Goal: Navigation & Orientation: Find specific page/section

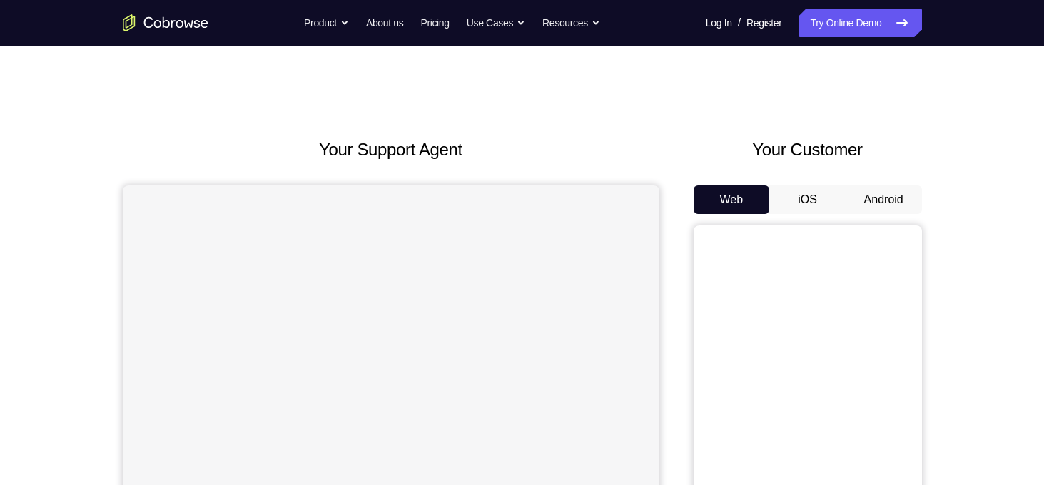
click at [866, 206] on button "Android" at bounding box center [883, 199] width 76 height 29
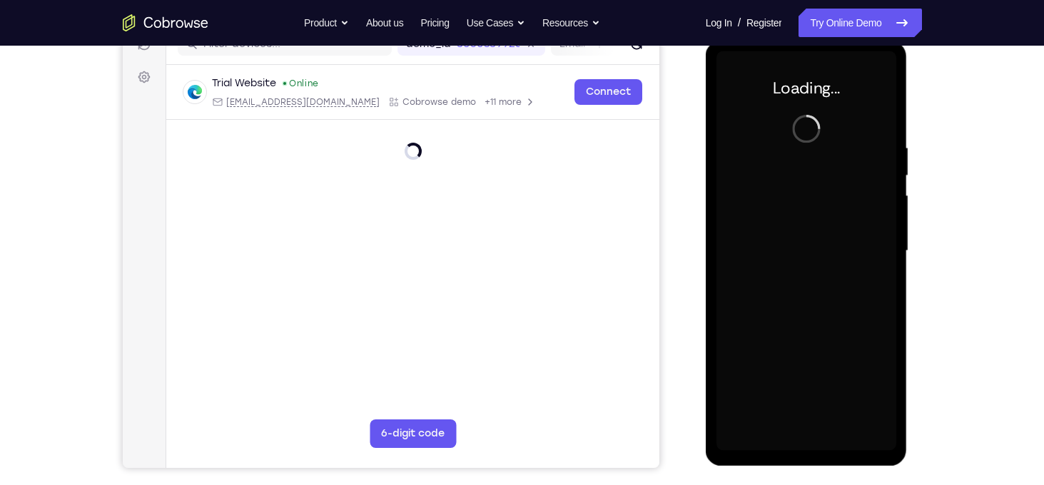
scroll to position [180, 0]
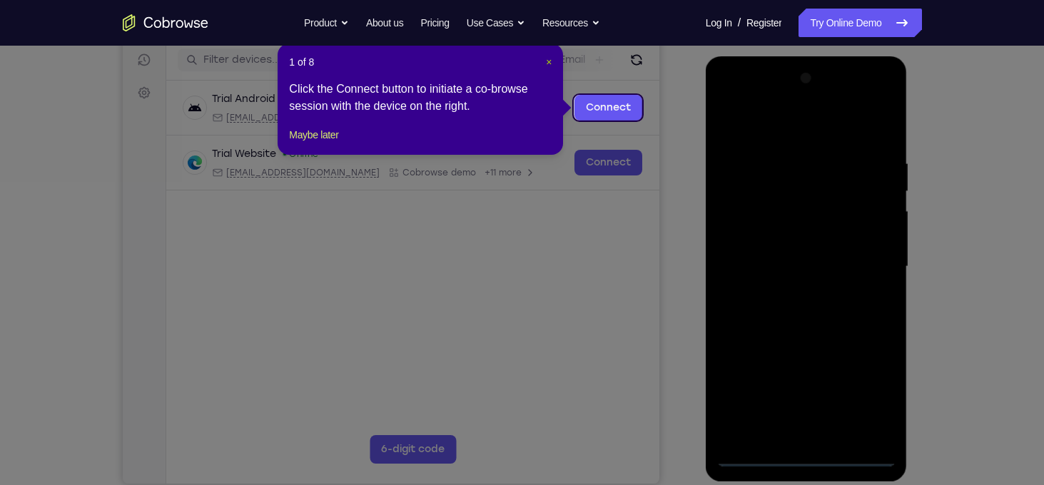
click at [546, 60] on span "×" at bounding box center [549, 61] width 6 height 11
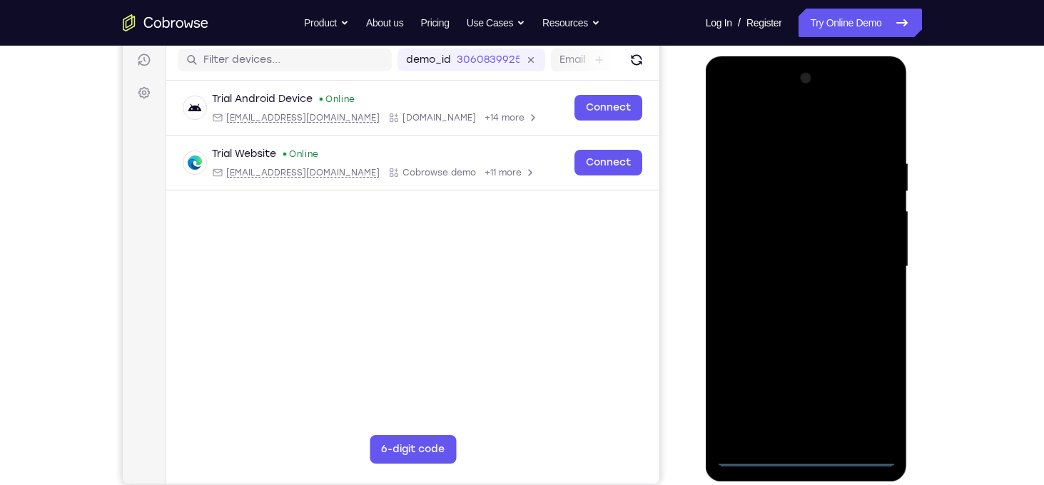
click at [796, 452] on div at bounding box center [806, 266] width 180 height 399
click at [855, 411] on div at bounding box center [806, 266] width 180 height 399
click at [869, 398] on div at bounding box center [806, 266] width 180 height 399
click at [759, 126] on div at bounding box center [806, 266] width 180 height 399
click at [865, 260] on div at bounding box center [806, 266] width 180 height 399
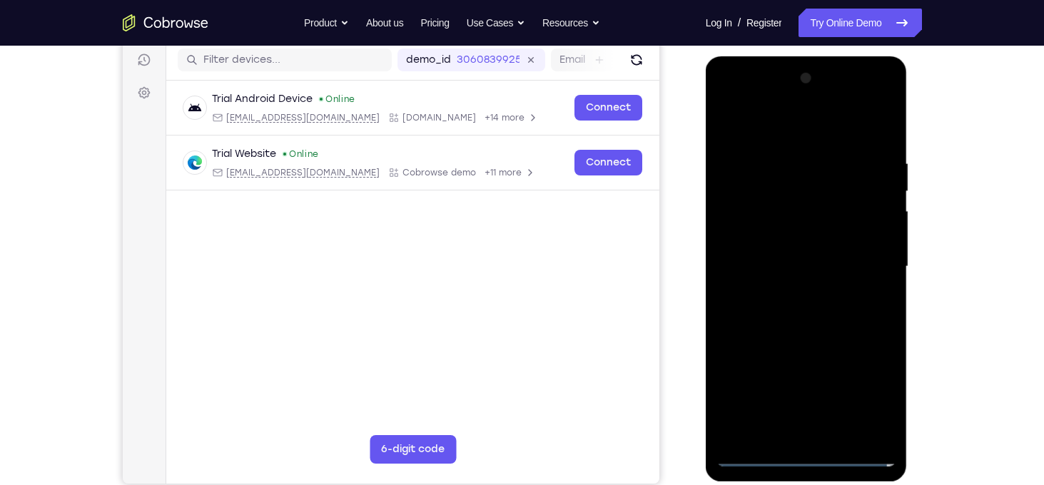
click at [785, 296] on div at bounding box center [806, 266] width 180 height 399
click at [768, 253] on div at bounding box center [806, 266] width 180 height 399
click at [768, 242] on div at bounding box center [806, 266] width 180 height 399
click at [795, 272] on div at bounding box center [806, 266] width 180 height 399
click at [883, 148] on div at bounding box center [806, 266] width 180 height 399
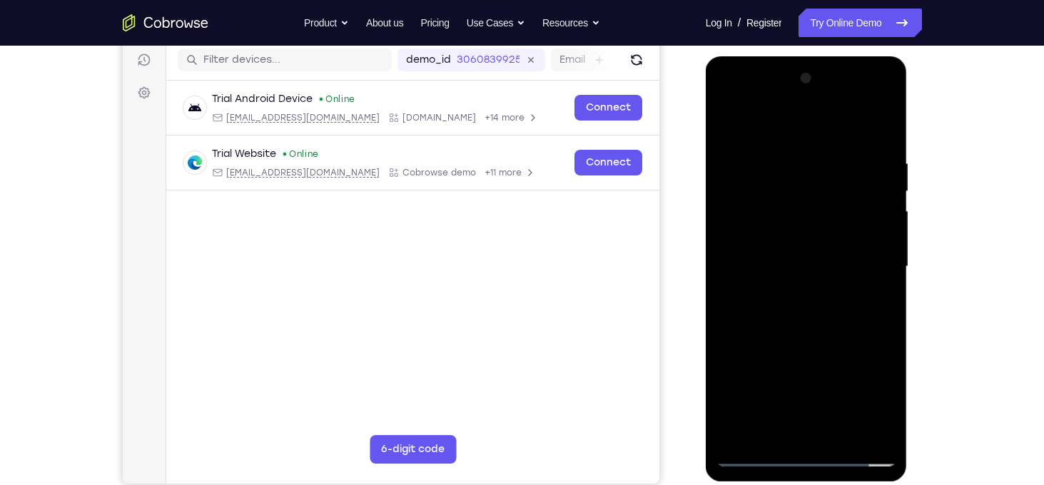
drag, startPoint x: 767, startPoint y: 135, endPoint x: 936, endPoint y: 124, distance: 169.4
click at [909, 124] on html "Online web based iOS Simulators and Android Emulators. Run iPhone, iPad, Mobile…" at bounding box center [806, 270] width 203 height 428
click at [887, 418] on div at bounding box center [806, 266] width 180 height 399
click at [781, 148] on div at bounding box center [806, 266] width 180 height 399
click at [770, 134] on div at bounding box center [806, 266] width 180 height 399
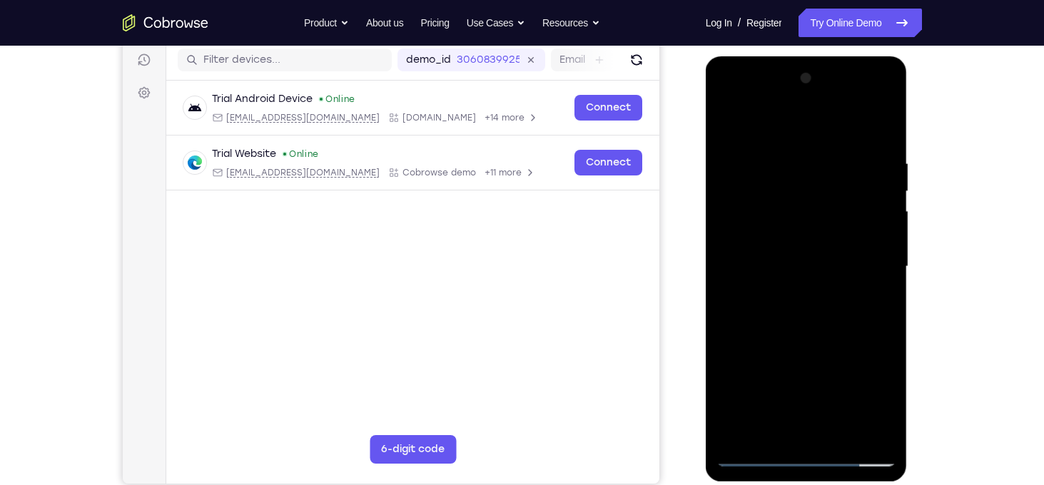
click at [729, 122] on div at bounding box center [806, 266] width 180 height 399
click at [744, 327] on div at bounding box center [806, 266] width 180 height 399
click at [748, 328] on div at bounding box center [806, 266] width 180 height 399
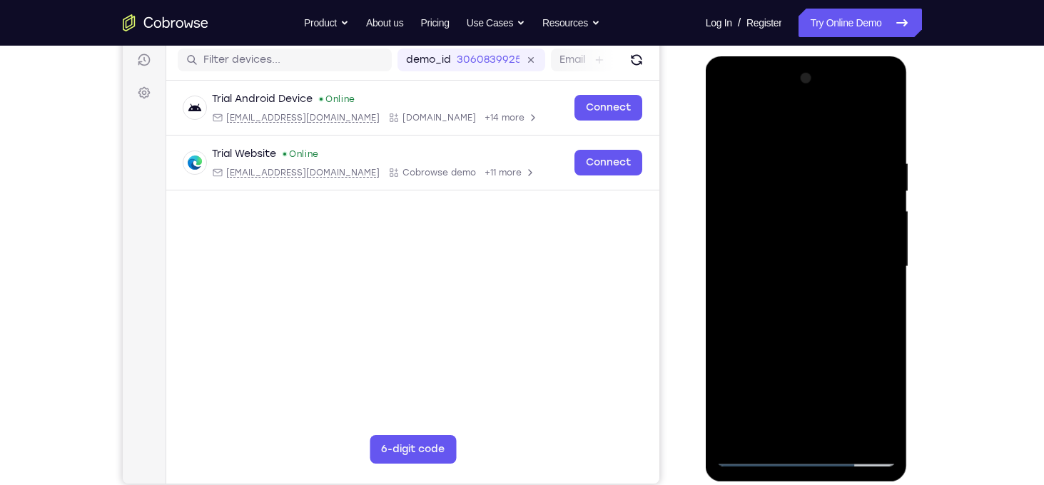
click at [748, 328] on div at bounding box center [806, 266] width 180 height 399
click at [743, 336] on div at bounding box center [806, 266] width 180 height 399
click at [778, 325] on div at bounding box center [806, 266] width 180 height 399
click at [737, 297] on div at bounding box center [806, 266] width 180 height 399
click at [792, 287] on div at bounding box center [806, 266] width 180 height 399
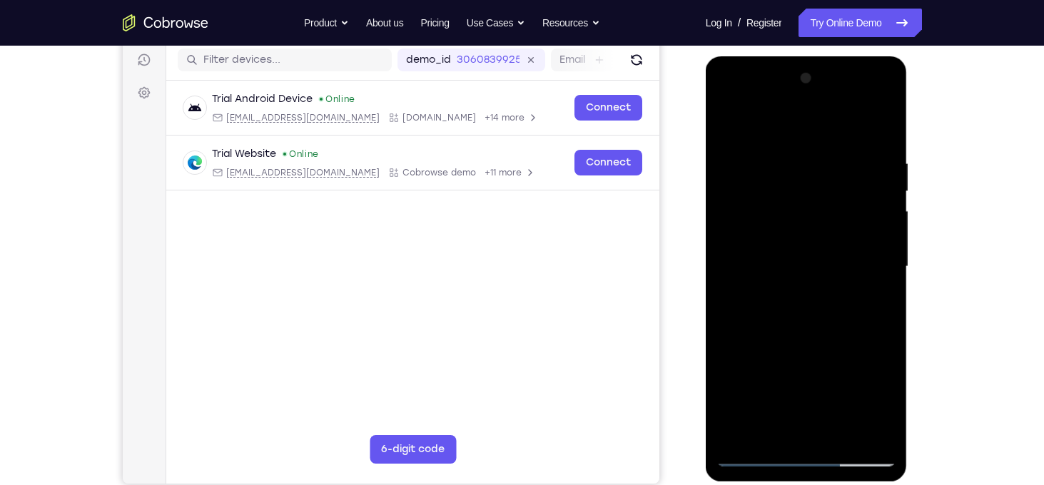
click at [743, 327] on div at bounding box center [806, 266] width 180 height 399
click at [840, 434] on div at bounding box center [806, 266] width 180 height 399
click at [808, 343] on div at bounding box center [806, 266] width 180 height 399
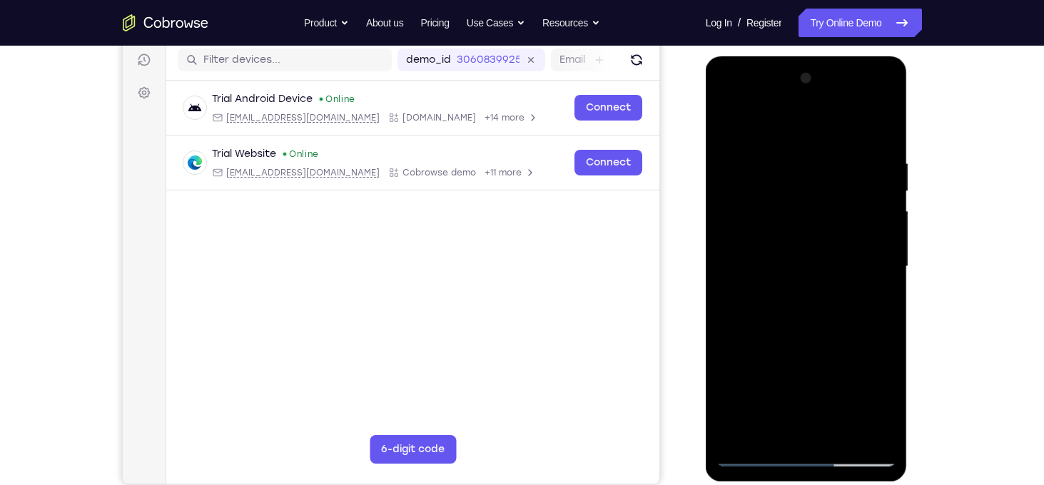
click at [793, 350] on div at bounding box center [806, 266] width 180 height 399
click at [728, 123] on div at bounding box center [806, 266] width 180 height 399
click at [728, 121] on div at bounding box center [806, 266] width 180 height 399
click at [885, 249] on div at bounding box center [806, 266] width 180 height 399
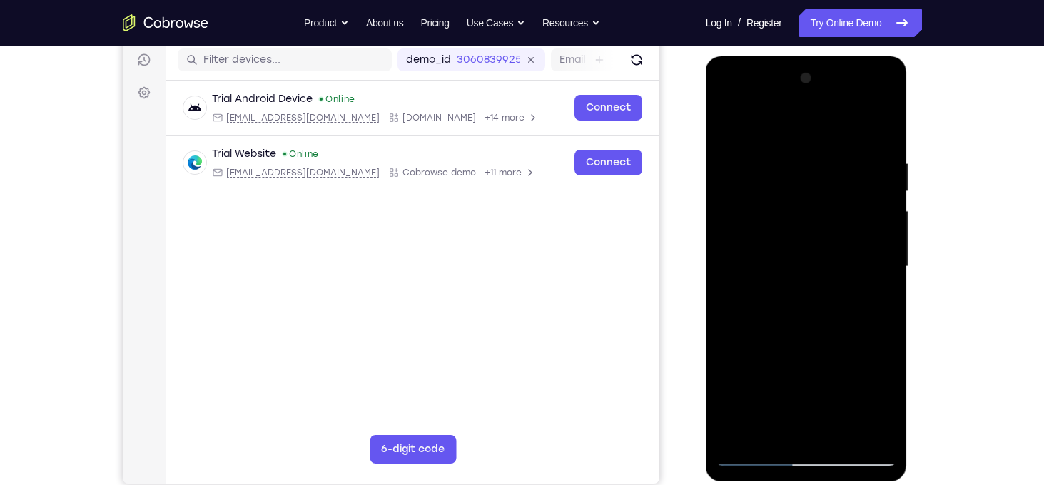
click at [744, 402] on div at bounding box center [806, 266] width 180 height 399
click at [888, 250] on div at bounding box center [806, 266] width 180 height 399
click at [885, 248] on div at bounding box center [806, 266] width 180 height 399
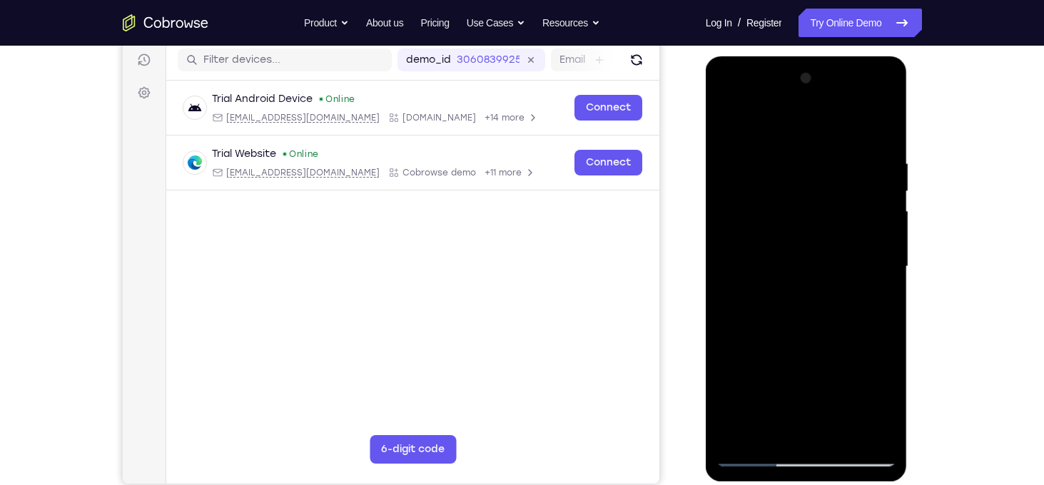
click at [885, 248] on div at bounding box center [806, 266] width 180 height 399
click at [885, 282] on div at bounding box center [806, 266] width 180 height 399
click at [885, 280] on div at bounding box center [806, 266] width 180 height 399
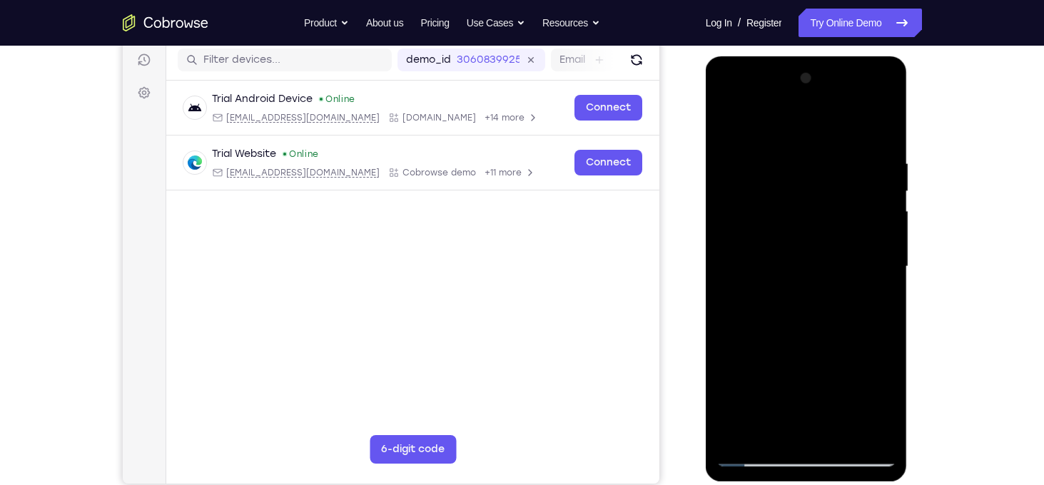
click at [885, 280] on div at bounding box center [806, 266] width 180 height 399
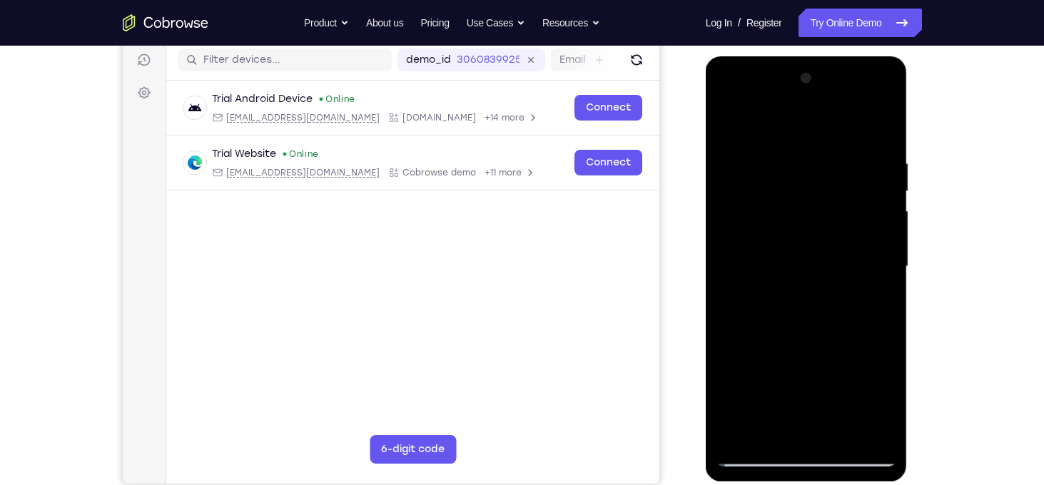
click at [887, 274] on div at bounding box center [806, 266] width 180 height 399
click at [887, 276] on div at bounding box center [806, 266] width 180 height 399
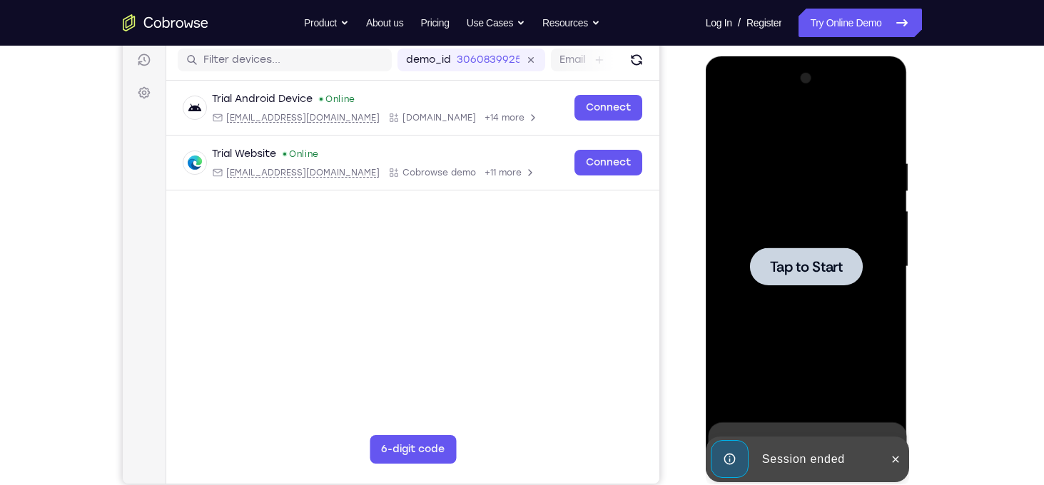
click at [799, 164] on div at bounding box center [806, 266] width 180 height 399
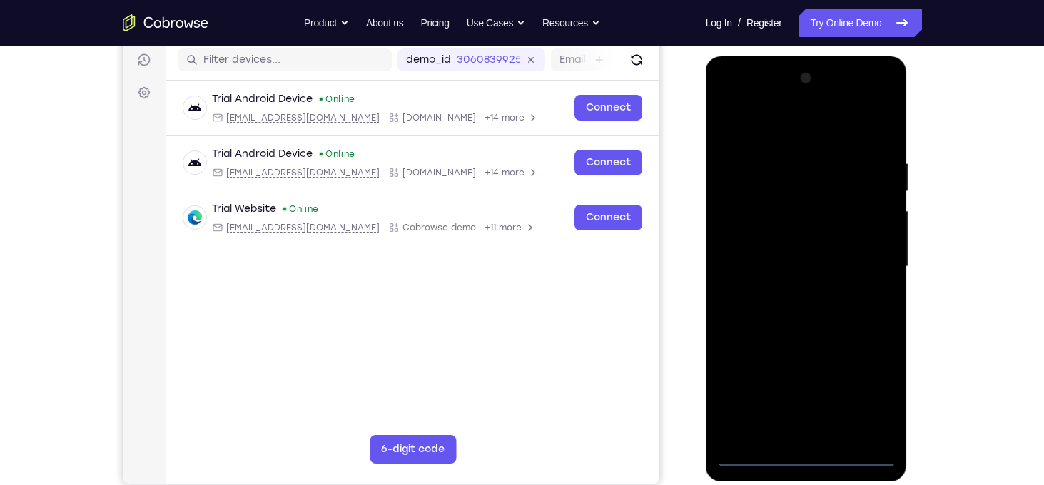
click at [814, 454] on div at bounding box center [806, 266] width 180 height 399
click at [864, 397] on div at bounding box center [806, 266] width 180 height 399
click at [771, 130] on div at bounding box center [806, 266] width 180 height 399
click at [740, 225] on div at bounding box center [806, 266] width 180 height 399
click at [782, 272] on div at bounding box center [806, 266] width 180 height 399
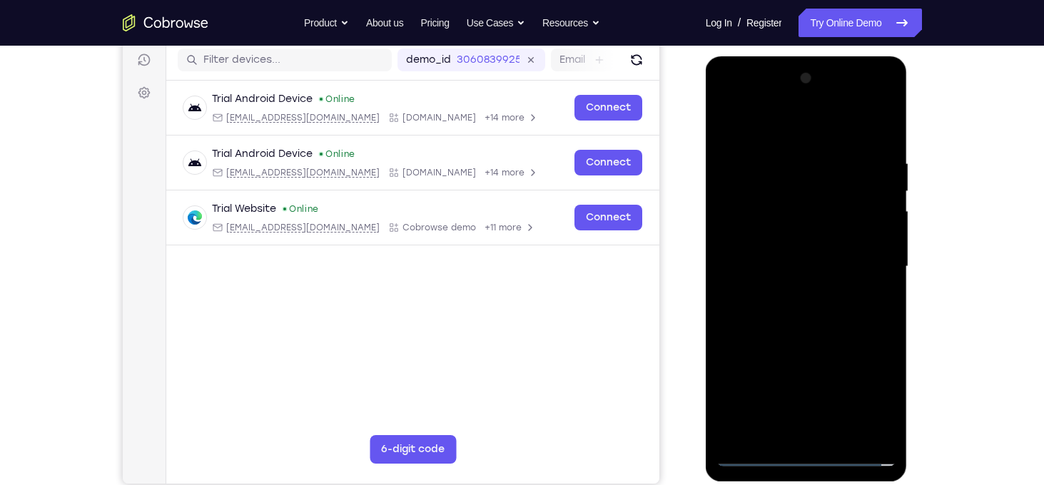
click at [781, 255] on div at bounding box center [806, 266] width 180 height 399
click at [800, 287] on div at bounding box center [806, 266] width 180 height 399
click at [808, 422] on div at bounding box center [806, 266] width 180 height 399
click at [800, 304] on div at bounding box center [806, 266] width 180 height 399
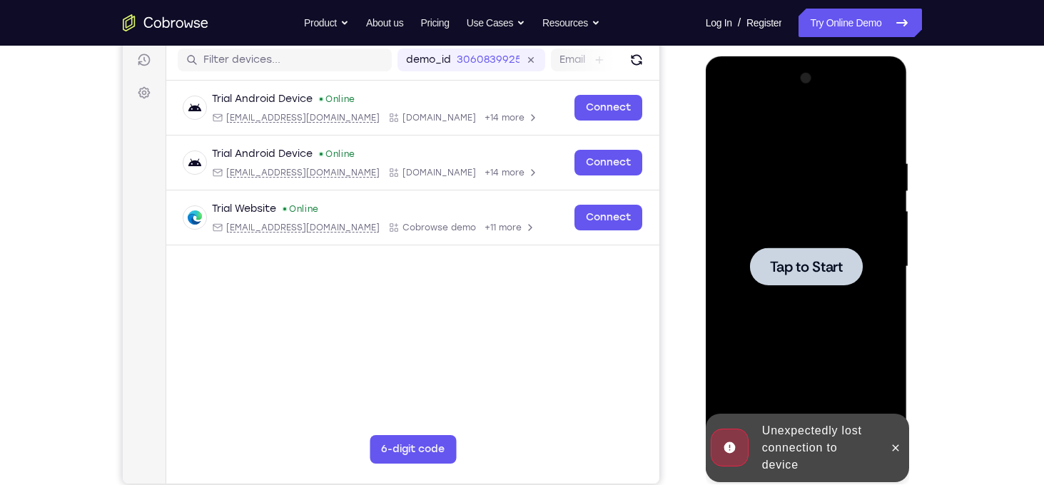
click at [801, 327] on div at bounding box center [806, 266] width 180 height 399
click at [894, 445] on icon at bounding box center [894, 447] width 11 height 11
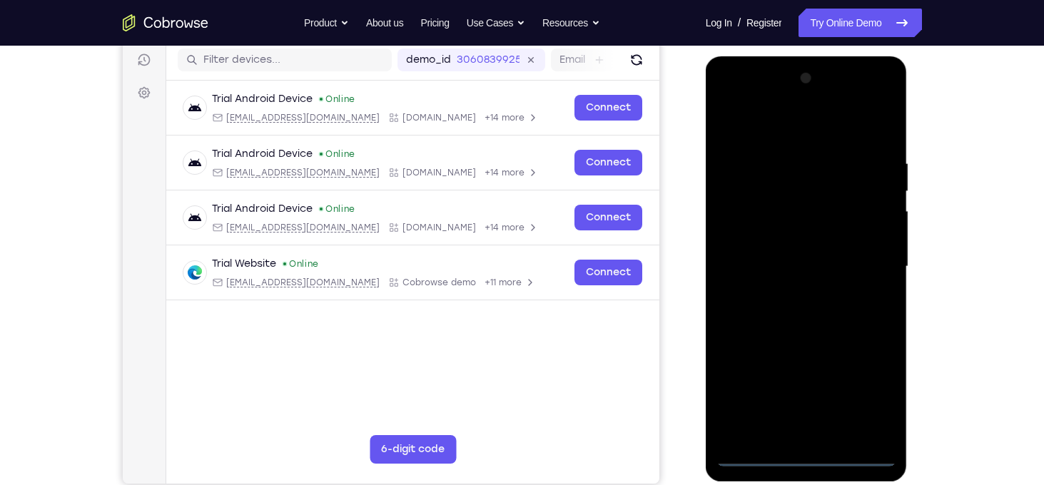
click at [805, 459] on div at bounding box center [806, 266] width 180 height 399
click at [865, 396] on div at bounding box center [806, 266] width 180 height 399
click at [746, 134] on div at bounding box center [806, 266] width 180 height 399
click at [745, 225] on div at bounding box center [806, 266] width 180 height 399
click at [768, 277] on div at bounding box center [806, 266] width 180 height 399
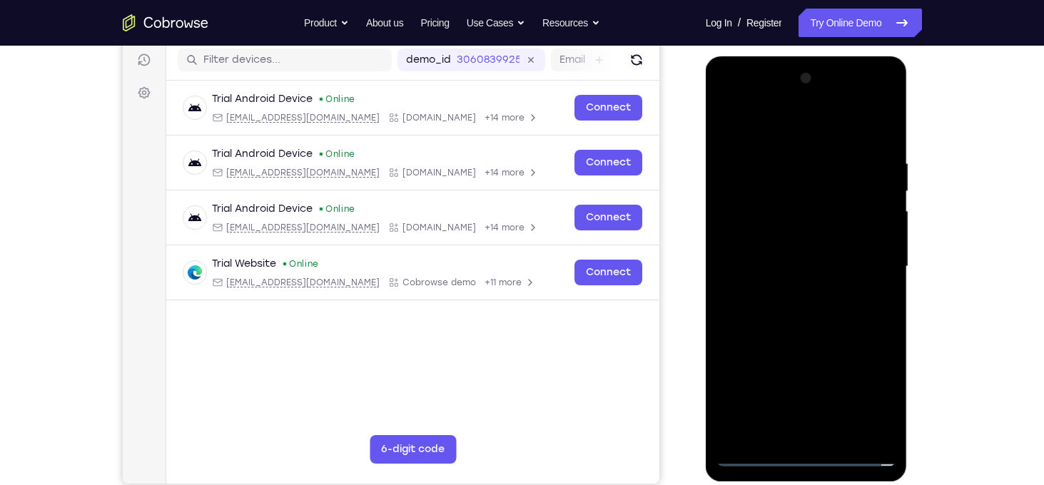
click at [768, 254] on div at bounding box center [806, 266] width 180 height 399
click at [812, 289] on div at bounding box center [806, 266] width 180 height 399
click at [804, 429] on div at bounding box center [806, 266] width 180 height 399
click at [760, 353] on div at bounding box center [806, 266] width 180 height 399
click at [728, 378] on div at bounding box center [806, 266] width 180 height 399
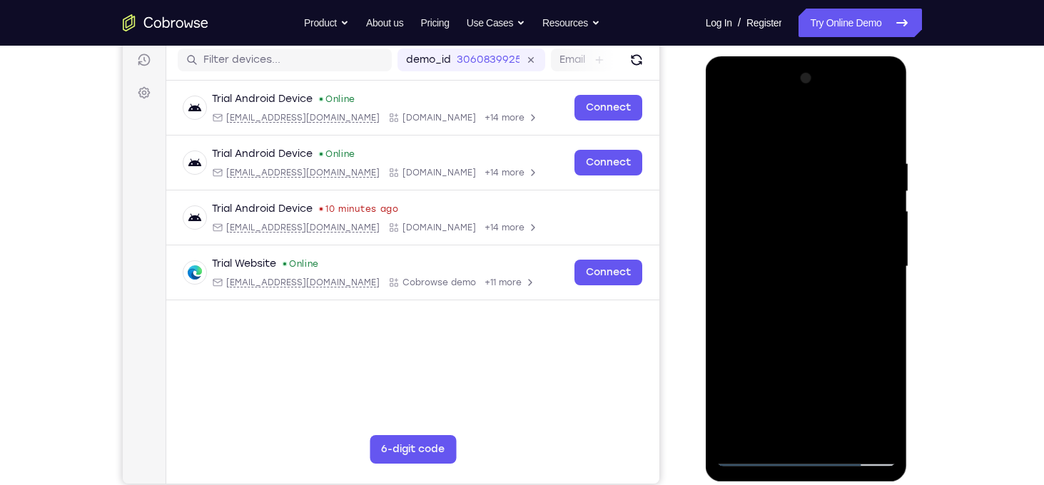
click at [852, 273] on div at bounding box center [806, 266] width 180 height 399
click at [728, 398] on div at bounding box center [806, 266] width 180 height 399
click at [774, 430] on div at bounding box center [806, 266] width 180 height 399
click at [885, 122] on div at bounding box center [806, 266] width 180 height 399
drag, startPoint x: 812, startPoint y: 148, endPoint x: 815, endPoint y: 245, distance: 97.1
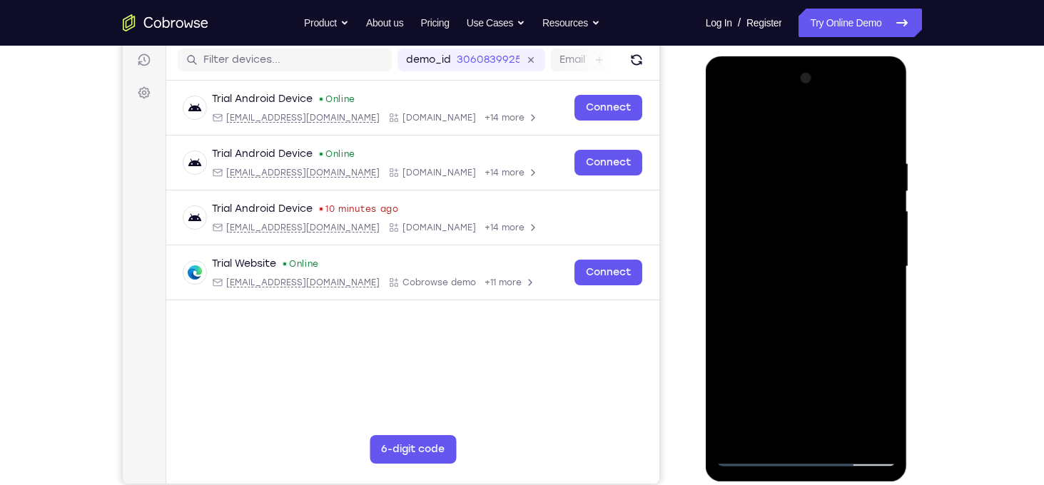
click at [815, 245] on div at bounding box center [806, 266] width 180 height 399
click at [764, 129] on div at bounding box center [806, 266] width 180 height 399
click at [794, 216] on div at bounding box center [806, 266] width 180 height 399
click at [883, 125] on div at bounding box center [806, 266] width 180 height 399
click at [830, 190] on div at bounding box center [806, 266] width 180 height 399
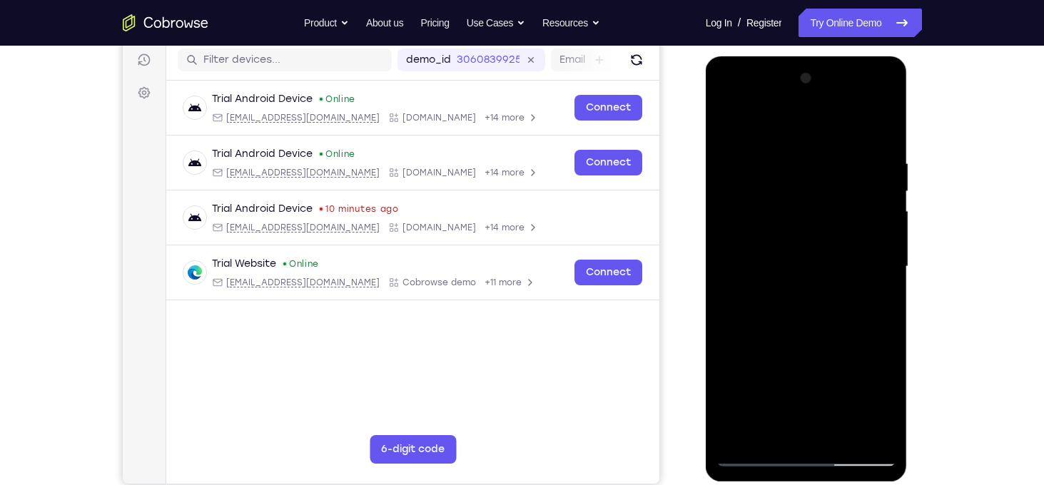
click at [830, 253] on div at bounding box center [806, 266] width 180 height 399
click at [887, 121] on div at bounding box center [806, 266] width 180 height 399
click at [882, 122] on div at bounding box center [806, 266] width 180 height 399
click at [882, 132] on div at bounding box center [806, 266] width 180 height 399
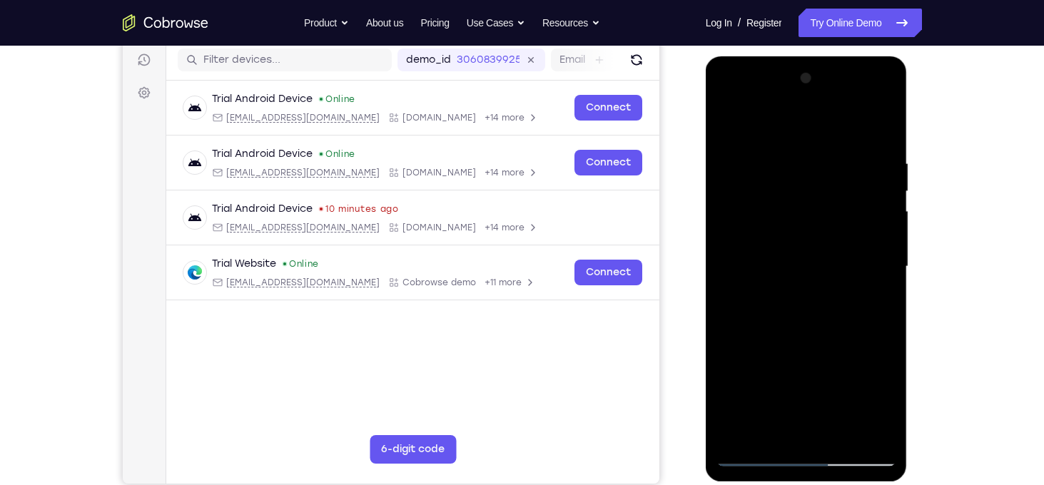
click at [811, 252] on div at bounding box center [806, 266] width 180 height 399
click at [730, 279] on div at bounding box center [806, 266] width 180 height 399
click at [885, 281] on div at bounding box center [806, 266] width 180 height 399
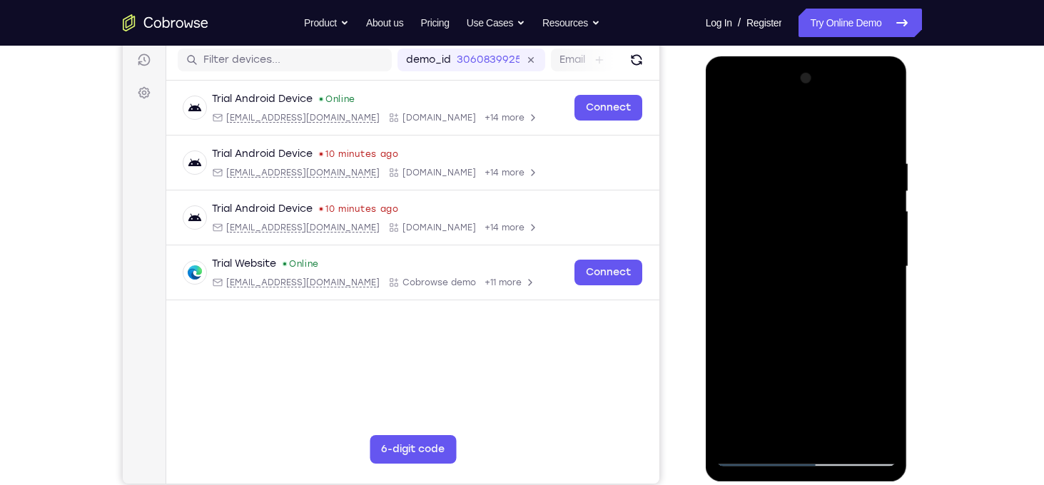
click at [754, 434] on div at bounding box center [806, 266] width 180 height 399
click at [886, 279] on div at bounding box center [806, 266] width 180 height 399
click at [734, 282] on div at bounding box center [806, 266] width 180 height 399
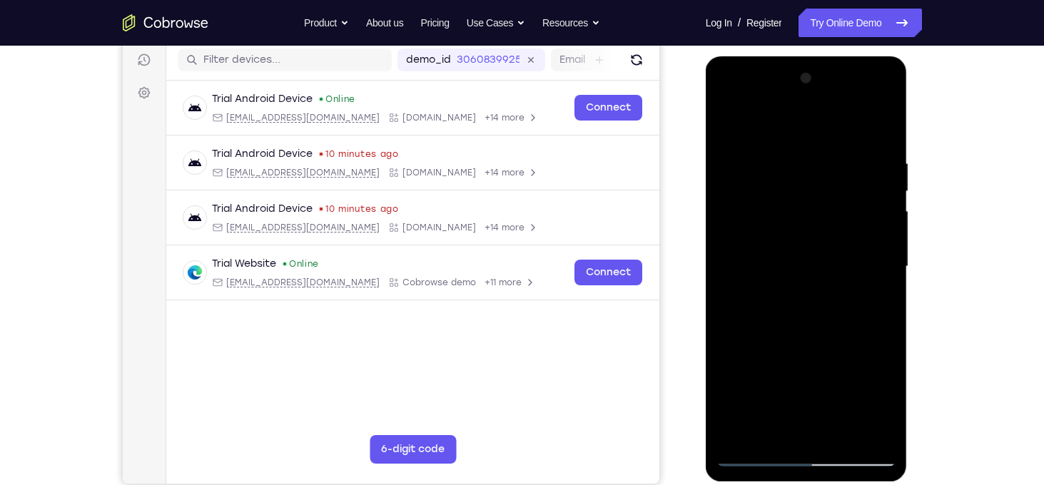
click at [754, 429] on div at bounding box center [806, 266] width 180 height 399
click at [728, 276] on div at bounding box center [806, 266] width 180 height 399
click at [724, 133] on div at bounding box center [806, 266] width 180 height 399
click at [869, 391] on div at bounding box center [806, 266] width 180 height 399
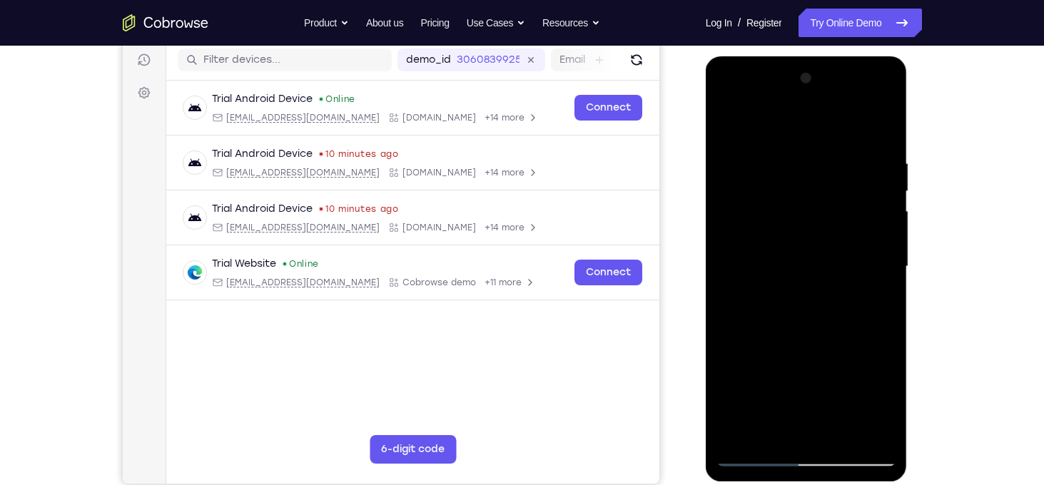
click at [803, 318] on div at bounding box center [806, 266] width 180 height 399
click at [725, 223] on div at bounding box center [806, 266] width 180 height 399
click at [820, 311] on div at bounding box center [806, 266] width 180 height 399
click at [808, 171] on div at bounding box center [806, 266] width 180 height 399
click at [881, 158] on div at bounding box center [806, 266] width 180 height 399
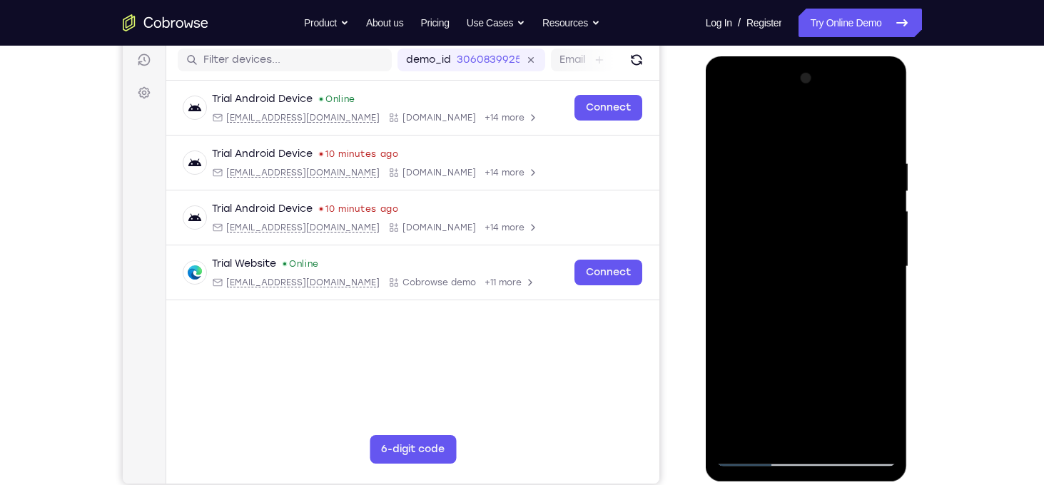
click at [857, 195] on div at bounding box center [806, 266] width 180 height 399
click at [887, 126] on div at bounding box center [806, 266] width 180 height 399
click at [865, 309] on div at bounding box center [806, 266] width 180 height 399
click at [807, 229] on div at bounding box center [806, 266] width 180 height 399
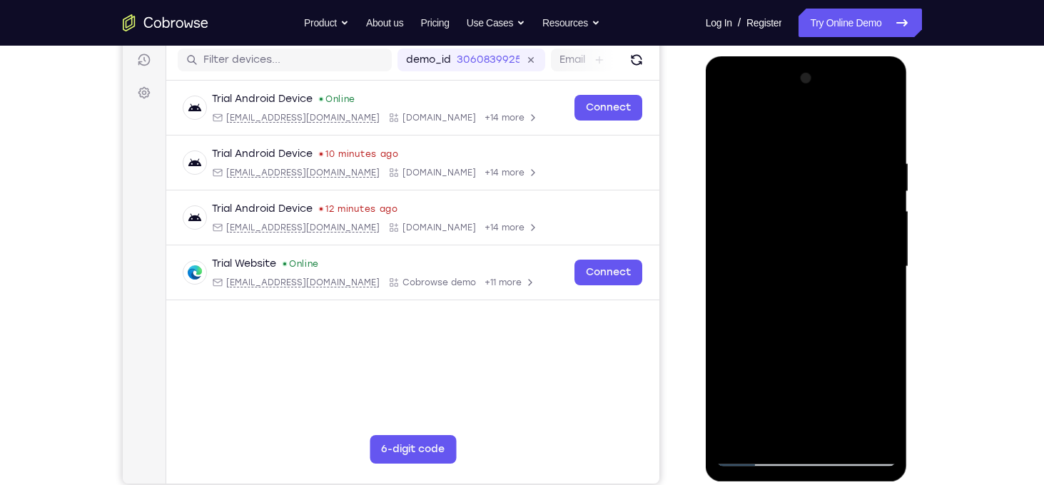
click at [792, 270] on div at bounding box center [806, 266] width 180 height 399
click at [862, 317] on div at bounding box center [806, 266] width 180 height 399
click at [809, 240] on div at bounding box center [806, 266] width 180 height 399
drag, startPoint x: 783, startPoint y: 301, endPoint x: 837, endPoint y: 301, distance: 54.2
click at [837, 301] on div at bounding box center [806, 266] width 180 height 399
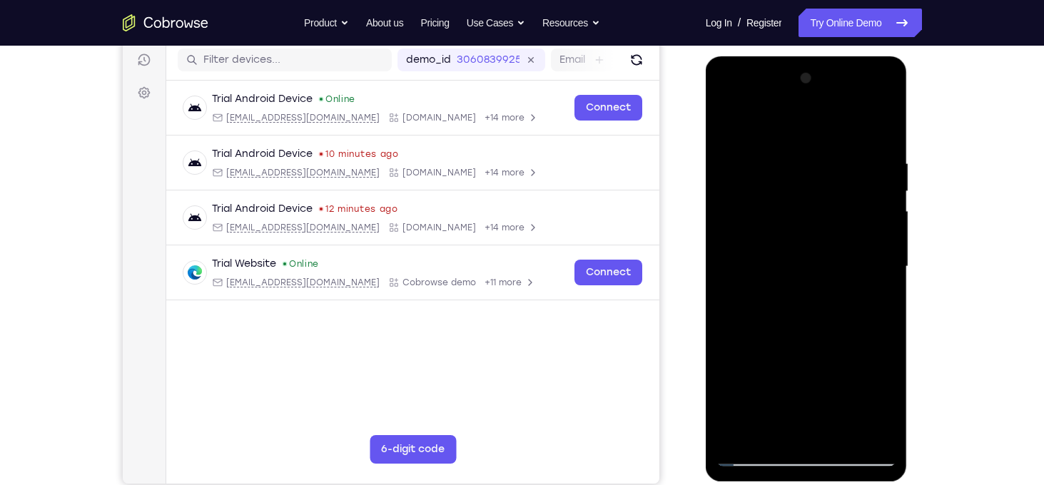
click at [857, 230] on div at bounding box center [806, 266] width 180 height 399
click at [865, 395] on div at bounding box center [806, 266] width 180 height 399
click at [787, 360] on div at bounding box center [806, 266] width 180 height 399
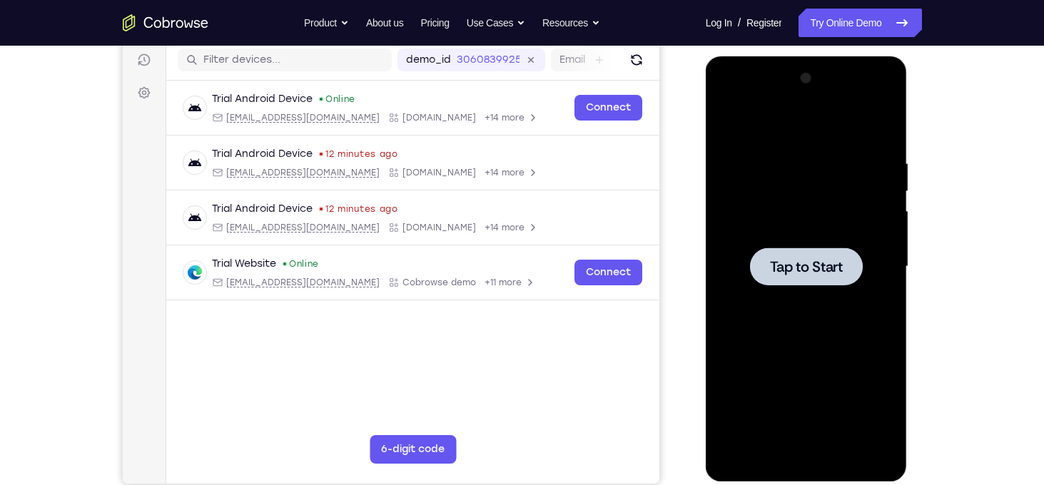
click at [833, 179] on div at bounding box center [806, 266] width 180 height 399
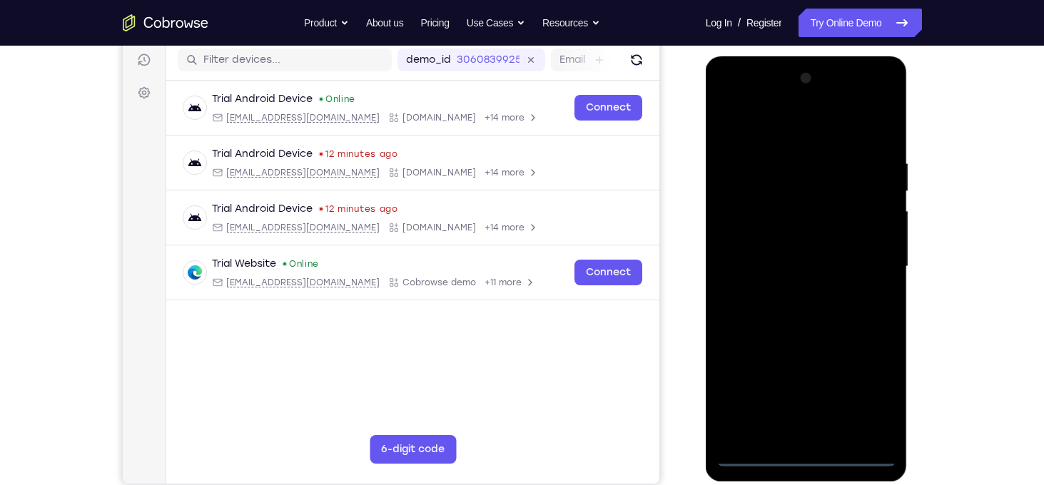
click at [805, 461] on div at bounding box center [806, 266] width 180 height 399
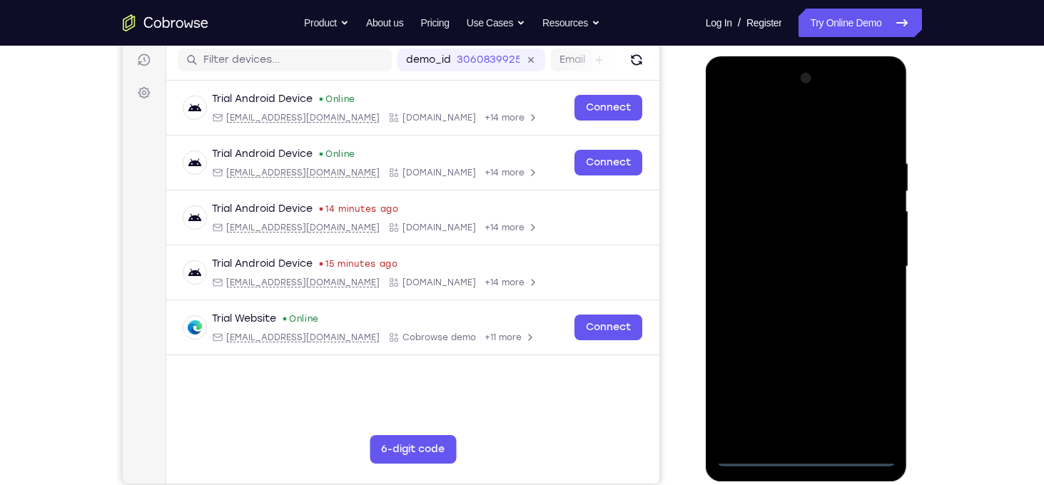
click at [874, 397] on div at bounding box center [806, 266] width 180 height 399
click at [759, 152] on div at bounding box center [806, 266] width 180 height 399
click at [758, 136] on div at bounding box center [806, 266] width 180 height 399
click at [741, 225] on div at bounding box center [806, 266] width 180 height 399
click at [765, 273] on div at bounding box center [806, 266] width 180 height 399
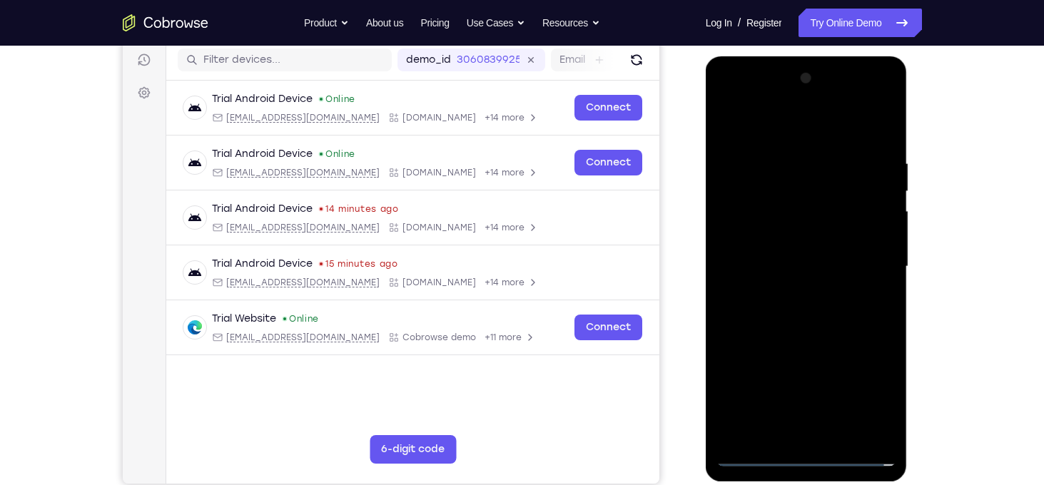
click at [765, 256] on div at bounding box center [806, 266] width 180 height 399
click at [795, 288] on div at bounding box center [806, 266] width 180 height 399
click at [814, 437] on div at bounding box center [806, 266] width 180 height 399
click at [814, 243] on div at bounding box center [806, 266] width 180 height 399
drag, startPoint x: 735, startPoint y: 236, endPoint x: 882, endPoint y: 233, distance: 147.7
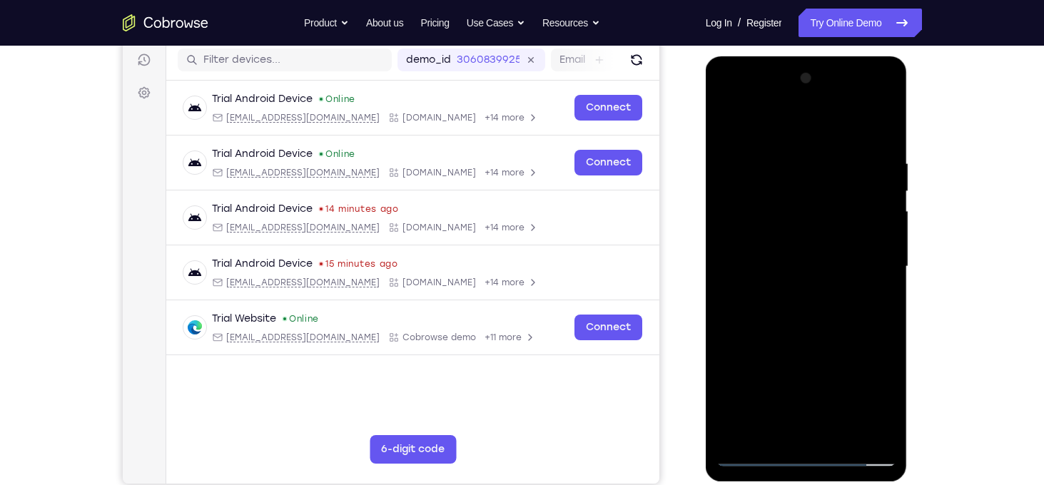
click at [882, 233] on div at bounding box center [806, 266] width 180 height 399
click at [751, 318] on div at bounding box center [806, 266] width 180 height 399
click at [725, 281] on div at bounding box center [806, 266] width 180 height 399
click at [756, 432] on div at bounding box center [806, 266] width 180 height 399
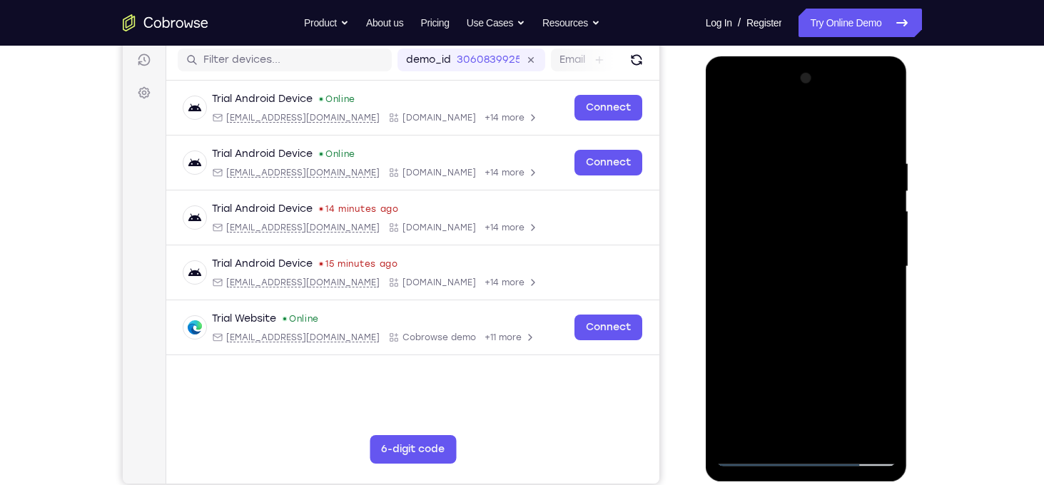
click at [728, 279] on div at bounding box center [806, 266] width 180 height 399
click at [726, 280] on div at bounding box center [806, 266] width 180 height 399
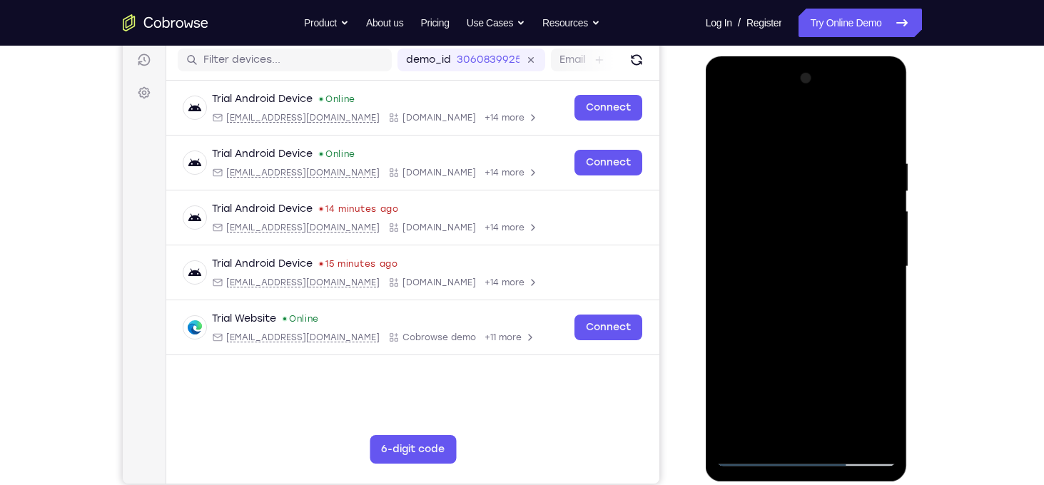
click at [879, 279] on div at bounding box center [806, 266] width 180 height 399
click at [725, 277] on div at bounding box center [806, 266] width 180 height 399
click at [730, 279] on div at bounding box center [806, 266] width 180 height 399
click at [726, 282] on div at bounding box center [806, 266] width 180 height 399
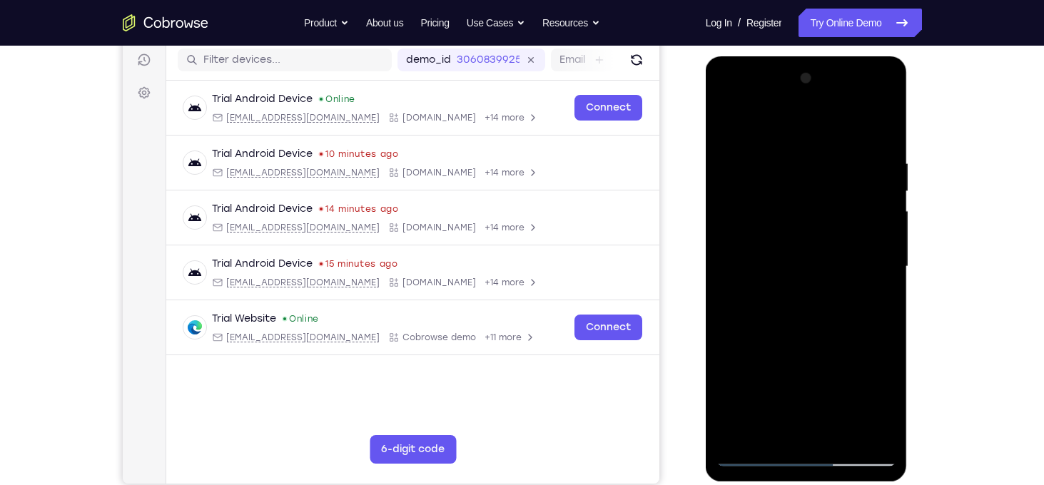
click at [726, 282] on div at bounding box center [806, 266] width 180 height 399
click at [767, 239] on div at bounding box center [806, 266] width 180 height 399
click at [727, 282] on div at bounding box center [806, 266] width 180 height 399
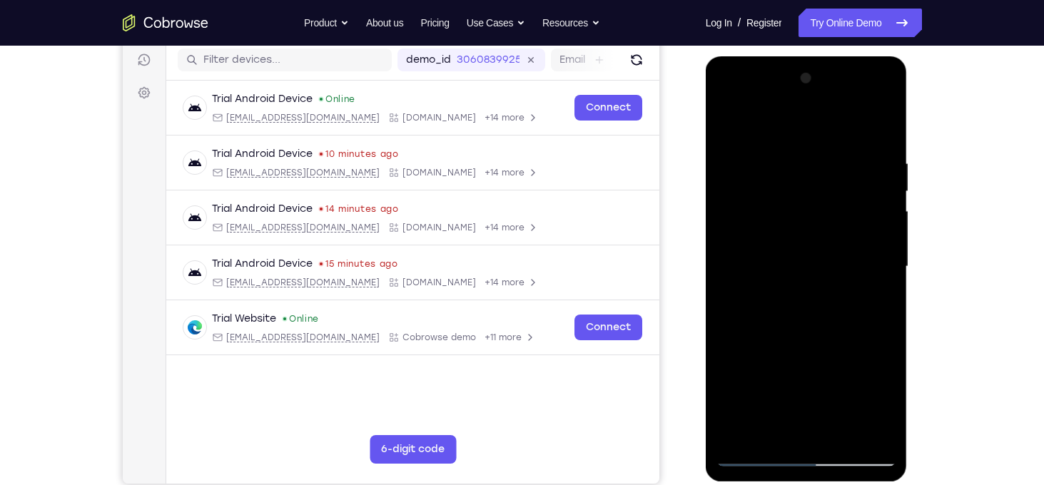
click at [727, 280] on div at bounding box center [806, 266] width 180 height 399
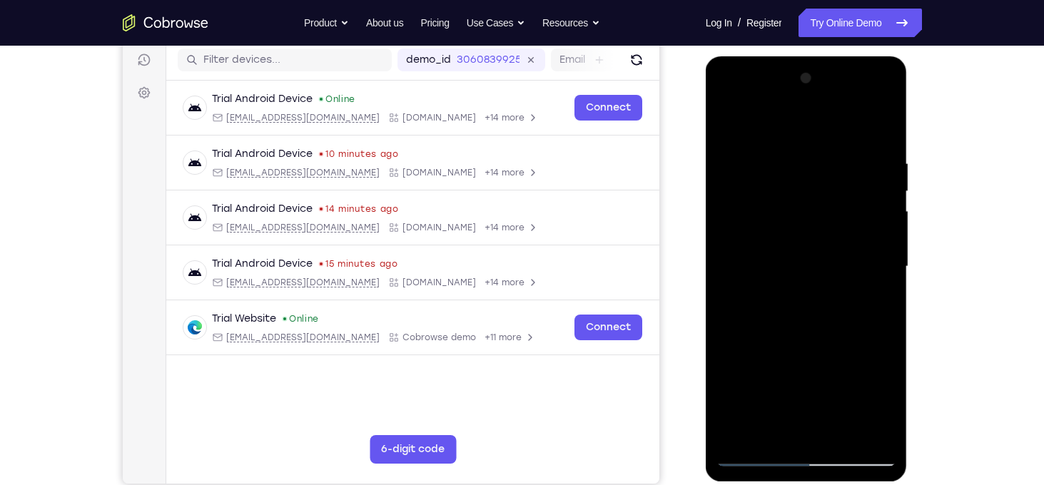
click at [748, 263] on div at bounding box center [806, 266] width 180 height 399
click at [877, 280] on div at bounding box center [806, 266] width 180 height 399
click at [809, 269] on div at bounding box center [806, 266] width 180 height 399
click at [728, 281] on div at bounding box center [806, 266] width 180 height 399
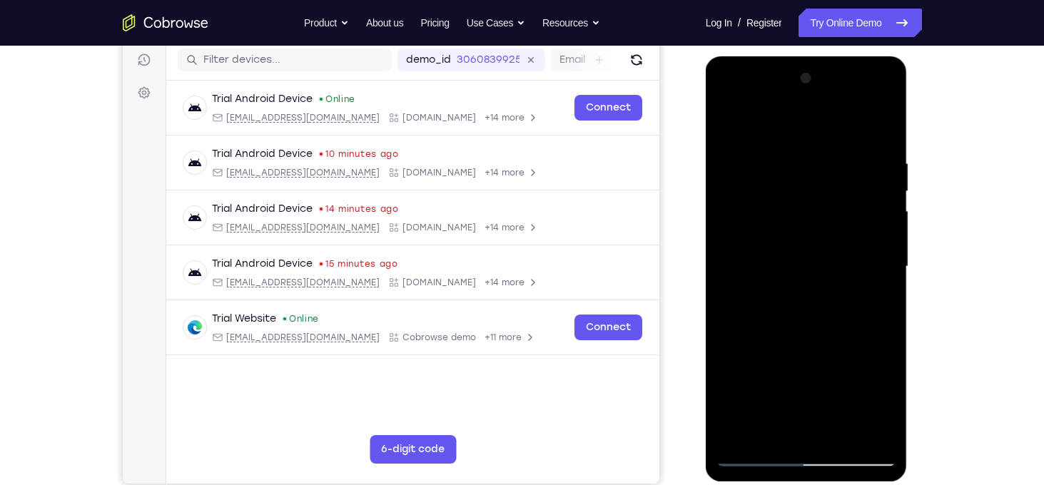
click at [728, 281] on div at bounding box center [806, 266] width 180 height 399
click at [757, 432] on div at bounding box center [806, 266] width 180 height 399
click at [728, 284] on div at bounding box center [806, 266] width 180 height 399
click at [727, 279] on div at bounding box center [806, 266] width 180 height 399
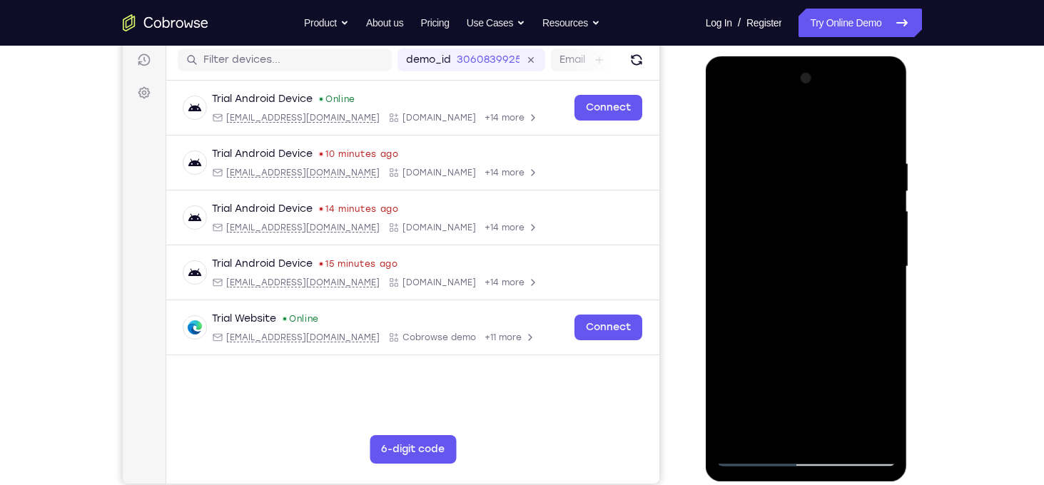
drag, startPoint x: 743, startPoint y: 240, endPoint x: 897, endPoint y: 213, distance: 157.3
click at [897, 213] on div at bounding box center [806, 268] width 202 height 425
click at [753, 435] on div at bounding box center [806, 266] width 180 height 399
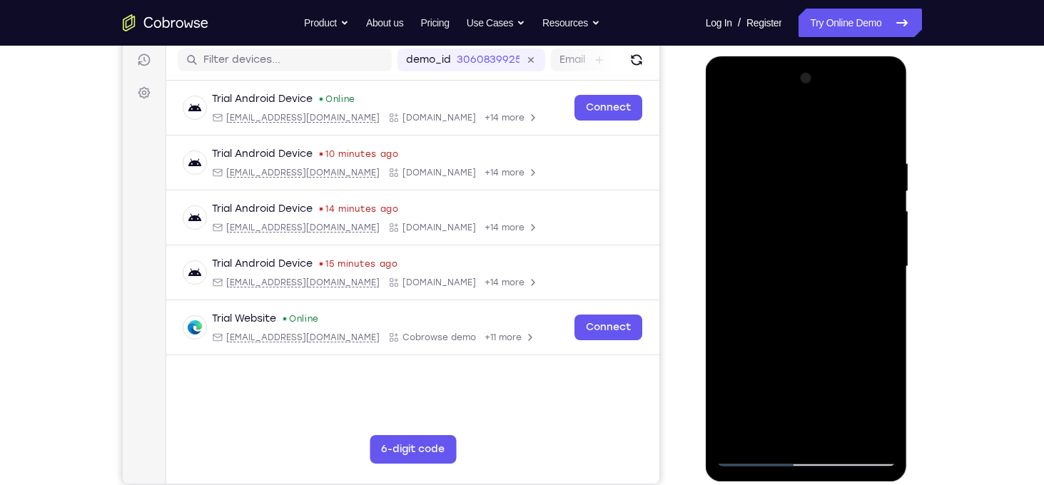
click at [728, 277] on div at bounding box center [806, 266] width 180 height 399
click at [728, 279] on div at bounding box center [806, 266] width 180 height 399
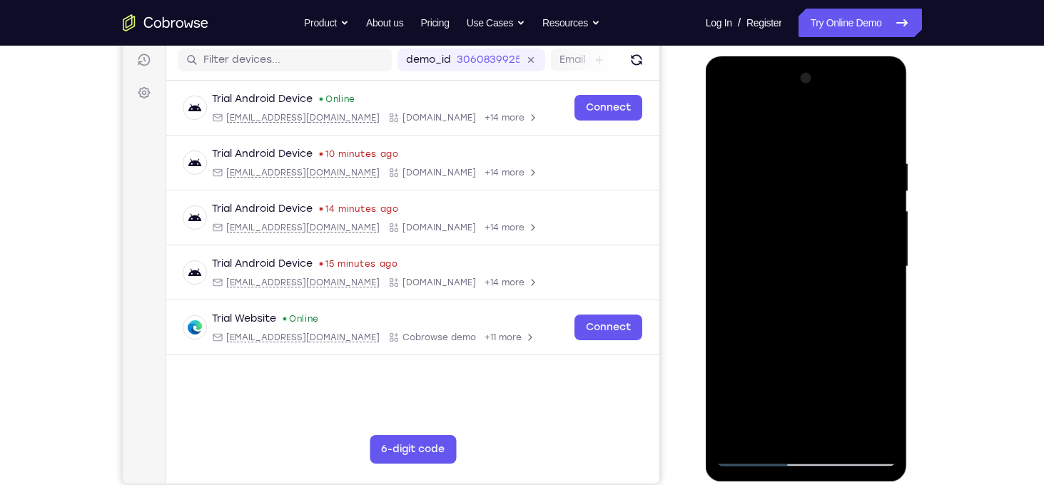
click at [726, 279] on div at bounding box center [806, 266] width 180 height 399
click at [782, 266] on div at bounding box center [806, 266] width 180 height 399
click at [720, 248] on div at bounding box center [806, 266] width 180 height 399
click at [726, 279] on div at bounding box center [806, 266] width 180 height 399
drag, startPoint x: 870, startPoint y: 237, endPoint x: 721, endPoint y: 235, distance: 149.1
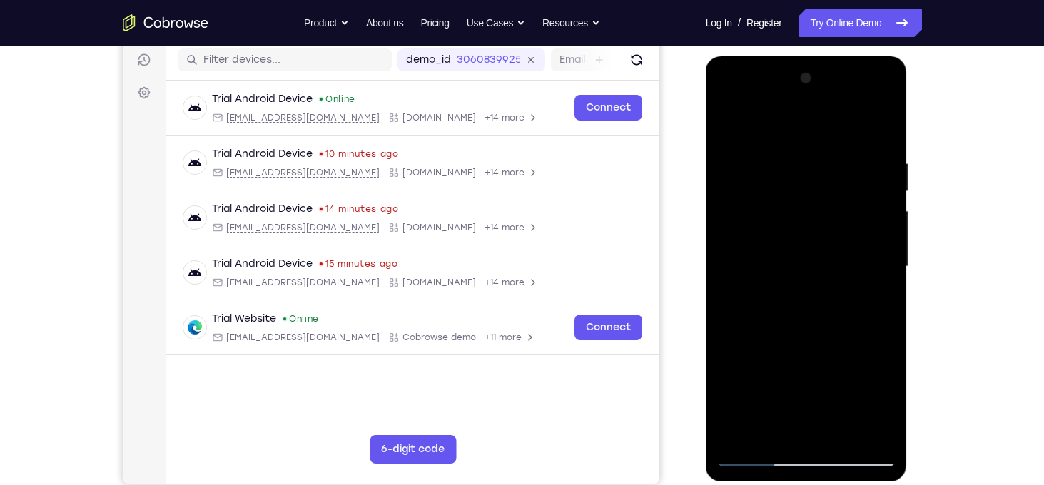
click at [721, 235] on div at bounding box center [806, 266] width 180 height 399
click at [725, 282] on div at bounding box center [806, 266] width 180 height 399
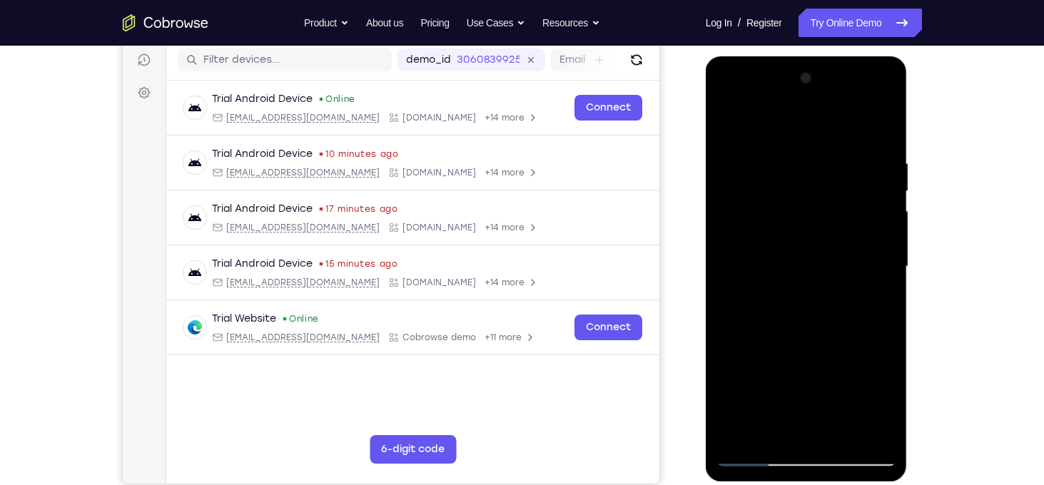
click at [725, 279] on div at bounding box center [806, 266] width 180 height 399
click at [885, 277] on div at bounding box center [806, 266] width 180 height 399
click at [724, 280] on div at bounding box center [806, 266] width 180 height 399
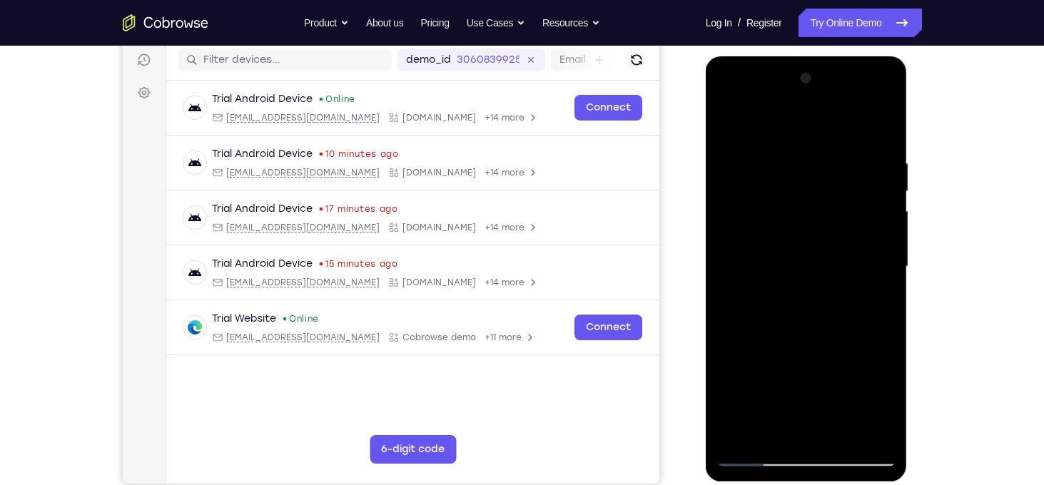
click at [724, 280] on div at bounding box center [806, 266] width 180 height 399
click at [725, 280] on div at bounding box center [806, 266] width 180 height 399
click at [881, 279] on div at bounding box center [806, 266] width 180 height 399
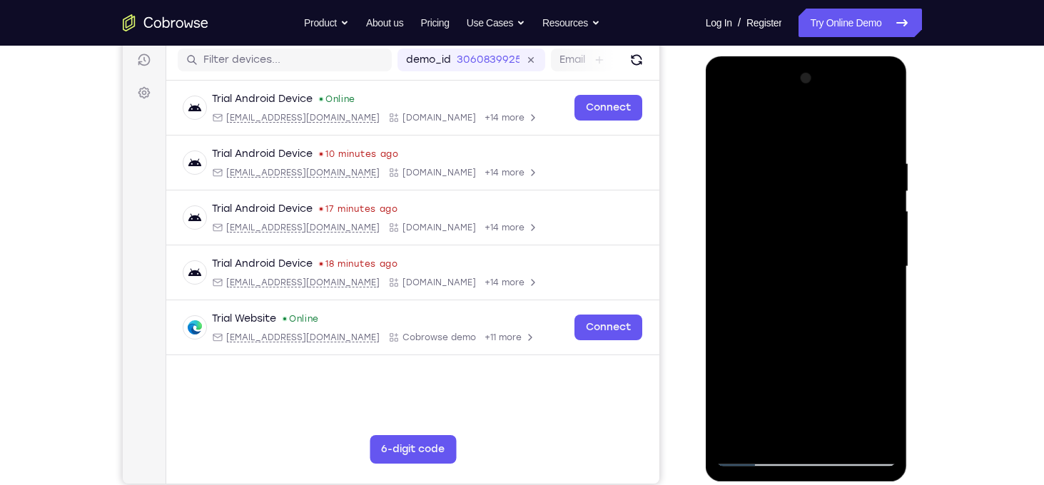
click at [767, 272] on div at bounding box center [806, 266] width 180 height 399
click at [880, 279] on div at bounding box center [806, 266] width 180 height 399
click at [723, 277] on div at bounding box center [806, 266] width 180 height 399
click at [725, 283] on div at bounding box center [806, 266] width 180 height 399
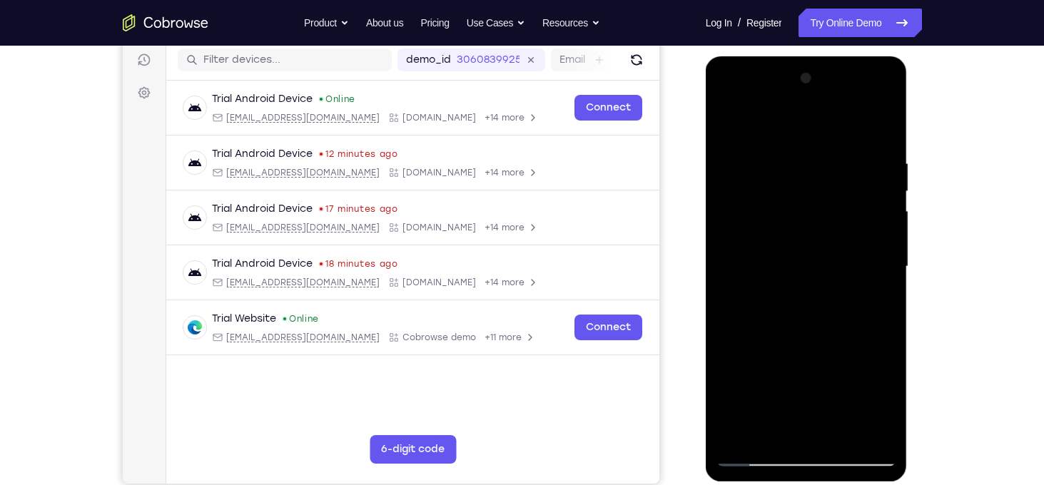
click at [725, 283] on div at bounding box center [806, 266] width 180 height 399
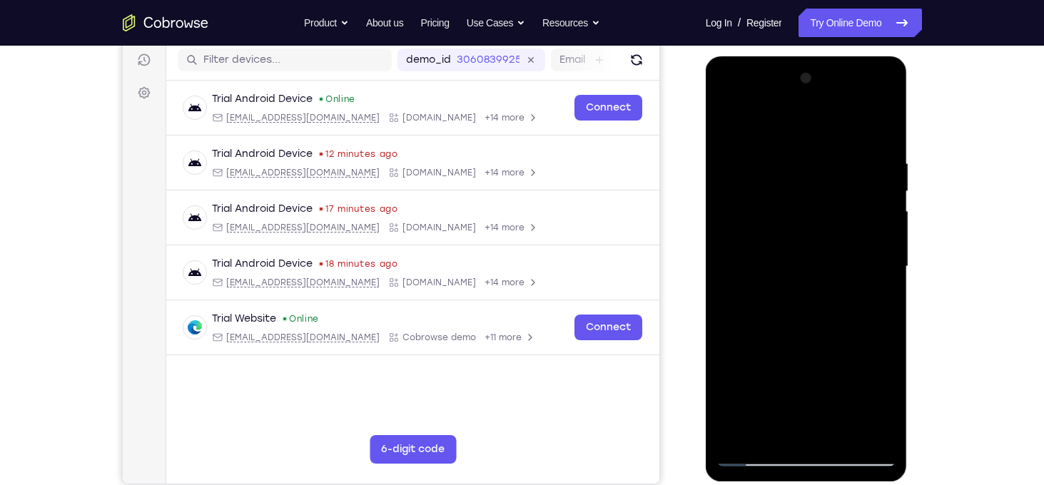
click at [725, 283] on div at bounding box center [806, 266] width 180 height 399
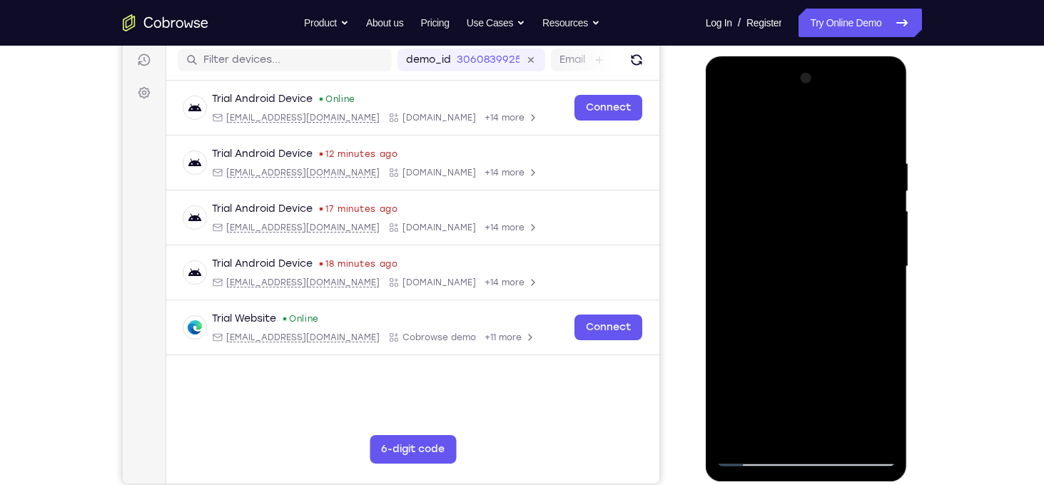
click at [725, 283] on div at bounding box center [806, 266] width 180 height 399
click at [885, 277] on div at bounding box center [806, 266] width 180 height 399
click at [727, 280] on div at bounding box center [806, 266] width 180 height 399
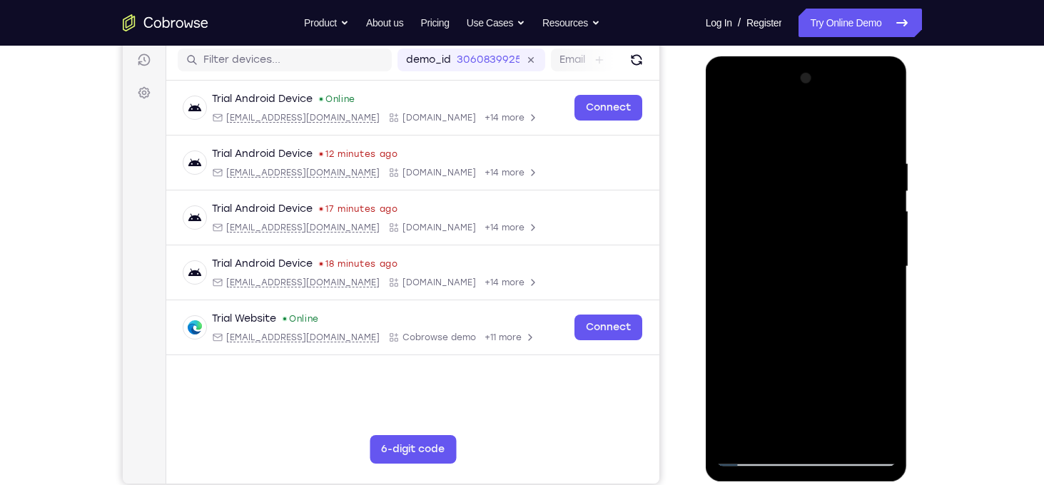
click at [727, 280] on div at bounding box center [806, 266] width 180 height 399
click at [769, 171] on div at bounding box center [806, 266] width 180 height 399
click at [725, 282] on div at bounding box center [806, 266] width 180 height 399
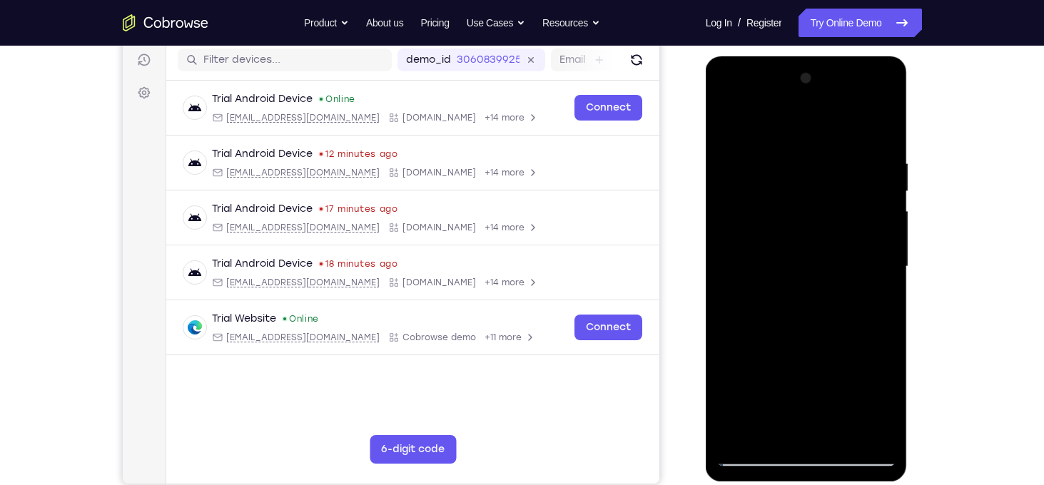
click at [882, 279] on div at bounding box center [806, 266] width 180 height 399
click at [725, 145] on div at bounding box center [806, 266] width 180 height 399
click at [725, 133] on div at bounding box center [806, 266] width 180 height 399
click at [824, 255] on div at bounding box center [806, 266] width 180 height 399
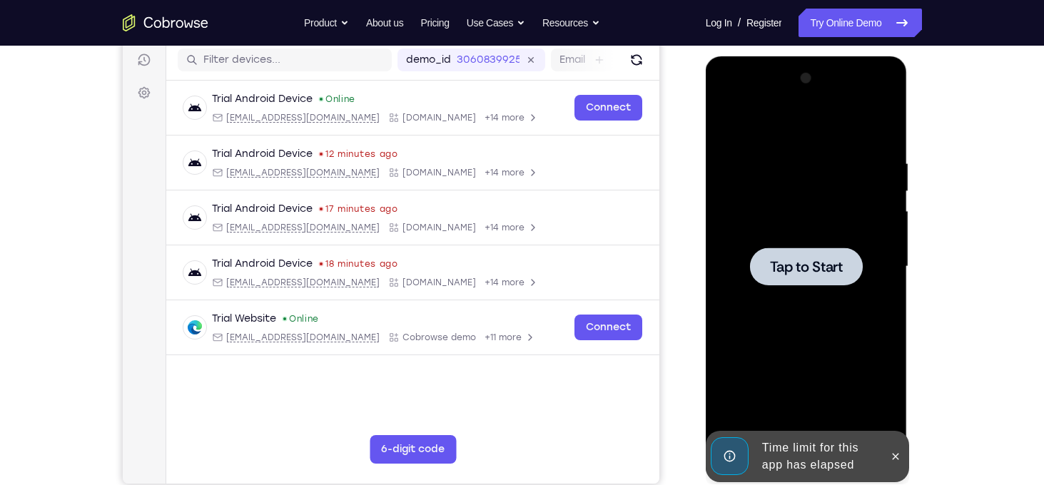
click at [794, 213] on div at bounding box center [806, 266] width 180 height 399
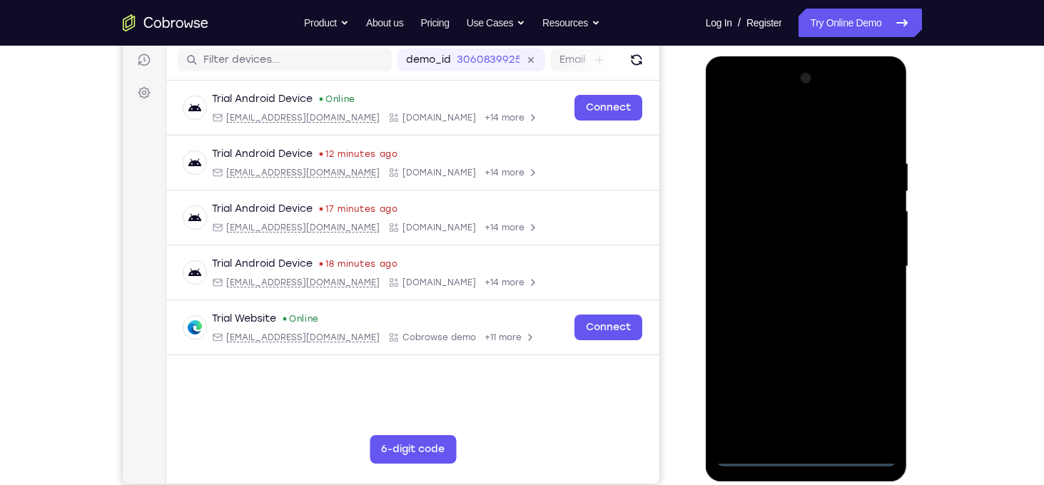
click at [807, 458] on div at bounding box center [806, 266] width 180 height 399
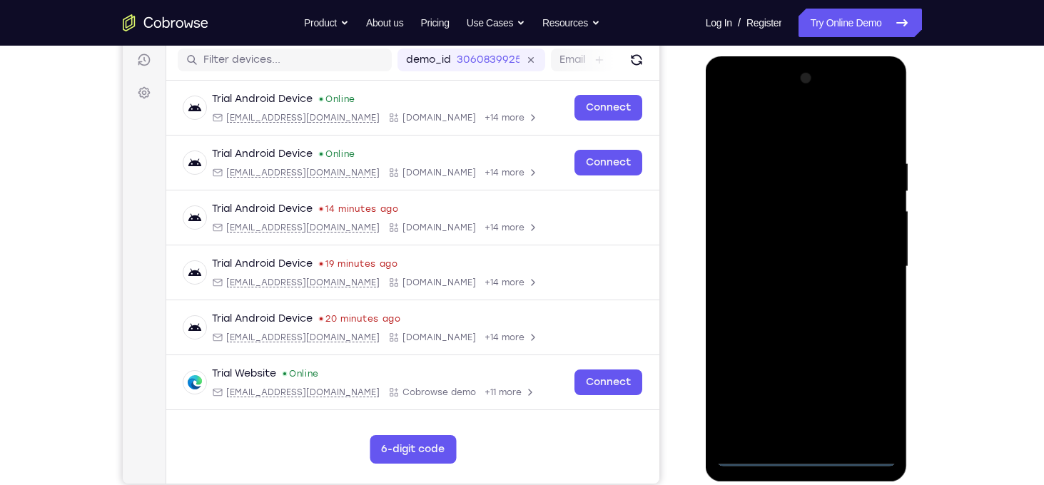
click at [865, 400] on div at bounding box center [806, 266] width 180 height 399
click at [757, 133] on div at bounding box center [806, 266] width 180 height 399
click at [865, 262] on div at bounding box center [806, 266] width 180 height 399
click at [797, 290] on div at bounding box center [806, 266] width 180 height 399
click at [764, 252] on div at bounding box center [806, 266] width 180 height 399
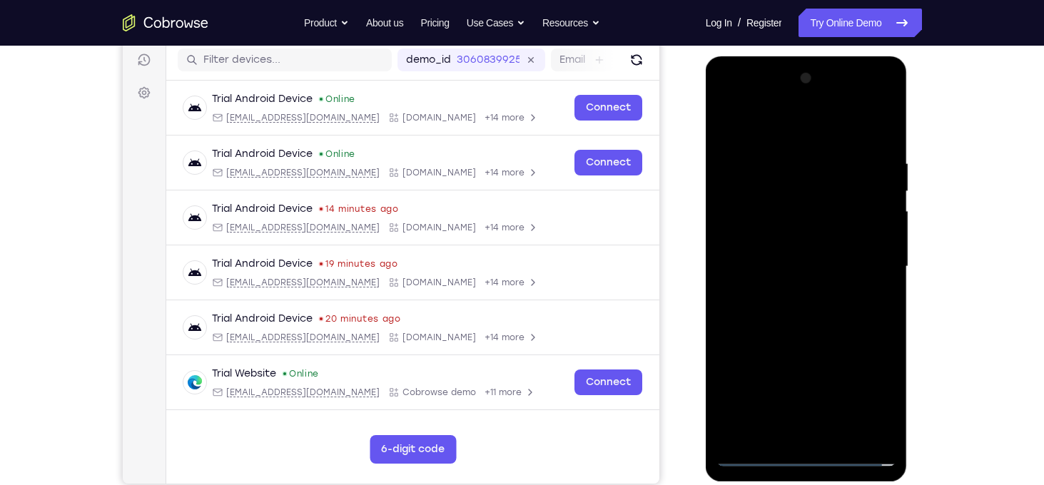
click at [762, 242] on div at bounding box center [806, 266] width 180 height 399
click at [787, 270] on div at bounding box center [806, 266] width 180 height 399
click at [881, 147] on div at bounding box center [806, 266] width 180 height 399
drag, startPoint x: 742, startPoint y: 132, endPoint x: 919, endPoint y: 133, distance: 176.9
click at [909, 133] on html "Online web based iOS Simulators and Android Emulators. Run iPhone, iPad, Mobile…" at bounding box center [806, 270] width 203 height 428
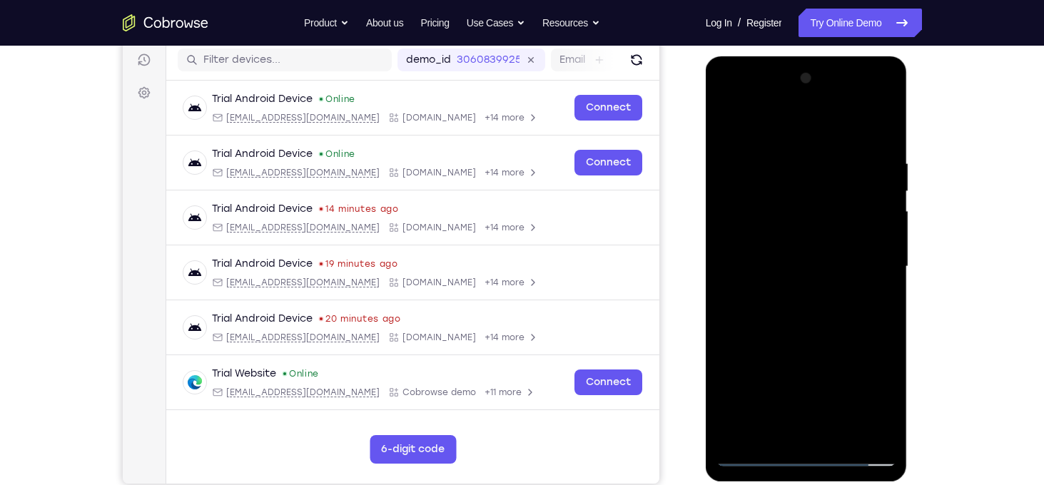
click at [888, 419] on div at bounding box center [806, 266] width 180 height 399
click at [875, 429] on div at bounding box center [806, 266] width 180 height 399
click at [869, 433] on div at bounding box center [806, 266] width 180 height 399
click at [875, 438] on div at bounding box center [806, 266] width 180 height 399
click at [740, 439] on div at bounding box center [806, 266] width 180 height 399
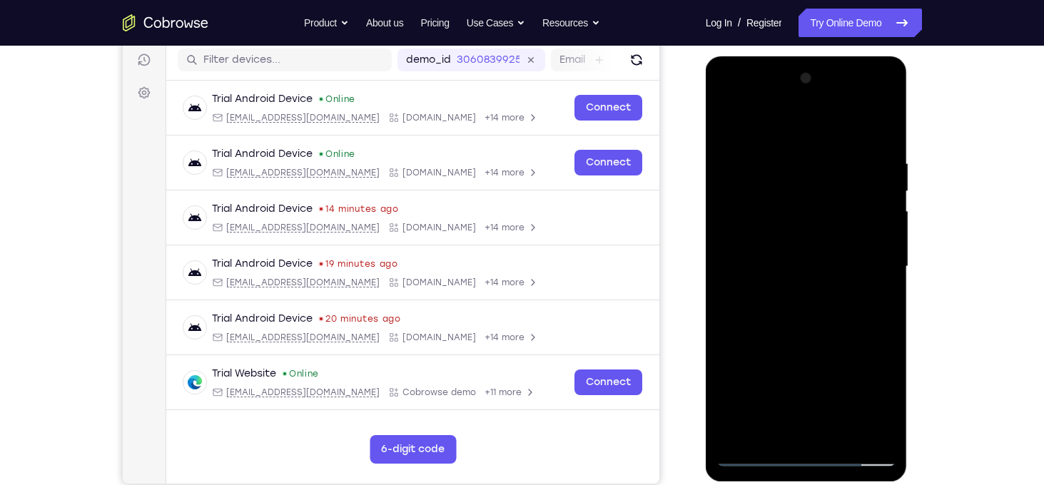
click at [821, 160] on div at bounding box center [806, 266] width 180 height 399
click at [765, 129] on div at bounding box center [806, 266] width 180 height 399
click at [871, 176] on div at bounding box center [806, 266] width 180 height 399
click at [760, 250] on div at bounding box center [806, 266] width 180 height 399
click at [729, 123] on div at bounding box center [806, 266] width 180 height 399
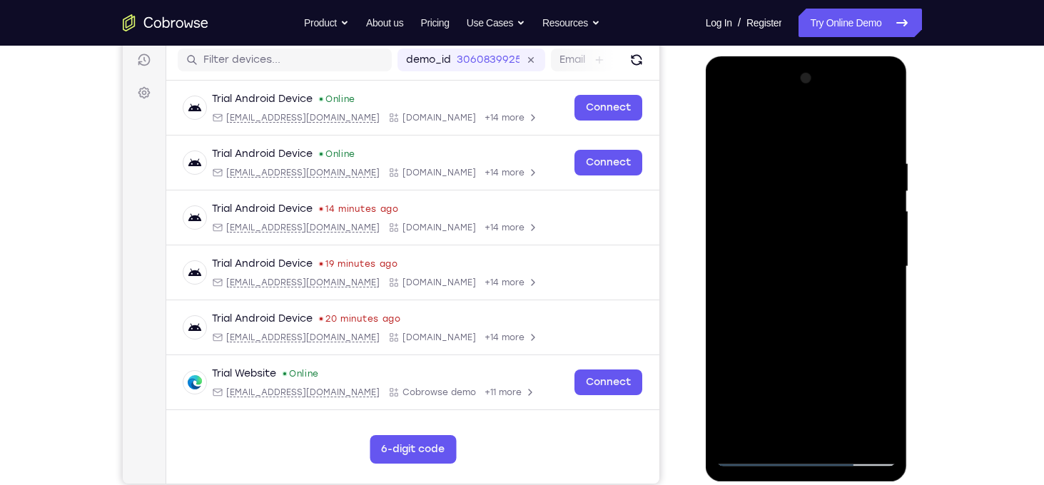
click at [872, 170] on div at bounding box center [806, 266] width 180 height 399
click at [890, 267] on div at bounding box center [806, 266] width 180 height 399
click at [887, 266] on div at bounding box center [806, 266] width 180 height 399
click at [884, 266] on div at bounding box center [806, 266] width 180 height 399
click at [885, 264] on div at bounding box center [806, 266] width 180 height 399
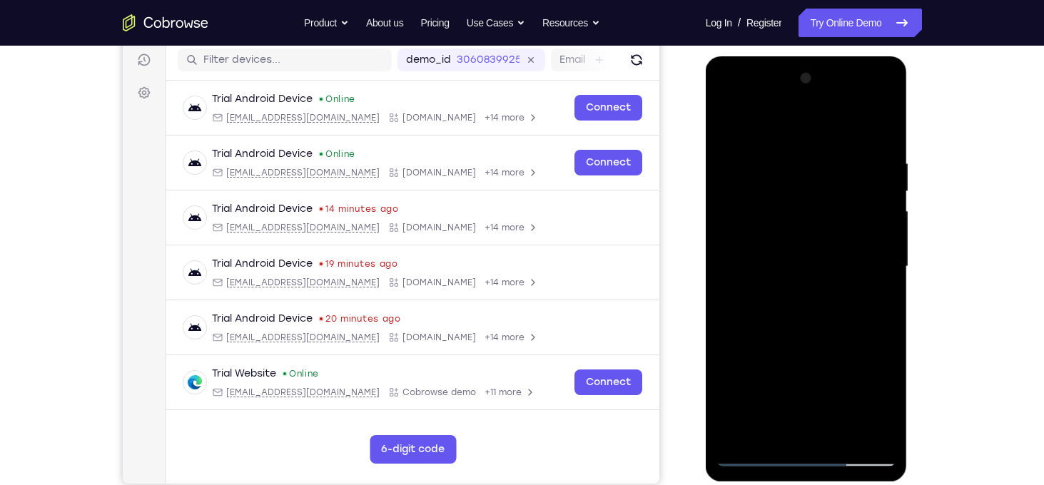
click at [725, 262] on div at bounding box center [806, 266] width 180 height 399
click at [885, 262] on div at bounding box center [806, 266] width 180 height 399
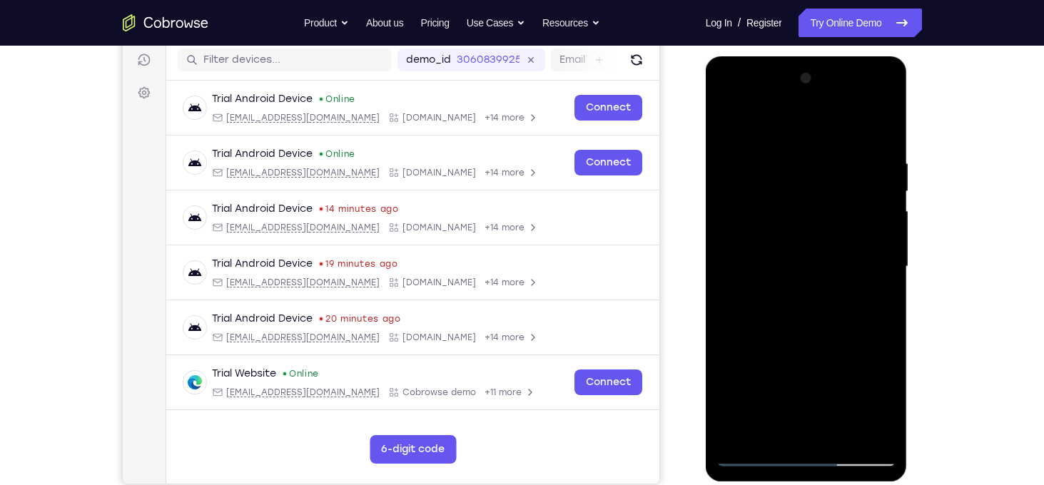
click at [725, 267] on div at bounding box center [806, 266] width 180 height 399
click at [886, 266] on div at bounding box center [806, 266] width 180 height 399
click at [823, 244] on div at bounding box center [806, 266] width 180 height 399
drag, startPoint x: 803, startPoint y: 383, endPoint x: 791, endPoint y: 412, distance: 31.7
click at [791, 412] on div at bounding box center [806, 266] width 180 height 399
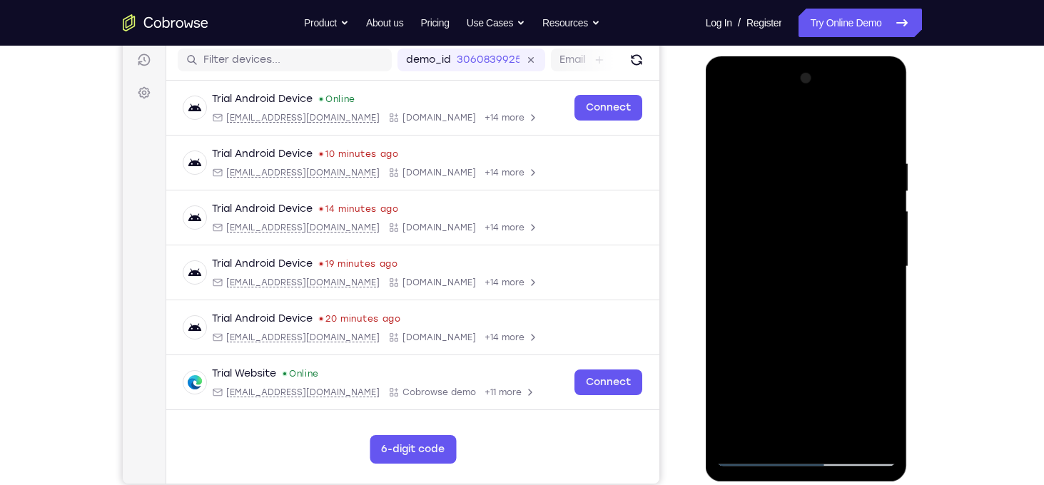
click at [753, 342] on div at bounding box center [806, 266] width 180 height 399
drag, startPoint x: 791, startPoint y: 345, endPoint x: 799, endPoint y: 340, distance: 9.7
click at [799, 340] on div at bounding box center [806, 266] width 180 height 399
click at [728, 119] on div at bounding box center [806, 266] width 180 height 399
click at [819, 170] on div at bounding box center [806, 266] width 180 height 399
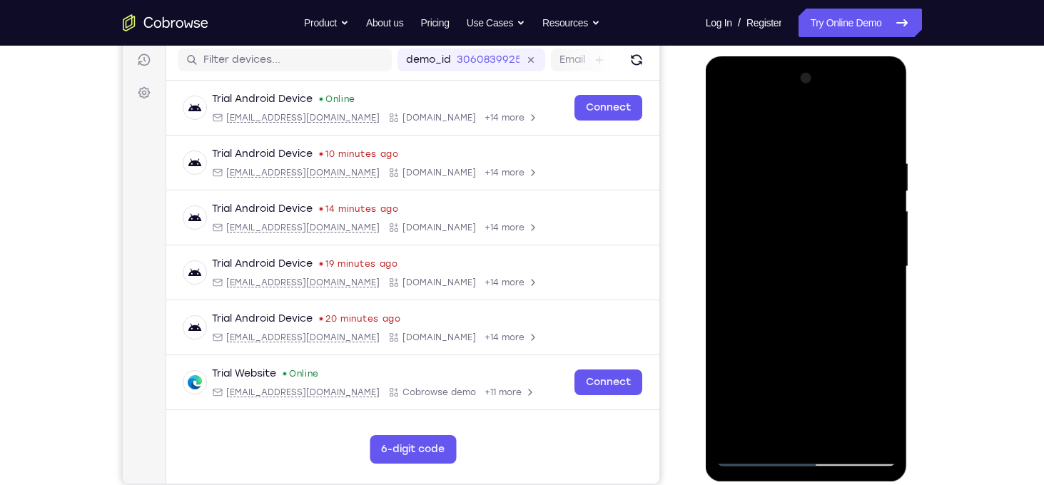
click at [885, 265] on div at bounding box center [806, 266] width 180 height 399
click at [886, 264] on div at bounding box center [806, 266] width 180 height 399
click at [888, 264] on div at bounding box center [806, 266] width 180 height 399
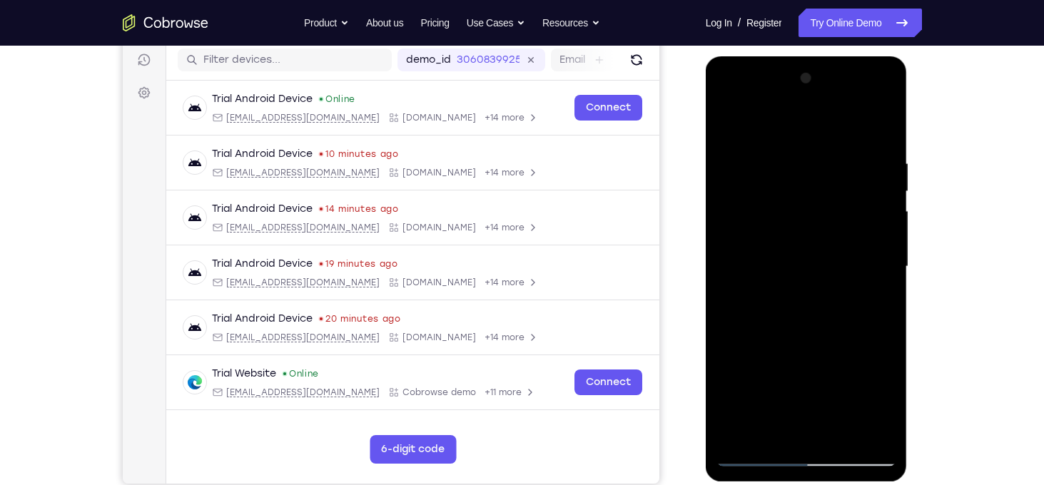
click at [888, 264] on div at bounding box center [806, 266] width 180 height 399
click at [723, 267] on div at bounding box center [806, 266] width 180 height 399
click at [887, 266] on div at bounding box center [806, 266] width 180 height 399
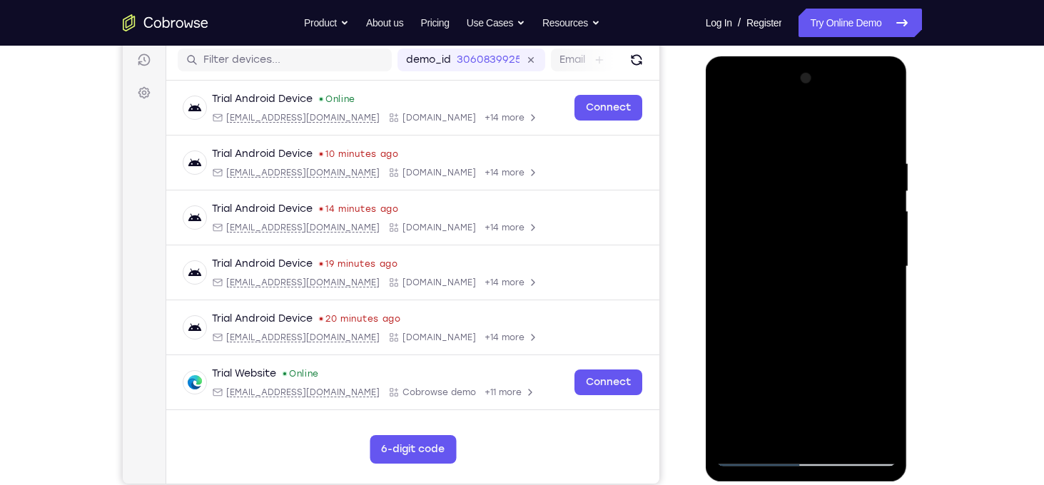
click at [887, 266] on div at bounding box center [806, 266] width 180 height 399
click at [726, 265] on div at bounding box center [806, 266] width 180 height 399
click at [887, 265] on div at bounding box center [806, 266] width 180 height 399
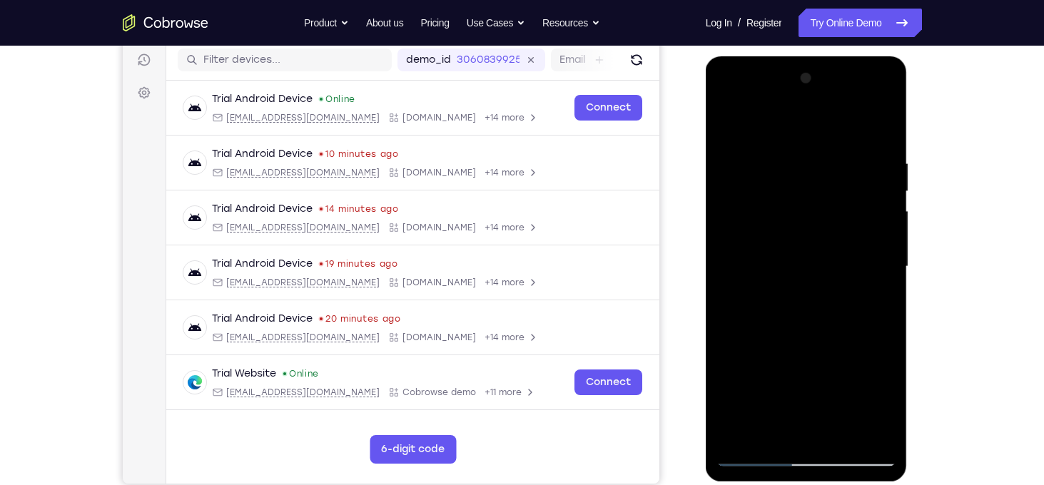
click at [887, 267] on div at bounding box center [806, 266] width 180 height 399
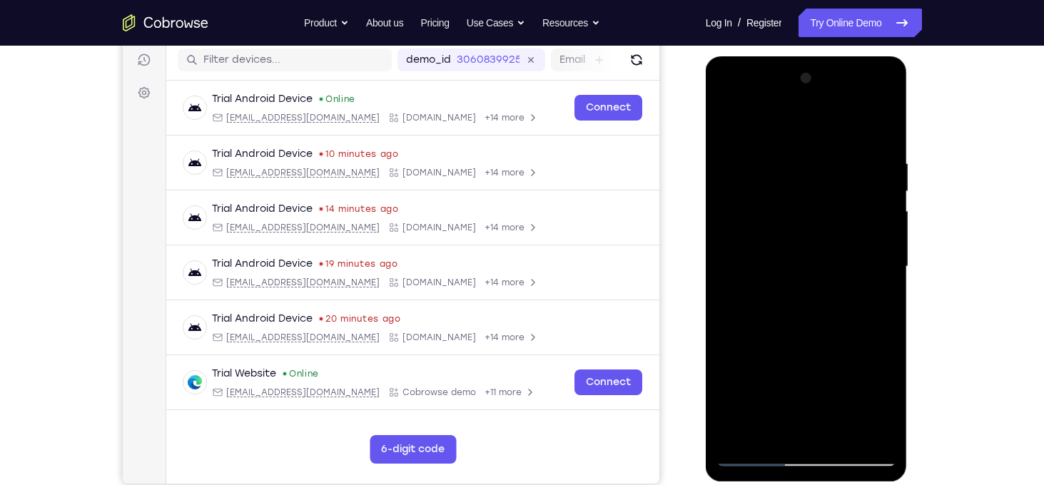
click at [887, 267] on div at bounding box center [806, 266] width 180 height 399
click at [728, 266] on div at bounding box center [806, 266] width 180 height 399
click at [889, 265] on div at bounding box center [806, 266] width 180 height 399
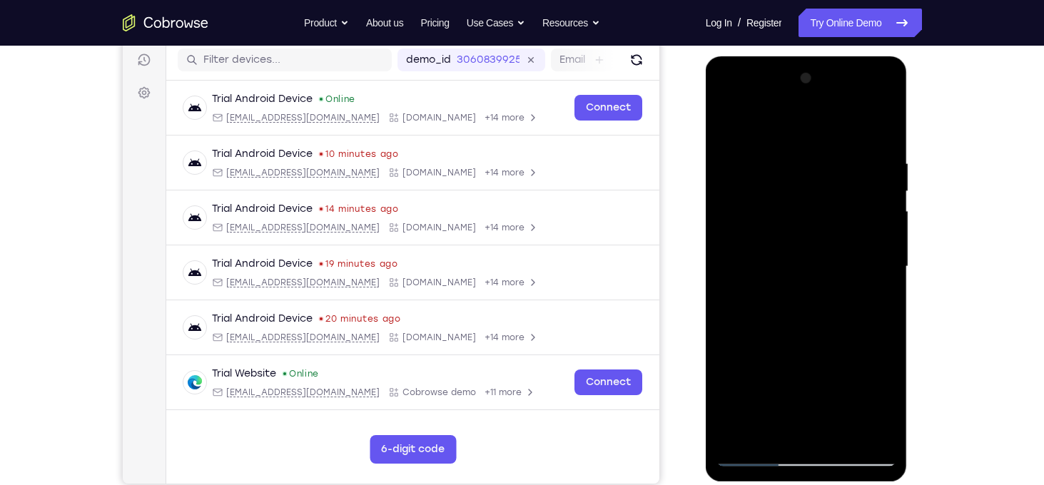
click at [889, 265] on div at bounding box center [806, 266] width 180 height 399
click at [887, 265] on div at bounding box center [806, 266] width 180 height 399
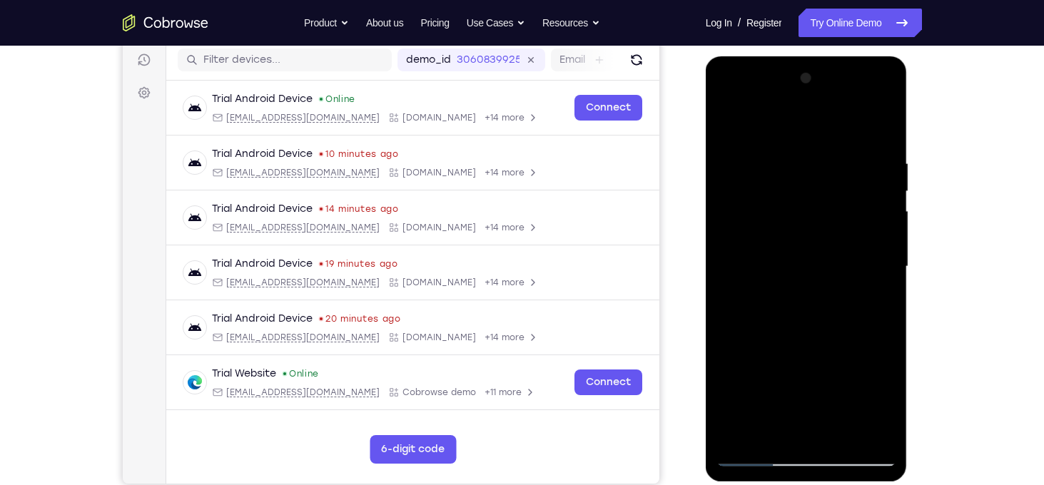
click at [887, 265] on div at bounding box center [806, 266] width 180 height 399
click at [887, 266] on div at bounding box center [806, 266] width 180 height 399
click at [887, 265] on div at bounding box center [806, 266] width 180 height 399
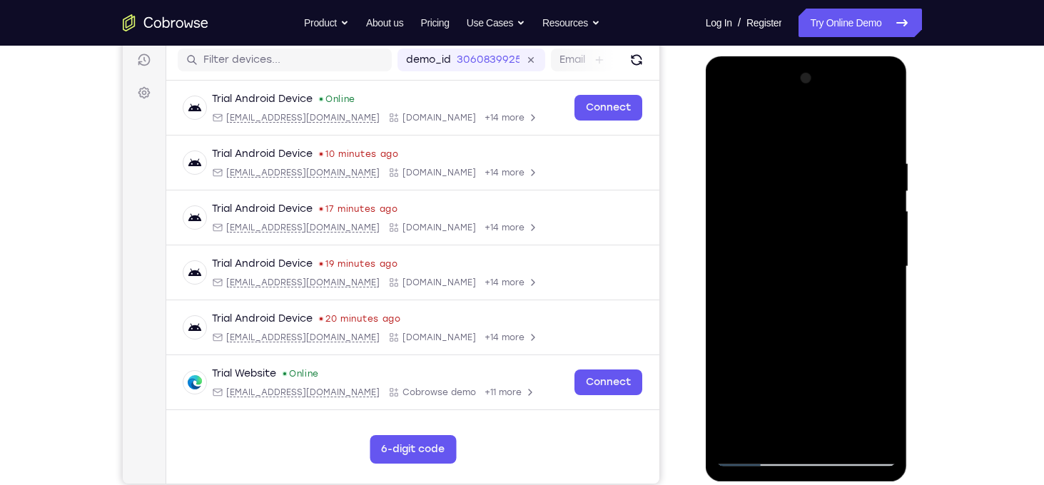
click at [887, 264] on div at bounding box center [806, 266] width 180 height 399
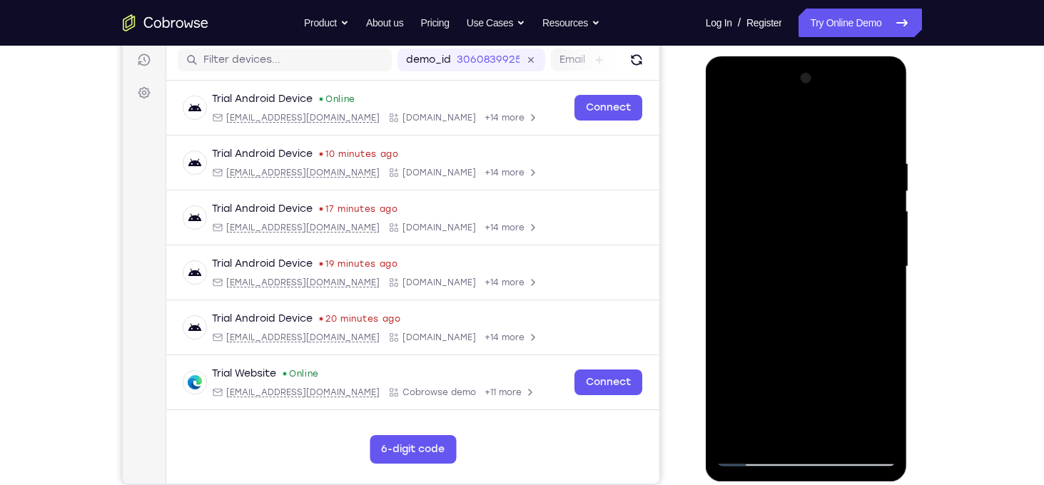
click at [887, 264] on div at bounding box center [806, 266] width 180 height 399
click at [725, 265] on div at bounding box center [806, 266] width 180 height 399
click at [727, 266] on div at bounding box center [806, 266] width 180 height 399
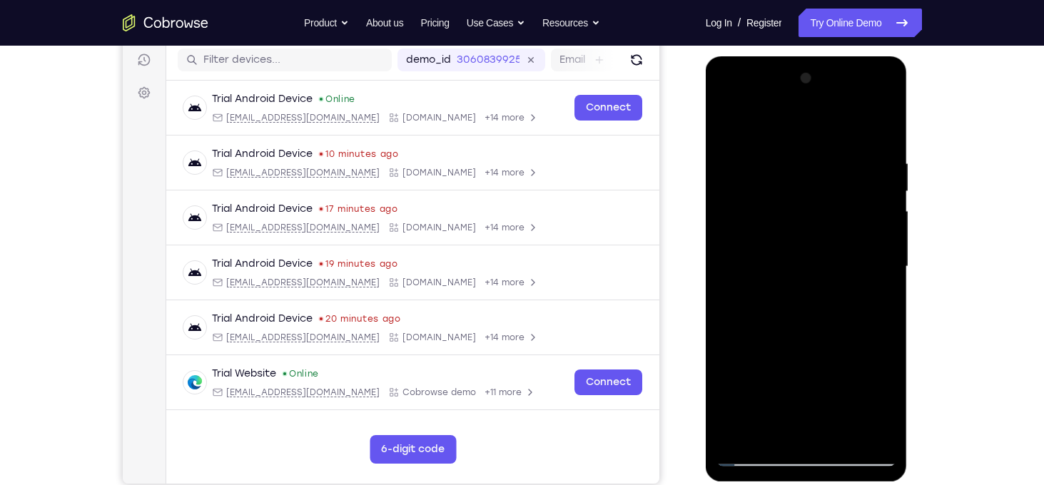
click at [819, 239] on div at bounding box center [806, 266] width 180 height 399
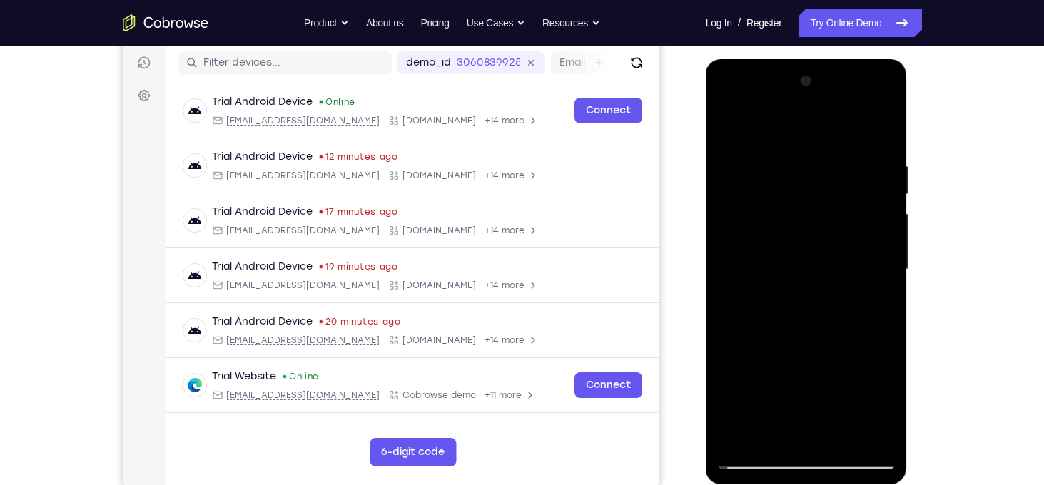
click at [840, 440] on div at bounding box center [806, 269] width 180 height 399
click at [800, 345] on div at bounding box center [806, 269] width 180 height 399
click at [728, 131] on div at bounding box center [806, 269] width 180 height 399
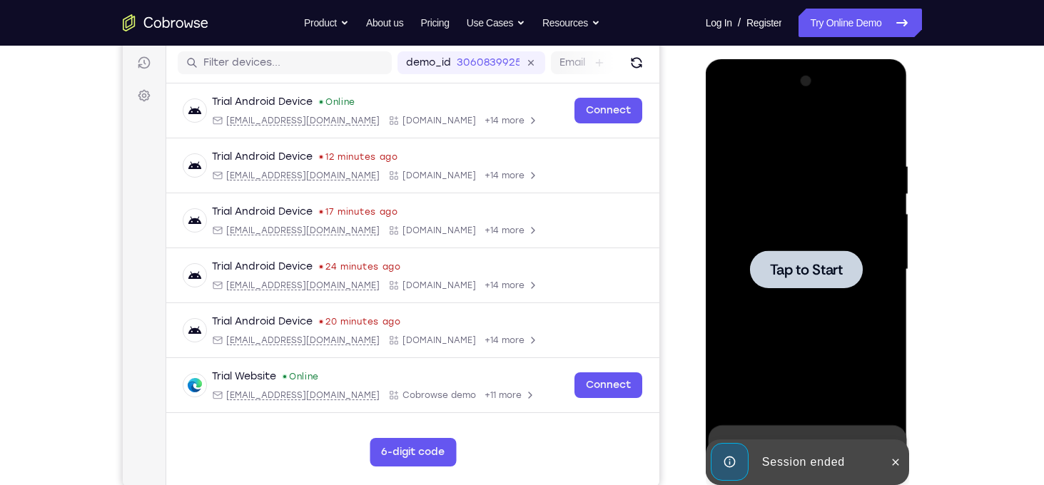
click at [752, 156] on div at bounding box center [806, 269] width 180 height 399
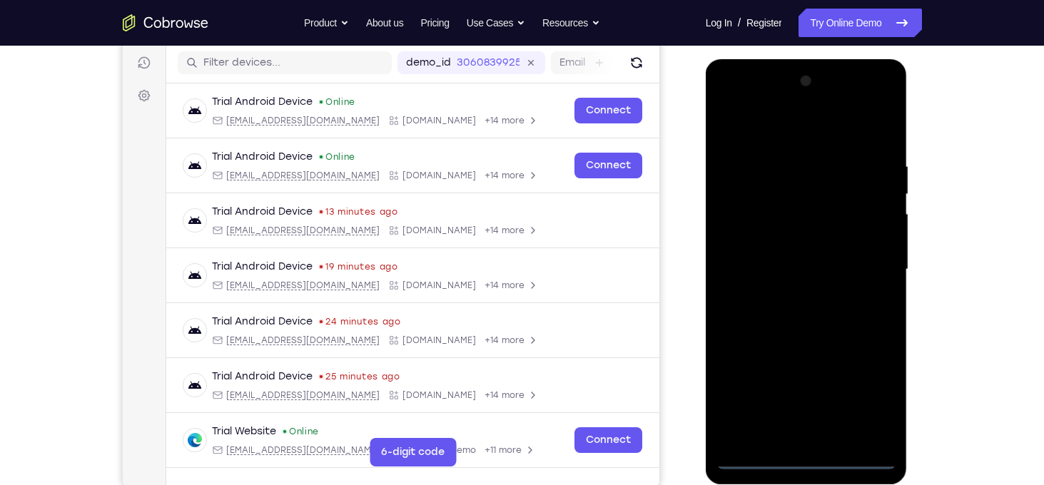
click at [801, 456] on div at bounding box center [806, 269] width 180 height 399
click at [864, 402] on div at bounding box center [806, 269] width 180 height 399
click at [763, 130] on div at bounding box center [806, 269] width 180 height 399
click at [745, 228] on div at bounding box center [806, 269] width 180 height 399
click at [772, 274] on div at bounding box center [806, 269] width 180 height 399
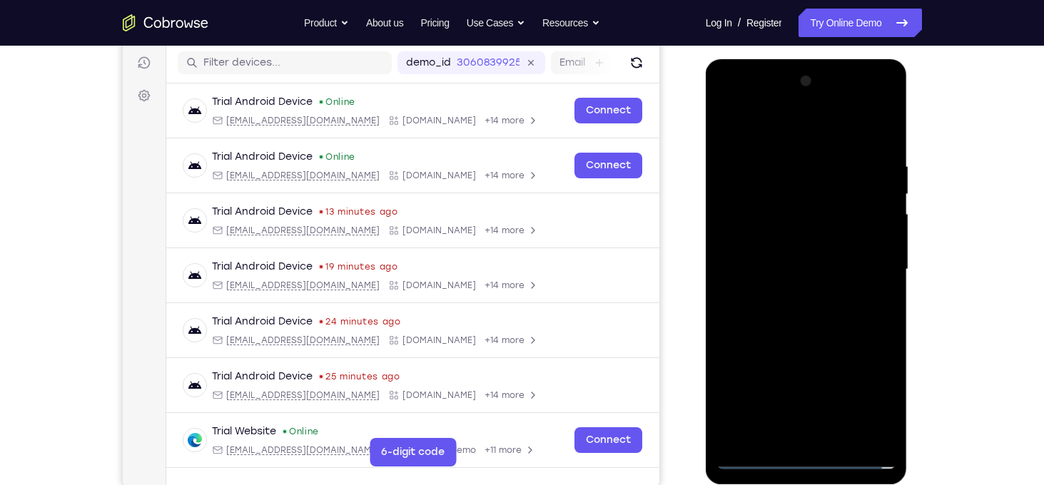
click at [770, 255] on div at bounding box center [806, 269] width 180 height 399
click at [801, 292] on div at bounding box center [806, 269] width 180 height 399
click at [816, 428] on div at bounding box center [806, 269] width 180 height 399
click at [759, 145] on div at bounding box center [806, 269] width 180 height 399
drag, startPoint x: 822, startPoint y: 176, endPoint x: 823, endPoint y: 275, distance: 99.1
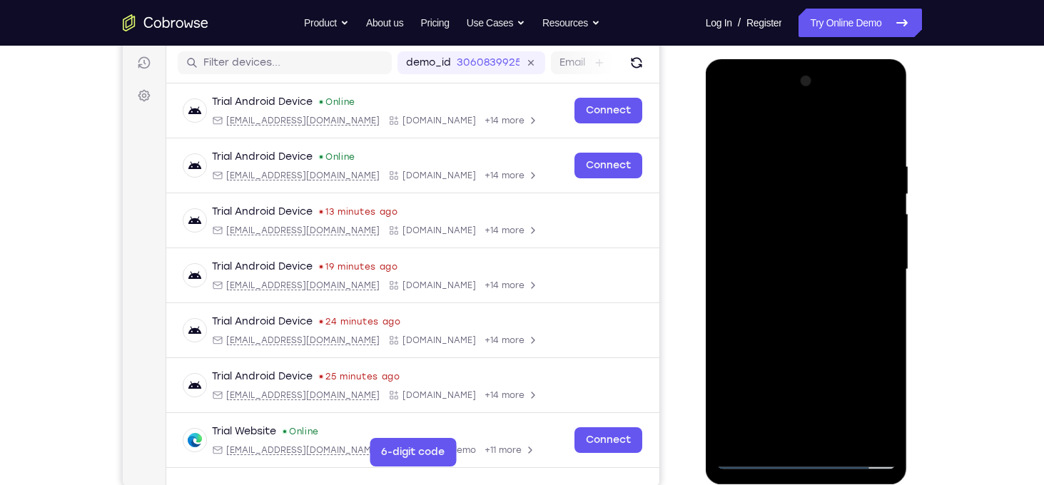
click at [823, 275] on div at bounding box center [806, 269] width 180 height 399
click at [876, 129] on div at bounding box center [806, 269] width 180 height 399
click at [828, 239] on div at bounding box center [806, 269] width 180 height 399
click at [788, 287] on div at bounding box center [806, 269] width 180 height 399
click at [733, 282] on div at bounding box center [806, 269] width 180 height 399
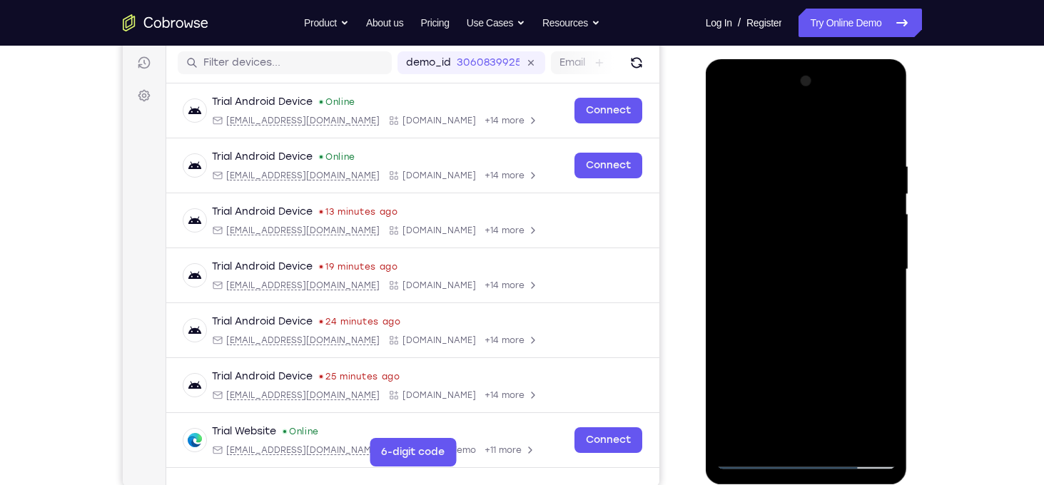
click at [725, 282] on div at bounding box center [806, 269] width 180 height 399
drag, startPoint x: 728, startPoint y: 247, endPoint x: 791, endPoint y: 255, distance: 64.0
click at [791, 255] on div at bounding box center [806, 269] width 180 height 399
click at [728, 285] on div at bounding box center [806, 269] width 180 height 399
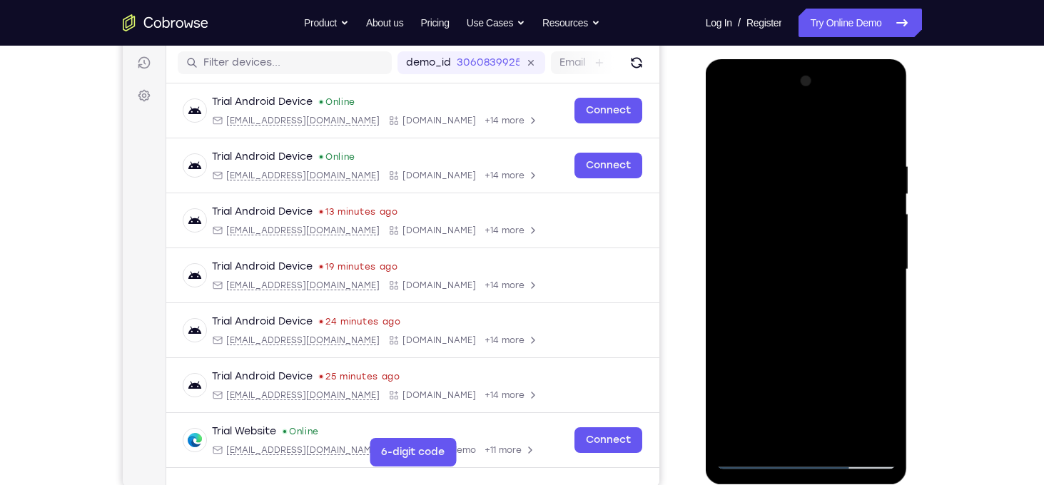
drag, startPoint x: 734, startPoint y: 218, endPoint x: 859, endPoint y: 216, distance: 124.8
click at [859, 216] on div at bounding box center [806, 269] width 180 height 399
click at [726, 285] on div at bounding box center [806, 269] width 180 height 399
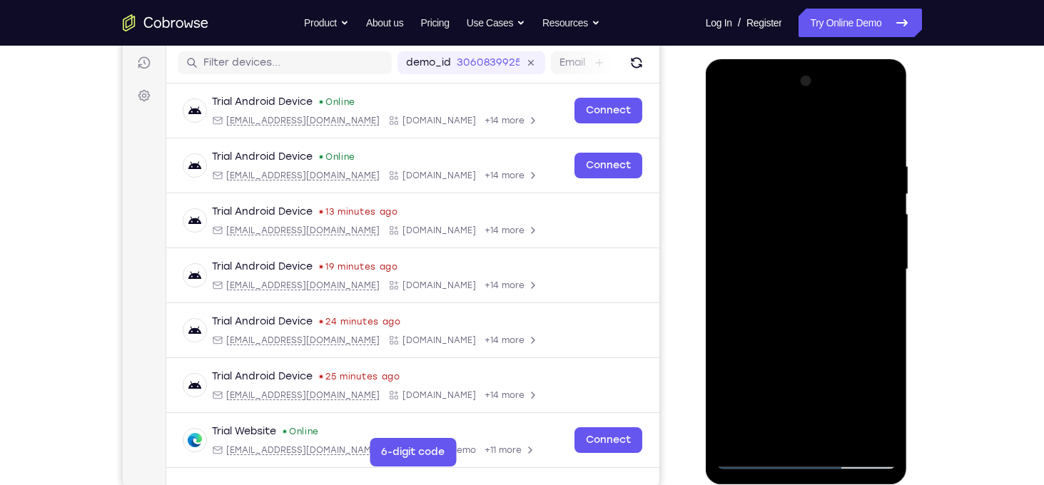
click at [726, 285] on div at bounding box center [806, 269] width 180 height 399
click at [884, 285] on div at bounding box center [806, 269] width 180 height 399
drag, startPoint x: 876, startPoint y: 238, endPoint x: 737, endPoint y: 208, distance: 142.1
click at [737, 208] on div at bounding box center [806, 269] width 180 height 399
click at [728, 262] on div at bounding box center [806, 269] width 180 height 399
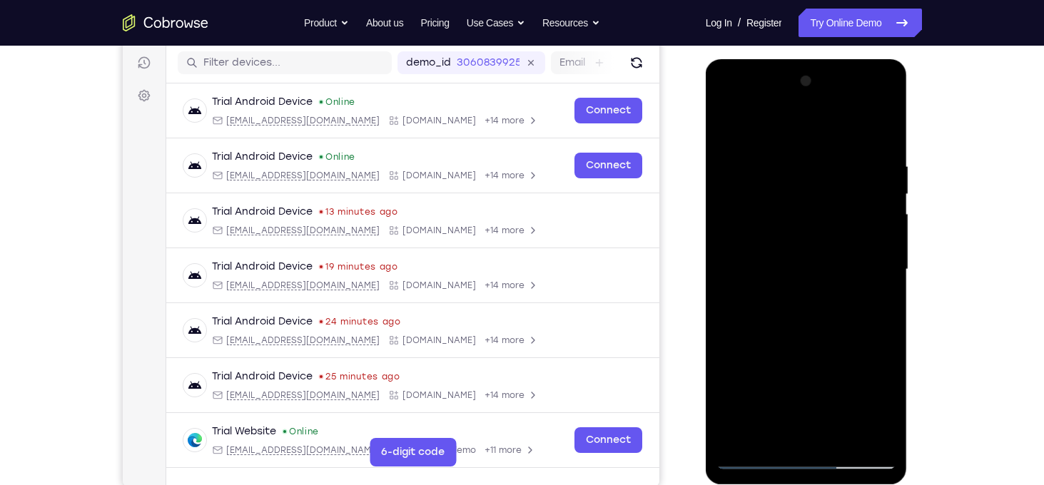
drag, startPoint x: 754, startPoint y: 235, endPoint x: 901, endPoint y: 244, distance: 147.2
click at [901, 244] on div at bounding box center [806, 271] width 202 height 425
click at [728, 285] on div at bounding box center [806, 269] width 180 height 399
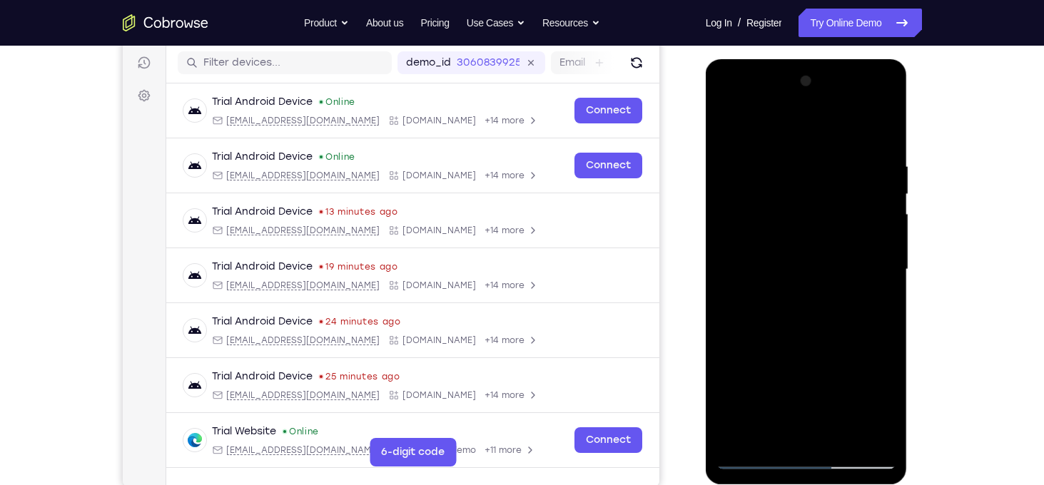
click at [728, 285] on div at bounding box center [806, 269] width 180 height 399
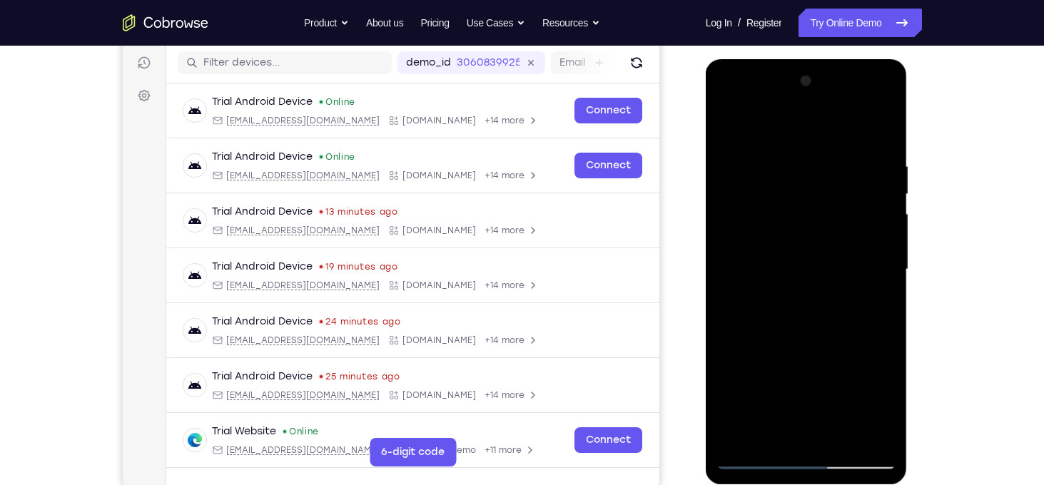
click at [728, 285] on div at bounding box center [806, 269] width 180 height 399
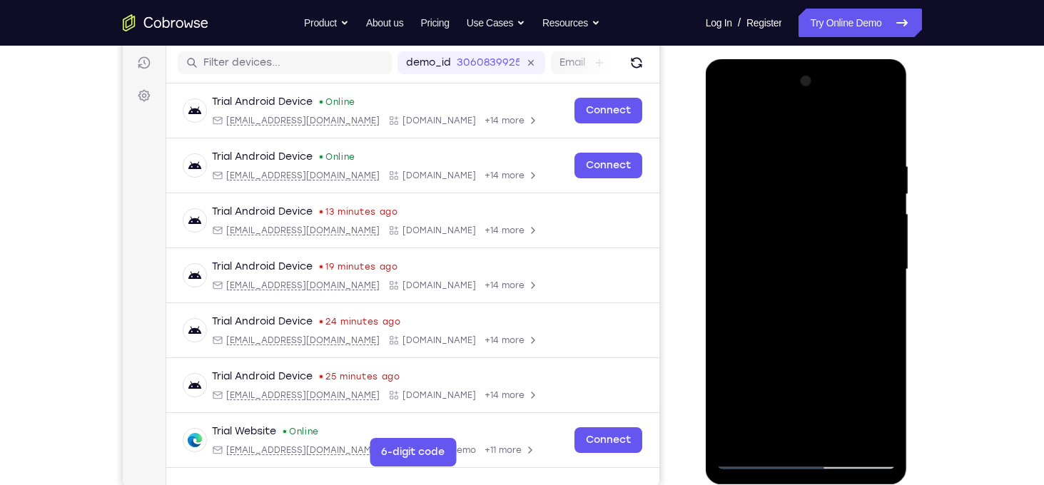
click at [728, 285] on div at bounding box center [806, 269] width 180 height 399
click at [725, 284] on div at bounding box center [806, 269] width 180 height 399
click at [725, 281] on div at bounding box center [806, 269] width 180 height 399
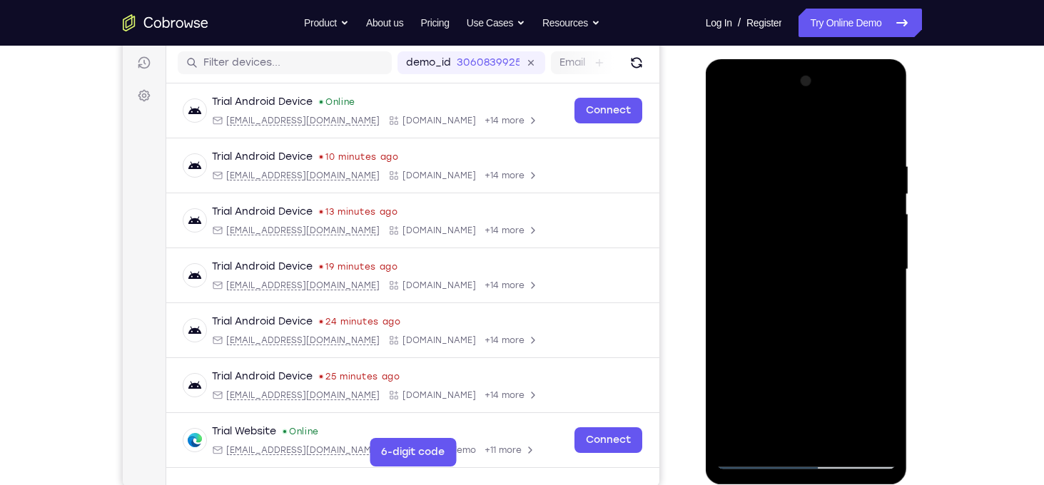
click at [725, 281] on div at bounding box center [806, 269] width 180 height 399
click at [891, 286] on div at bounding box center [806, 269] width 180 height 399
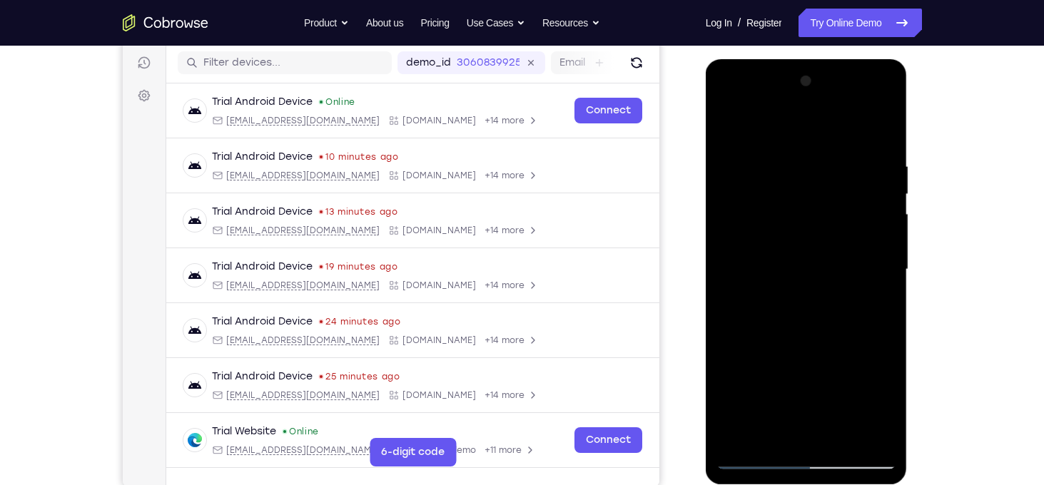
click at [725, 239] on div at bounding box center [806, 269] width 180 height 399
click at [728, 279] on div at bounding box center [806, 269] width 180 height 399
click at [728, 280] on div at bounding box center [806, 269] width 180 height 399
click at [882, 281] on div at bounding box center [806, 269] width 180 height 399
click at [728, 285] on div at bounding box center [806, 269] width 180 height 399
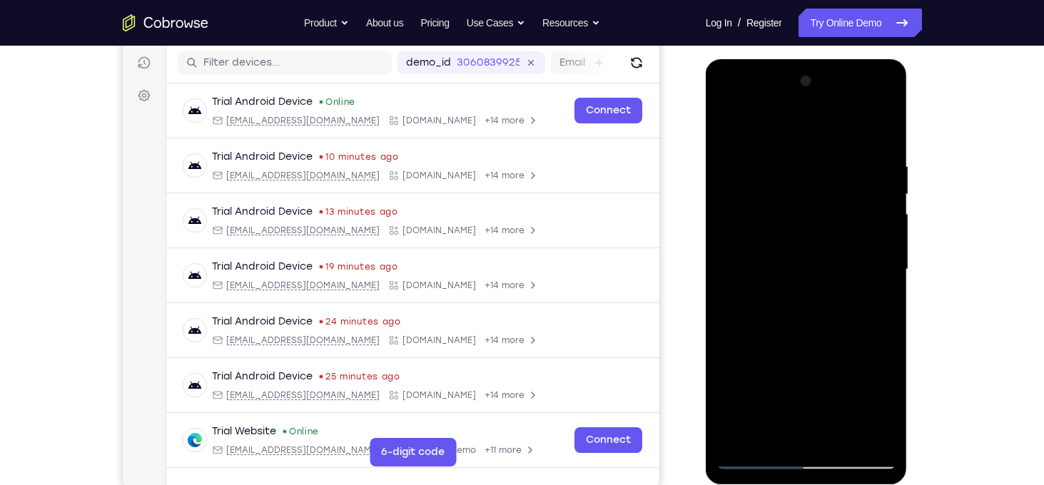
click at [728, 285] on div at bounding box center [806, 269] width 180 height 399
drag, startPoint x: 728, startPoint y: 236, endPoint x: 848, endPoint y: 248, distance: 121.2
click at [848, 248] on div at bounding box center [806, 269] width 180 height 399
click at [727, 284] on div at bounding box center [806, 269] width 180 height 399
click at [725, 279] on div at bounding box center [806, 269] width 180 height 399
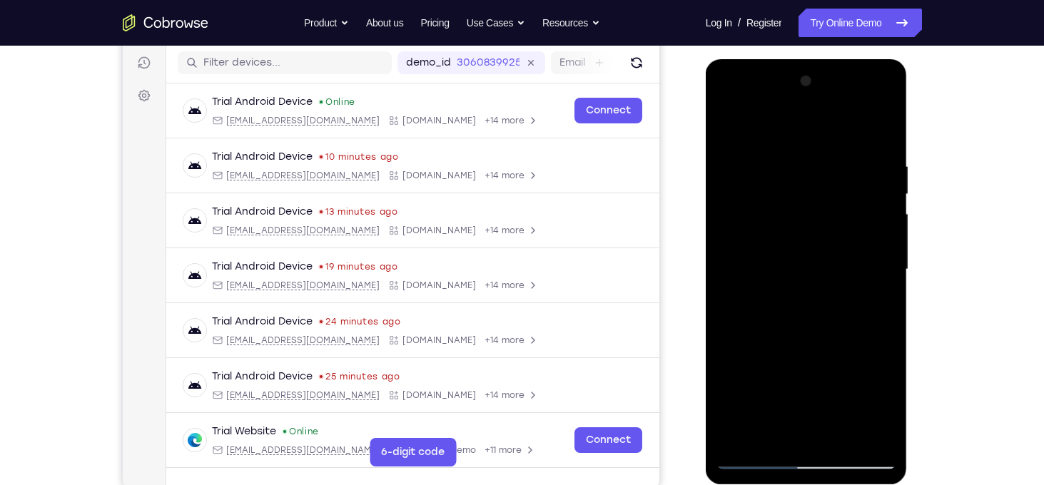
click at [725, 279] on div at bounding box center [806, 269] width 180 height 399
click at [887, 282] on div at bounding box center [806, 269] width 180 height 399
click at [730, 282] on div at bounding box center [806, 269] width 180 height 399
click at [755, 443] on div at bounding box center [806, 269] width 180 height 399
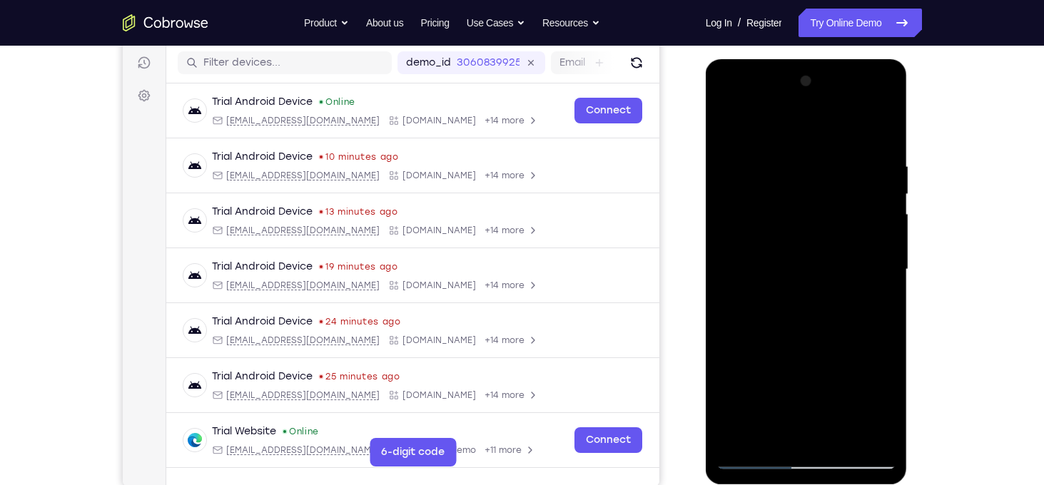
click at [755, 443] on div at bounding box center [806, 269] width 180 height 399
click at [727, 282] on div at bounding box center [806, 269] width 180 height 399
click at [758, 234] on div at bounding box center [806, 269] width 180 height 399
click at [723, 283] on div at bounding box center [806, 269] width 180 height 399
click at [728, 280] on div at bounding box center [806, 269] width 180 height 399
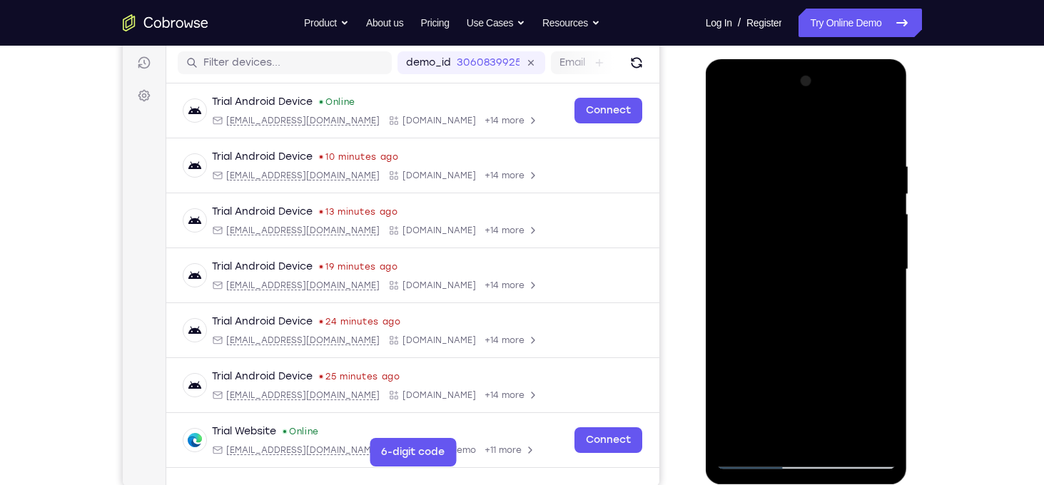
click at [728, 280] on div at bounding box center [806, 269] width 180 height 399
click at [726, 282] on div at bounding box center [806, 269] width 180 height 399
click at [885, 279] on div at bounding box center [806, 269] width 180 height 399
click at [726, 279] on div at bounding box center [806, 269] width 180 height 399
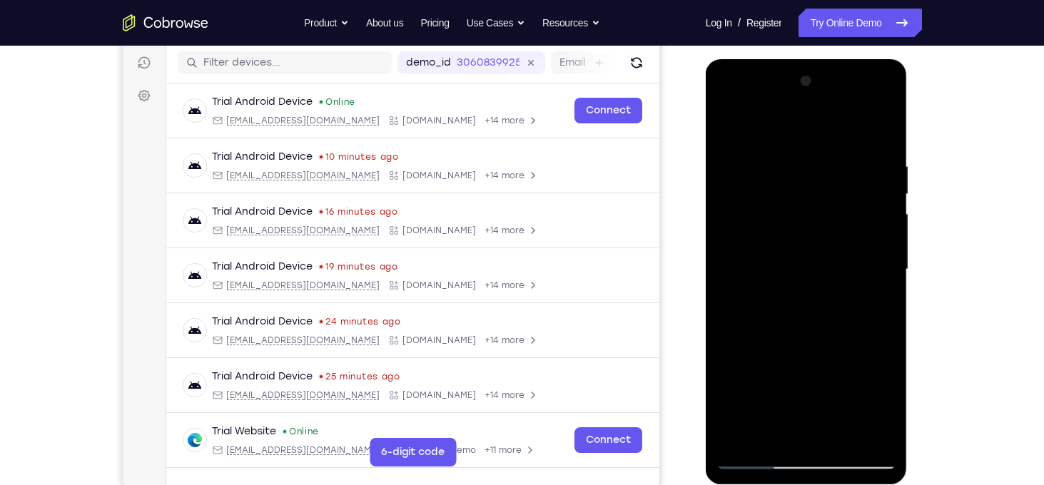
click at [725, 282] on div at bounding box center [806, 269] width 180 height 399
click at [724, 282] on div at bounding box center [806, 269] width 180 height 399
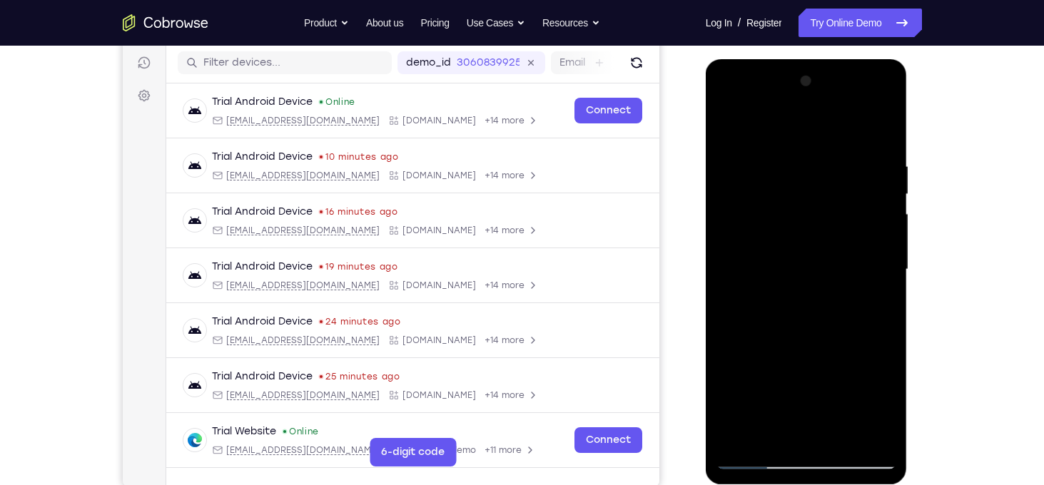
drag, startPoint x: 726, startPoint y: 241, endPoint x: 867, endPoint y: 217, distance: 143.3
click at [867, 217] on div at bounding box center [806, 269] width 180 height 399
click at [729, 279] on div at bounding box center [806, 269] width 180 height 399
drag, startPoint x: 721, startPoint y: 242, endPoint x: 873, endPoint y: 219, distance: 153.6
click at [873, 219] on div at bounding box center [806, 269] width 180 height 399
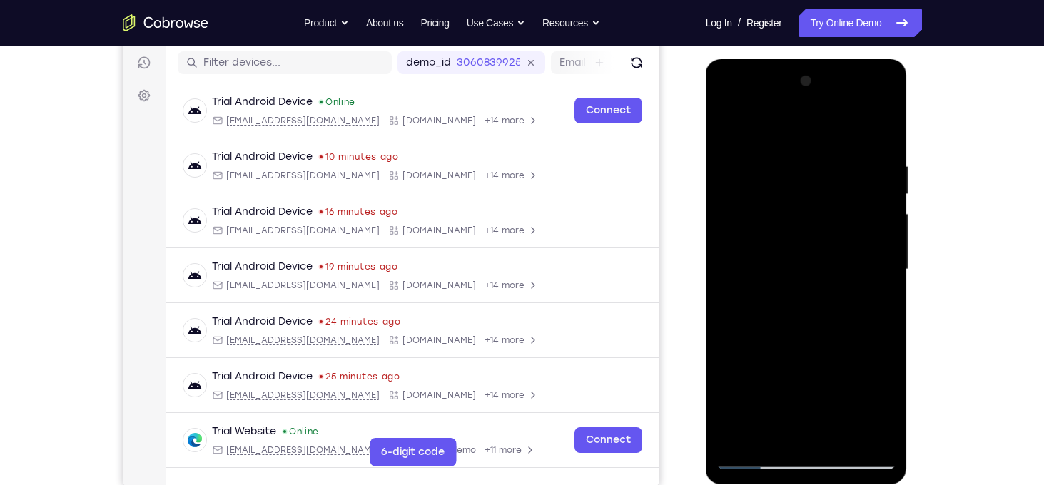
click at [799, 325] on div at bounding box center [806, 269] width 180 height 399
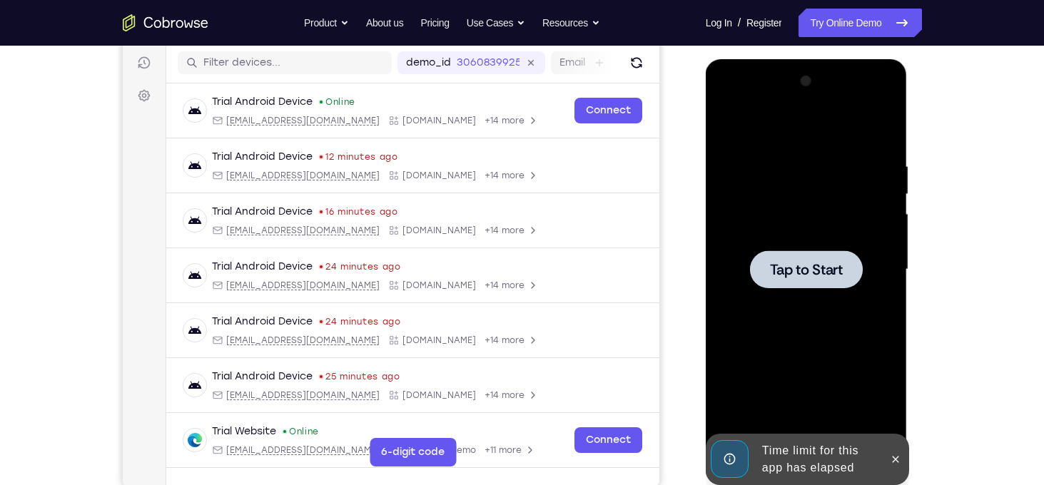
click at [803, 194] on div at bounding box center [806, 269] width 180 height 399
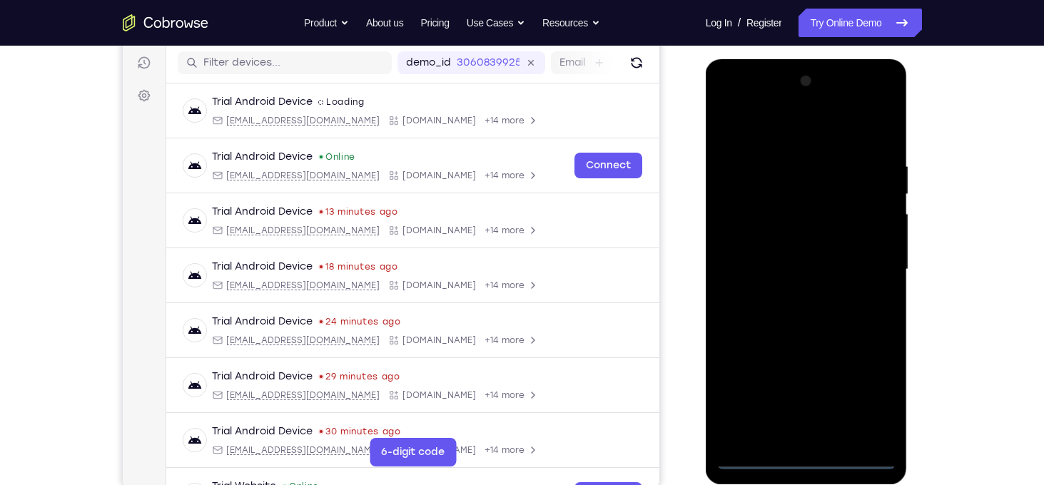
click at [812, 469] on div at bounding box center [806, 271] width 202 height 425
click at [805, 459] on div at bounding box center [806, 269] width 180 height 399
click at [878, 383] on div at bounding box center [806, 269] width 180 height 399
click at [868, 393] on div at bounding box center [806, 269] width 180 height 399
click at [767, 140] on div at bounding box center [806, 269] width 180 height 399
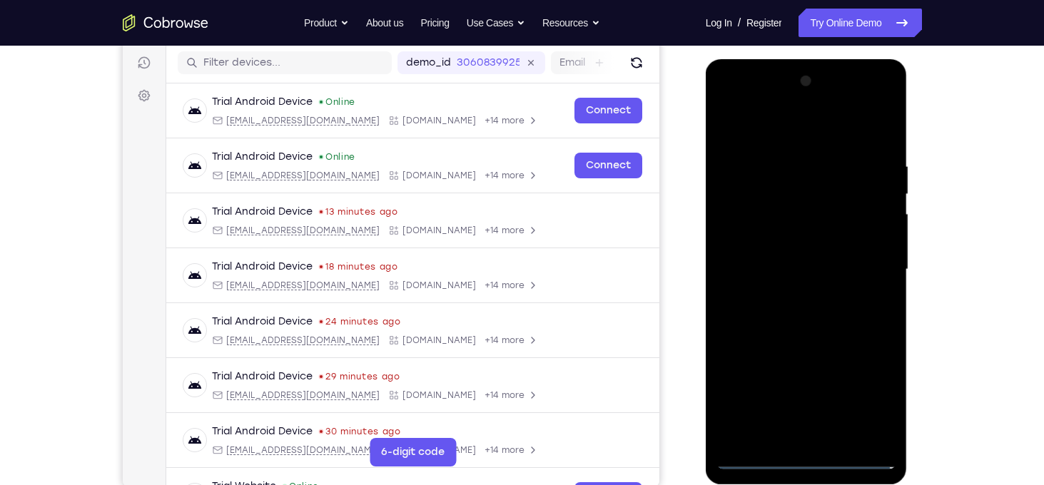
click at [743, 230] on div at bounding box center [806, 269] width 180 height 399
click at [770, 270] on div at bounding box center [806, 269] width 180 height 399
click at [770, 254] on div at bounding box center [806, 269] width 180 height 399
click at [800, 288] on div at bounding box center [806, 269] width 180 height 399
click at [809, 429] on div at bounding box center [806, 269] width 180 height 399
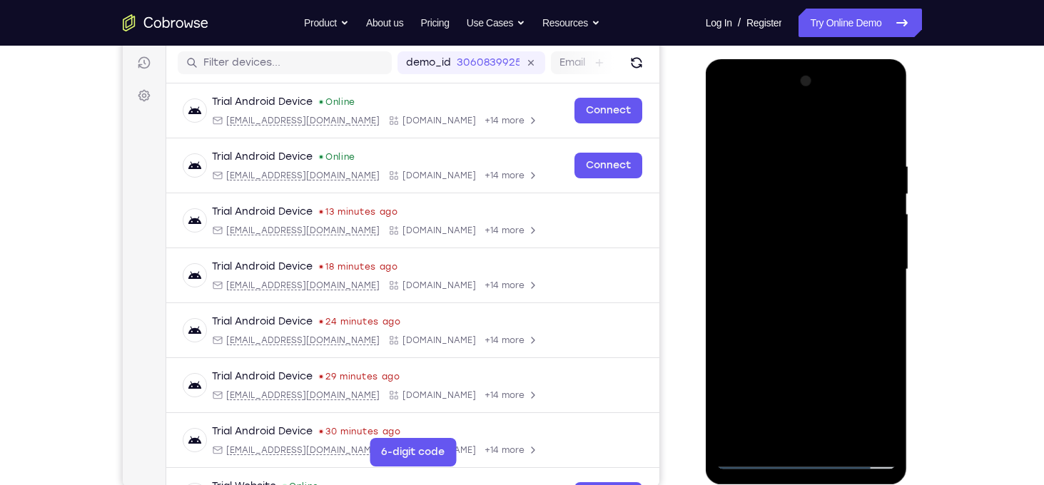
click at [820, 229] on div at bounding box center [806, 269] width 180 height 399
click at [725, 134] on div at bounding box center [806, 269] width 180 height 399
click at [849, 332] on div at bounding box center [806, 269] width 180 height 399
click at [864, 363] on div at bounding box center [806, 269] width 180 height 399
click at [771, 290] on div at bounding box center [806, 269] width 180 height 399
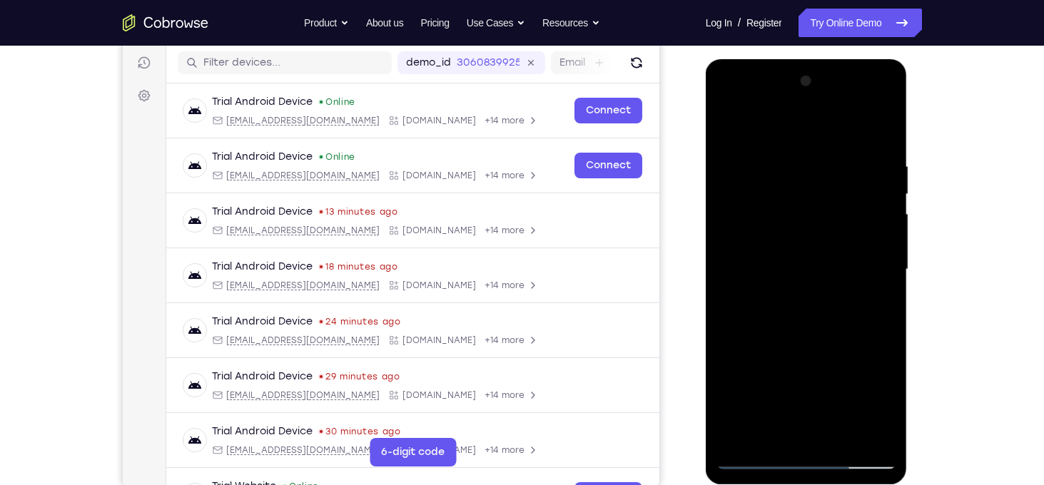
click at [807, 363] on div at bounding box center [806, 269] width 180 height 399
click at [726, 377] on div at bounding box center [806, 269] width 180 height 399
click at [888, 125] on div at bounding box center [806, 269] width 180 height 399
click at [882, 132] on div at bounding box center [806, 269] width 180 height 399
click at [872, 280] on div at bounding box center [806, 269] width 180 height 399
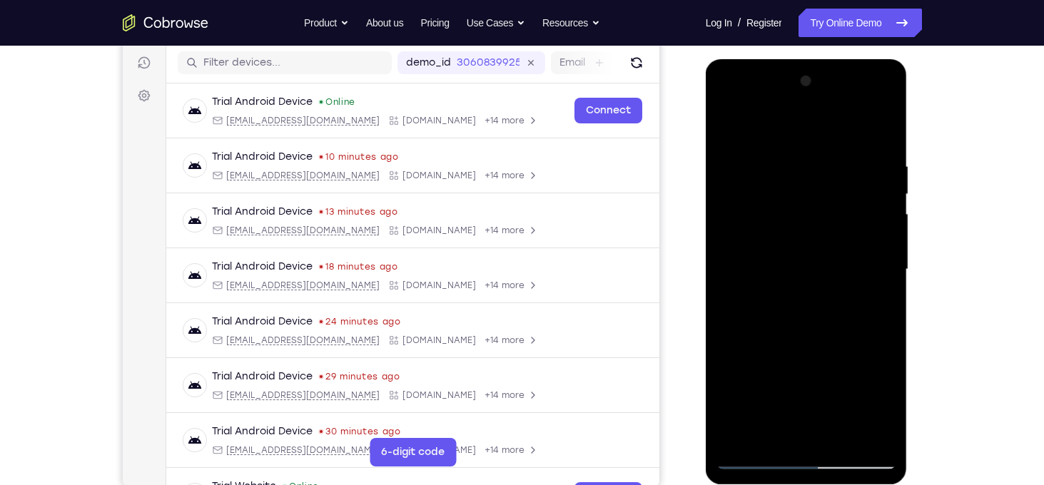
click at [806, 211] on div at bounding box center [806, 269] width 180 height 399
click at [817, 267] on div at bounding box center [806, 269] width 180 height 399
click at [772, 372] on div at bounding box center [806, 269] width 180 height 399
click at [888, 123] on div at bounding box center [806, 269] width 180 height 399
click at [785, 384] on div at bounding box center [806, 269] width 180 height 399
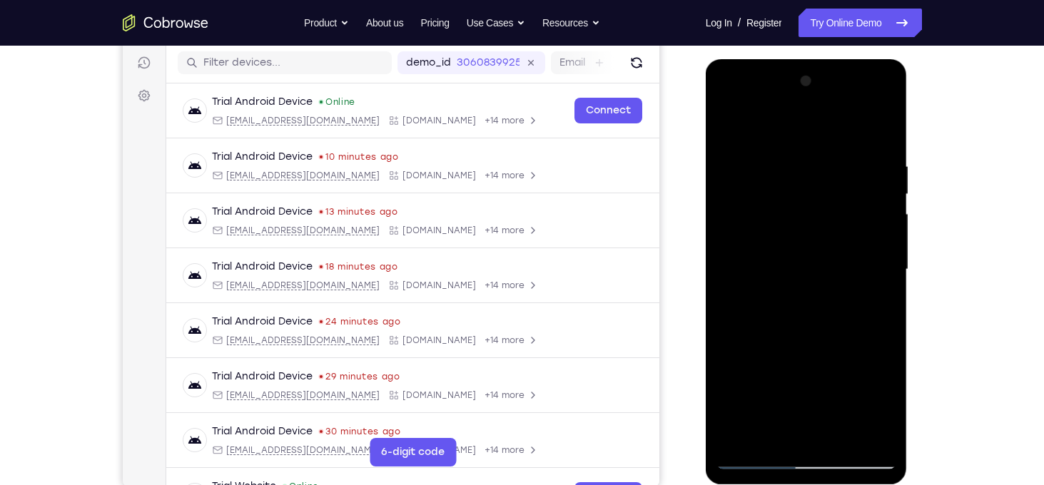
click at [887, 129] on div at bounding box center [806, 269] width 180 height 399
click at [790, 245] on div at bounding box center [806, 269] width 180 height 399
click at [886, 124] on div at bounding box center [806, 269] width 180 height 399
click at [863, 253] on div at bounding box center [806, 269] width 180 height 399
click at [856, 195] on div at bounding box center [806, 269] width 180 height 399
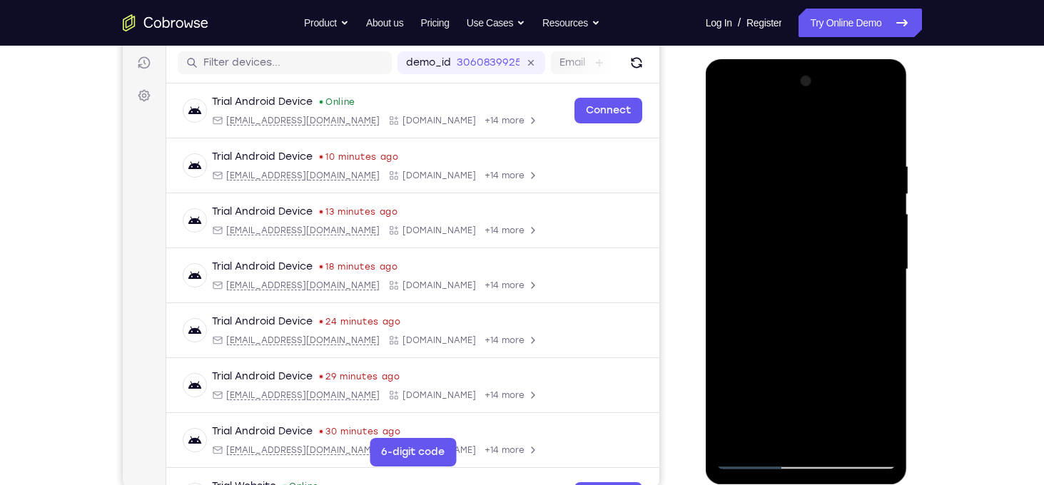
click at [722, 136] on div at bounding box center [806, 269] width 180 height 399
click at [884, 126] on div at bounding box center [806, 269] width 180 height 399
click at [835, 434] on div at bounding box center [806, 269] width 180 height 399
click at [822, 382] on div at bounding box center [806, 269] width 180 height 399
click at [859, 407] on div at bounding box center [806, 269] width 180 height 399
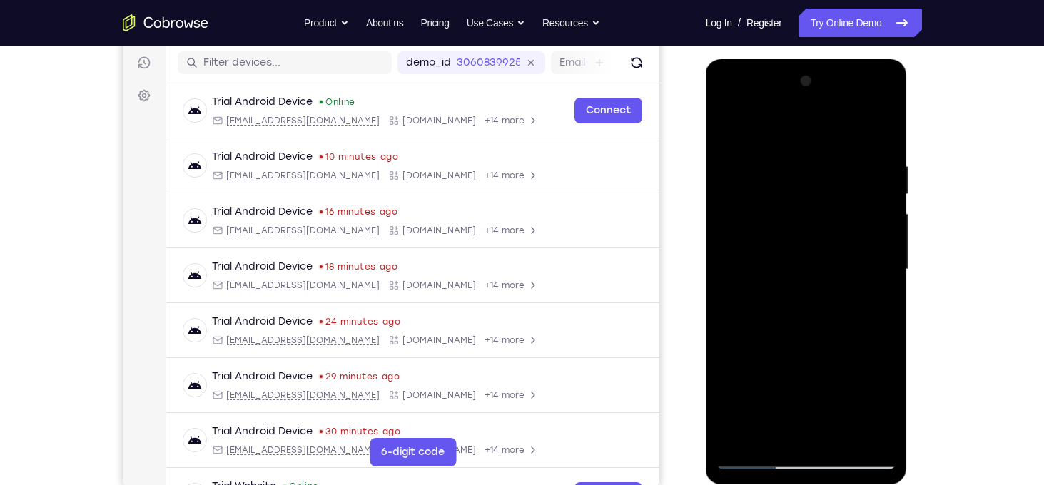
click at [731, 307] on div at bounding box center [806, 269] width 180 height 399
click at [889, 127] on div at bounding box center [806, 269] width 180 height 399
click at [822, 244] on div at bounding box center [806, 269] width 180 height 399
click at [723, 163] on div at bounding box center [806, 269] width 180 height 399
click at [855, 313] on div at bounding box center [806, 269] width 180 height 399
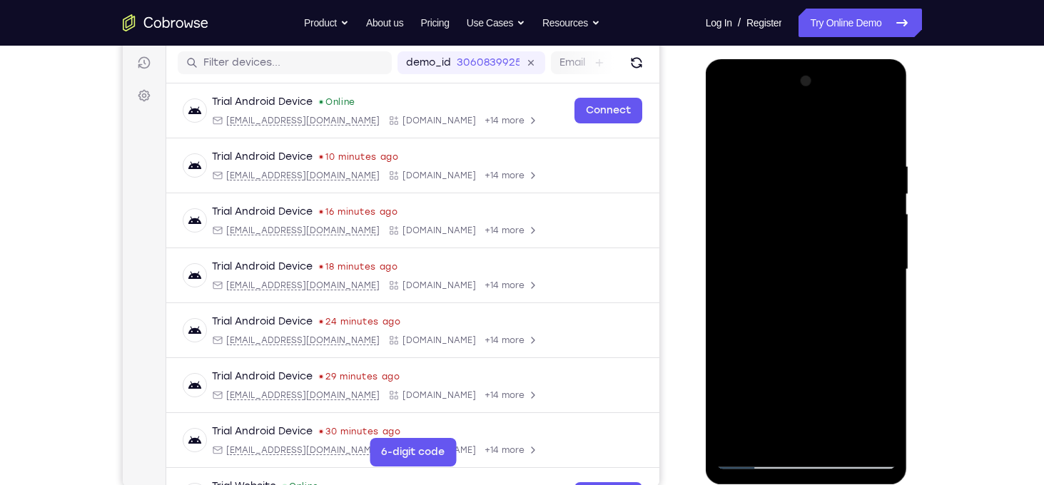
click at [840, 320] on div at bounding box center [806, 269] width 180 height 399
click at [868, 386] on div at bounding box center [806, 269] width 180 height 399
click at [808, 315] on div at bounding box center [806, 269] width 180 height 399
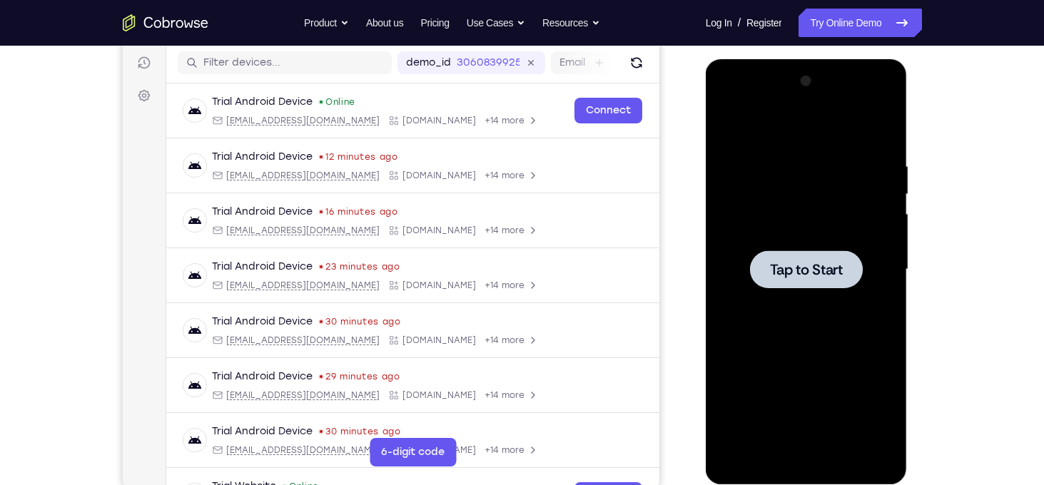
click at [785, 172] on div at bounding box center [806, 269] width 180 height 399
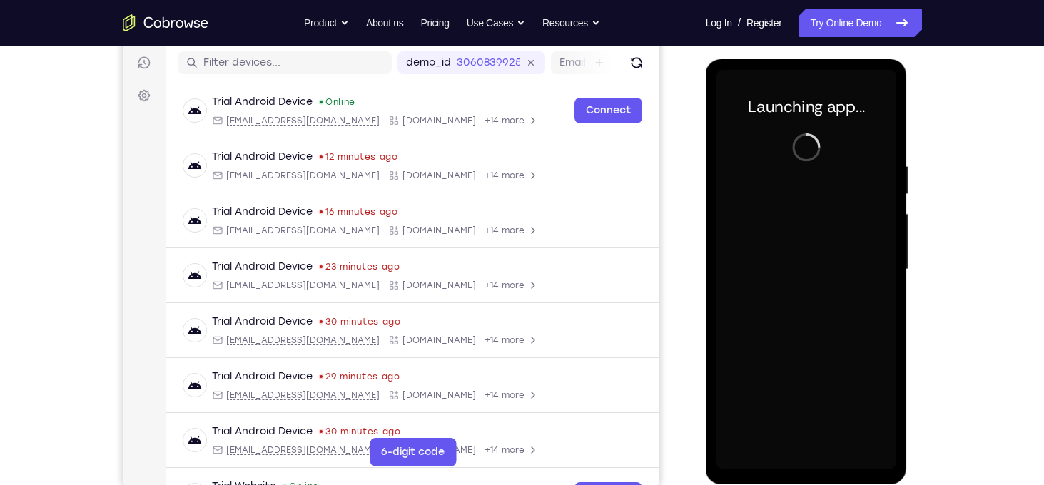
click at [815, 476] on div "Launching app..." at bounding box center [806, 271] width 202 height 425
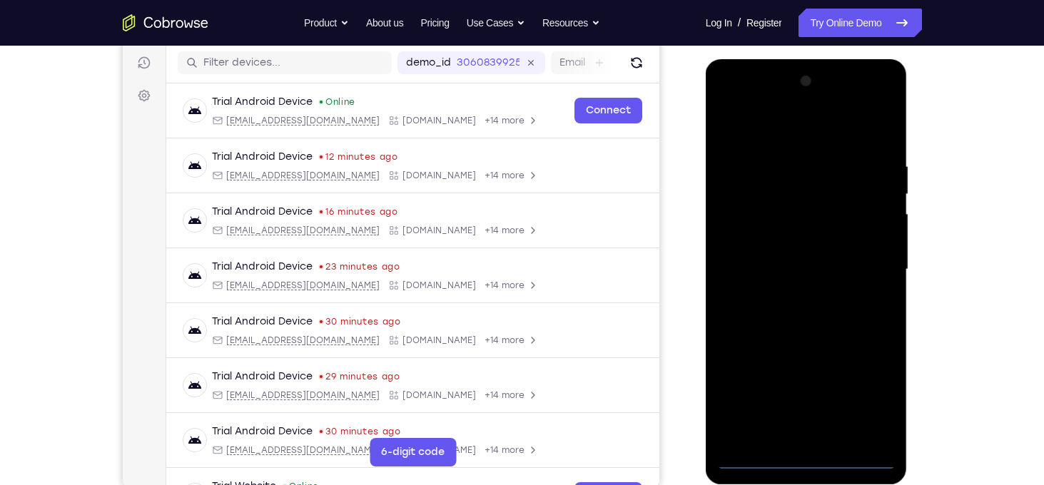
click at [810, 465] on div at bounding box center [806, 269] width 180 height 399
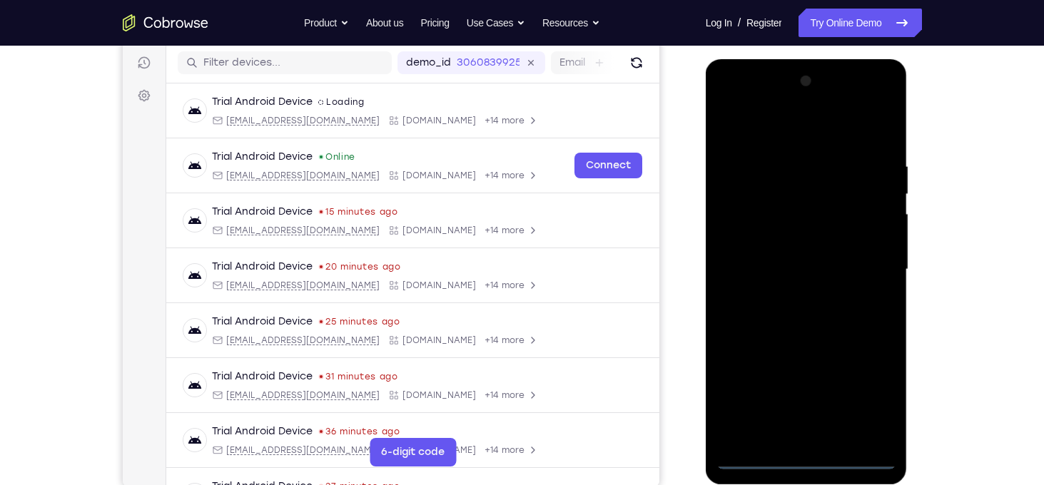
click at [865, 397] on div at bounding box center [806, 269] width 180 height 399
click at [765, 138] on div at bounding box center [806, 269] width 180 height 399
click at [742, 226] on div at bounding box center [806, 269] width 180 height 399
click at [799, 259] on div at bounding box center [806, 269] width 180 height 399
click at [797, 250] on div at bounding box center [806, 269] width 180 height 399
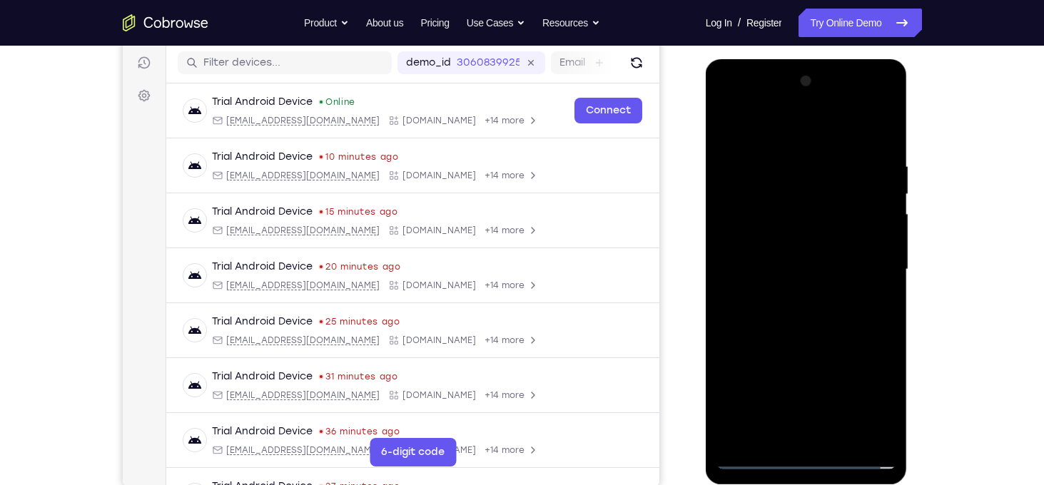
click at [814, 275] on div at bounding box center [806, 269] width 180 height 399
click at [833, 445] on div at bounding box center [806, 269] width 180 height 399
click at [794, 344] on div at bounding box center [806, 269] width 180 height 399
click at [867, 370] on div at bounding box center [806, 269] width 180 height 399
click at [803, 297] on div at bounding box center [806, 269] width 180 height 399
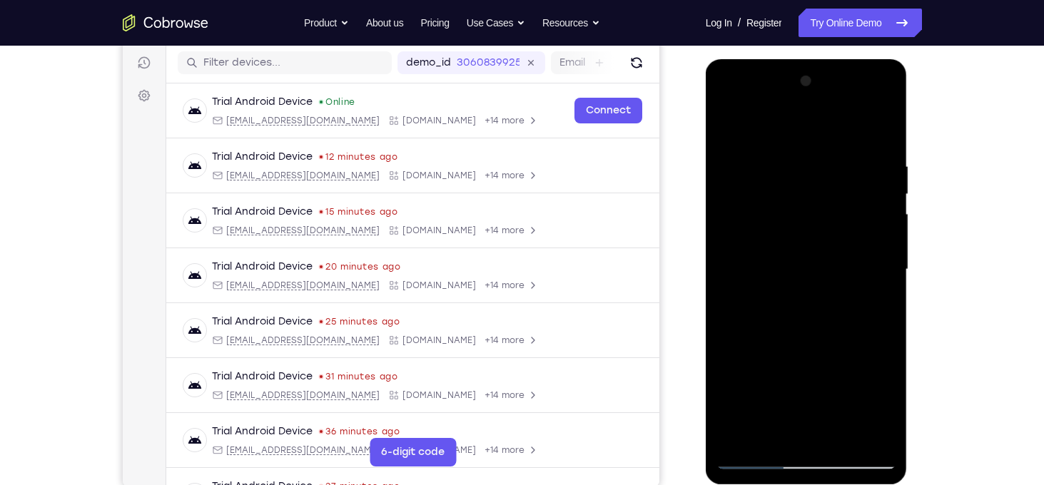
click at [817, 299] on div at bounding box center [806, 269] width 180 height 399
click at [755, 153] on div at bounding box center [806, 269] width 180 height 399
click at [795, 190] on div at bounding box center [806, 269] width 180 height 399
click at [887, 126] on div at bounding box center [806, 269] width 180 height 399
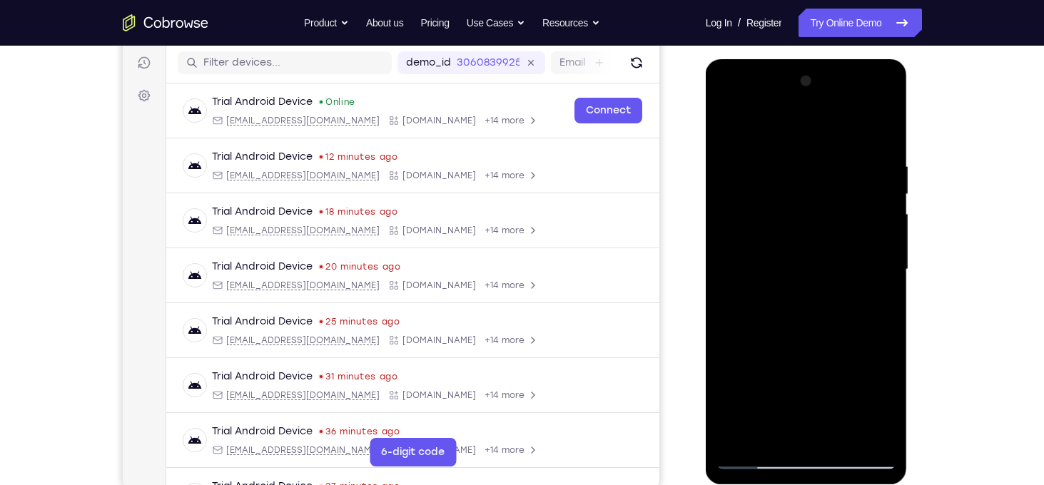
click at [836, 136] on div at bounding box center [806, 269] width 180 height 399
click at [859, 170] on div at bounding box center [806, 269] width 180 height 399
click at [845, 140] on div at bounding box center [806, 269] width 180 height 399
click at [854, 156] on div at bounding box center [806, 269] width 180 height 399
click at [860, 125] on div at bounding box center [806, 269] width 180 height 399
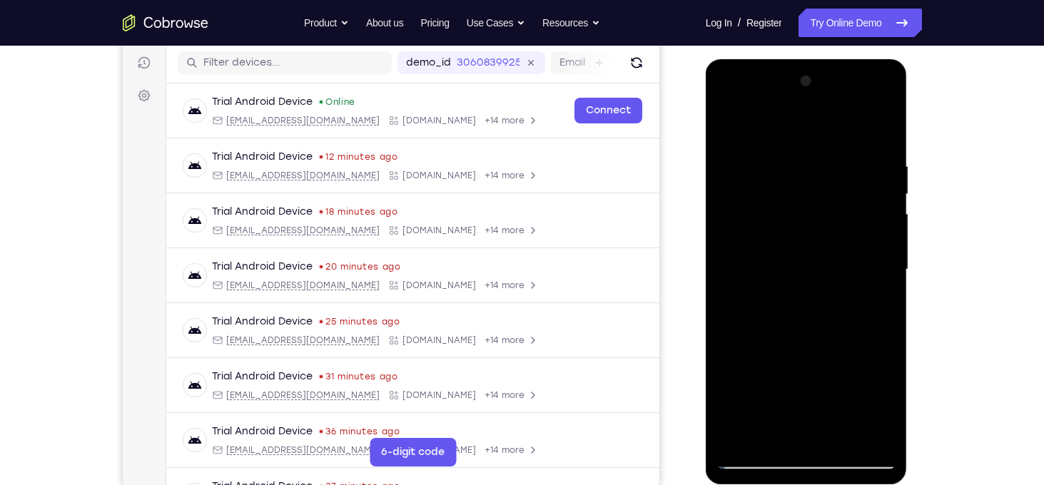
click at [846, 202] on div at bounding box center [806, 269] width 180 height 399
click at [862, 252] on div at bounding box center [806, 269] width 180 height 399
click at [802, 178] on div at bounding box center [806, 269] width 180 height 399
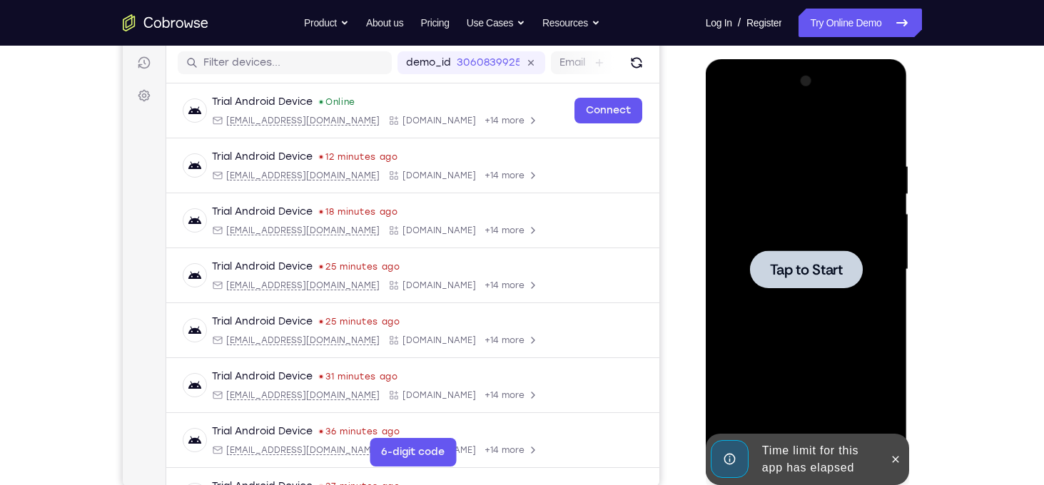
click at [832, 176] on div at bounding box center [806, 269] width 180 height 399
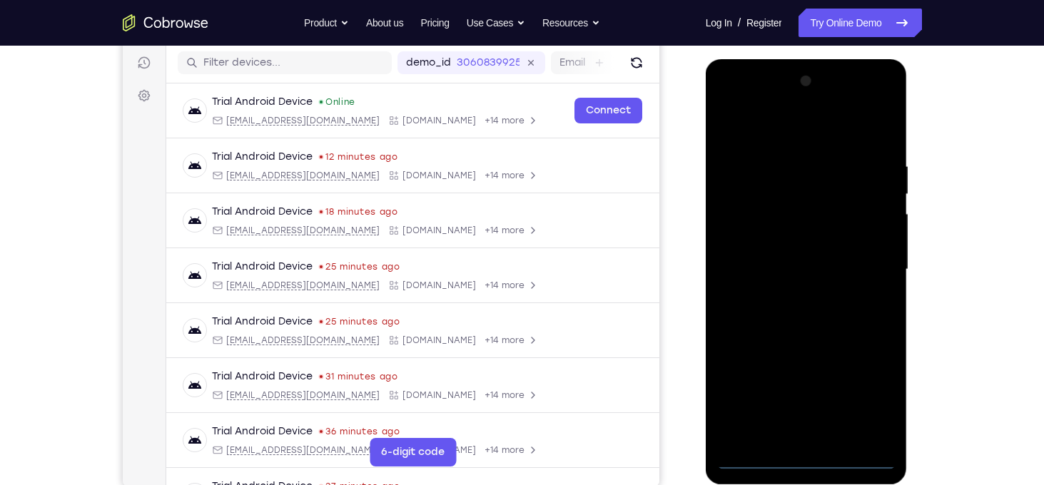
click at [808, 461] on div at bounding box center [806, 269] width 180 height 399
click at [860, 404] on div at bounding box center [806, 269] width 180 height 399
click at [783, 125] on div at bounding box center [806, 269] width 180 height 399
click at [866, 274] on div at bounding box center [806, 269] width 180 height 399
click at [788, 297] on div at bounding box center [806, 269] width 180 height 399
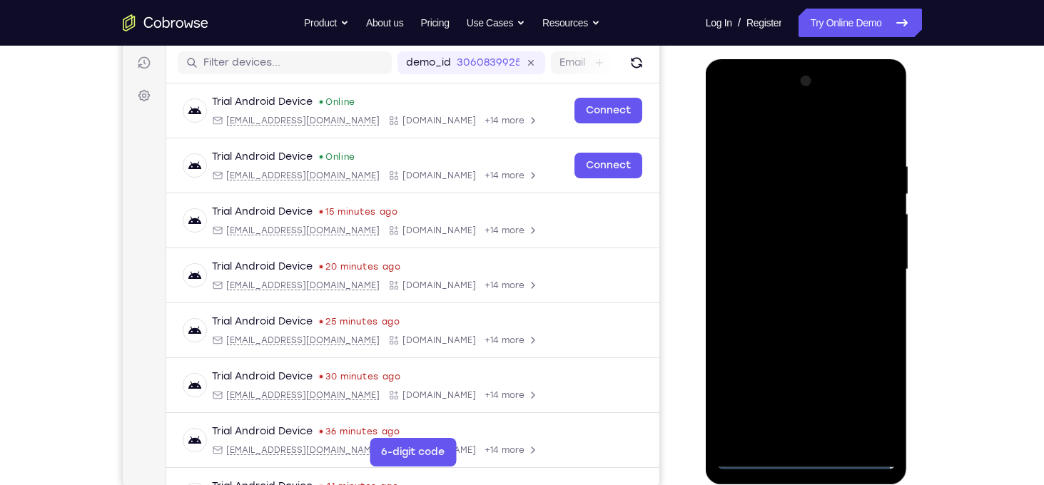
click at [772, 253] on div at bounding box center [806, 269] width 180 height 399
click at [767, 232] on div at bounding box center [806, 269] width 180 height 399
click at [790, 271] on div at bounding box center [806, 269] width 180 height 399
click at [883, 152] on div at bounding box center [806, 269] width 180 height 399
drag, startPoint x: 773, startPoint y: 119, endPoint x: 939, endPoint y: 120, distance: 166.2
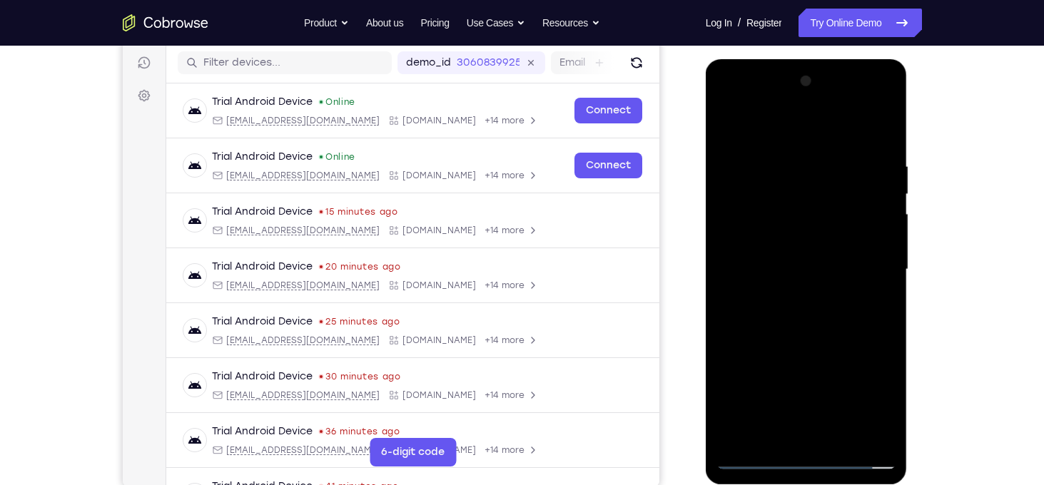
click at [909, 120] on html "Online web based iOS Simulators and Android Emulators. Run iPhone, iPad, Mobile…" at bounding box center [806, 273] width 203 height 428
click at [891, 418] on div at bounding box center [806, 269] width 180 height 399
click at [837, 441] on div at bounding box center [806, 269] width 180 height 399
click at [808, 345] on div at bounding box center [806, 269] width 180 height 399
click at [727, 123] on div at bounding box center [806, 269] width 180 height 399
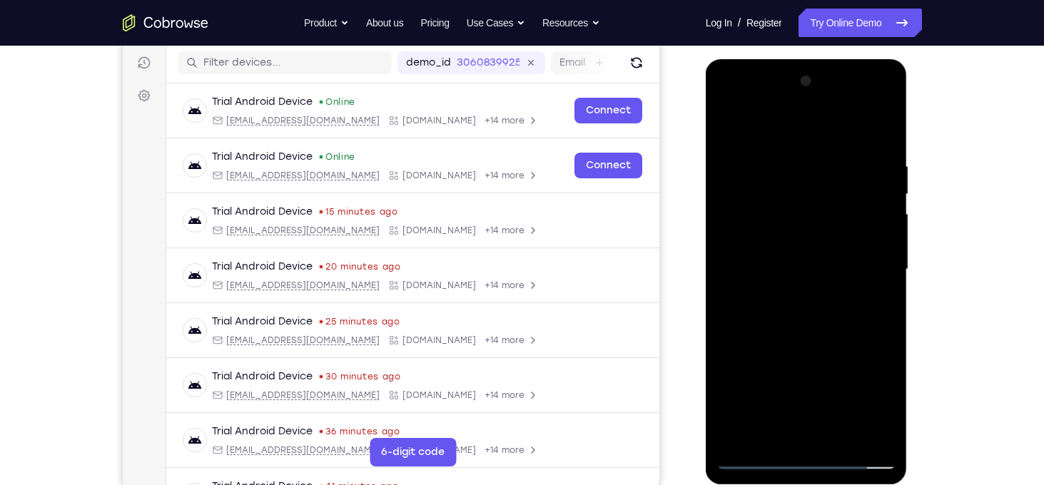
click at [873, 436] on div at bounding box center [806, 269] width 180 height 399
click at [868, 102] on div at bounding box center [806, 269] width 180 height 399
click at [733, 105] on div at bounding box center [806, 269] width 180 height 399
click at [782, 230] on div at bounding box center [806, 269] width 180 height 399
click at [776, 273] on div at bounding box center [806, 269] width 180 height 399
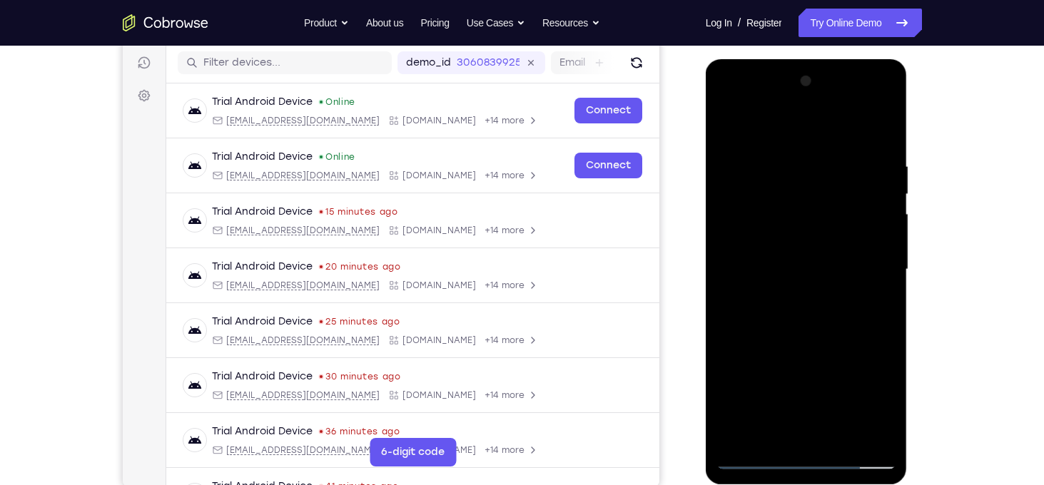
click at [794, 337] on div at bounding box center [806, 269] width 180 height 399
click at [782, 262] on div at bounding box center [806, 269] width 180 height 399
click at [798, 291] on div at bounding box center [806, 269] width 180 height 399
click at [811, 448] on div at bounding box center [806, 269] width 180 height 399
click at [803, 228] on div at bounding box center [806, 269] width 180 height 399
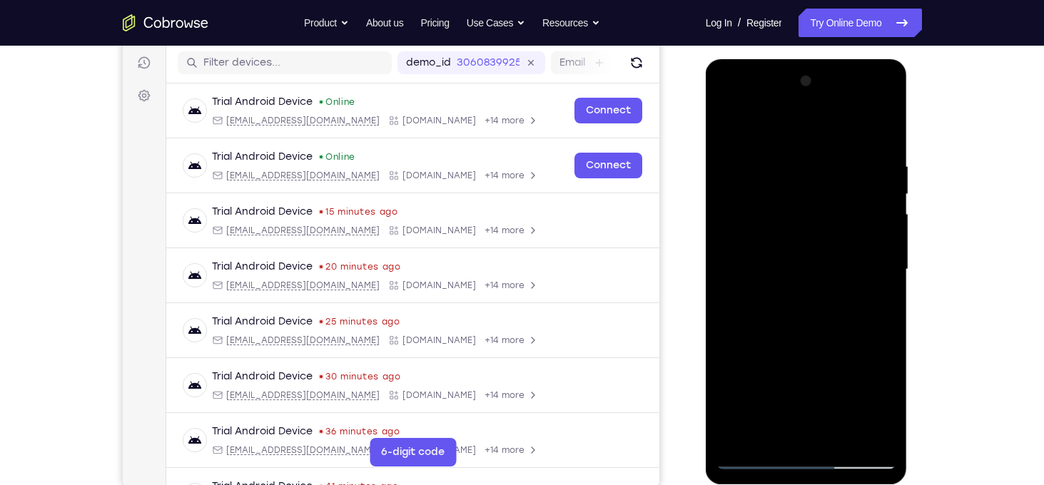
click at [885, 134] on div at bounding box center [806, 269] width 180 height 399
click at [811, 247] on div at bounding box center [806, 269] width 180 height 399
click at [884, 131] on div at bounding box center [806, 269] width 180 height 399
click at [874, 168] on div at bounding box center [806, 269] width 180 height 399
click at [879, 188] on div at bounding box center [806, 269] width 180 height 399
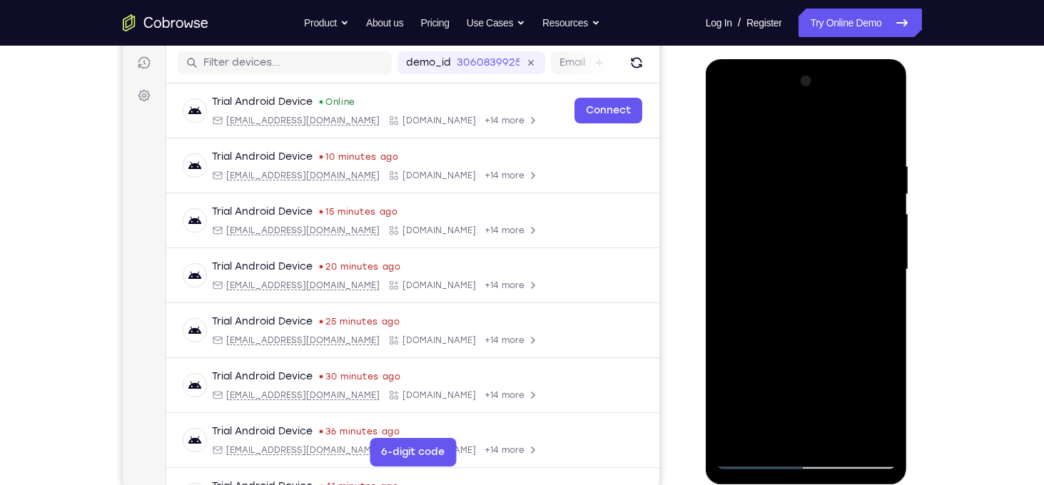
click at [835, 185] on div at bounding box center [806, 269] width 180 height 399
click at [873, 230] on div at bounding box center [806, 269] width 180 height 399
click at [845, 295] on div at bounding box center [806, 269] width 180 height 399
drag, startPoint x: 729, startPoint y: 279, endPoint x: 921, endPoint y: 279, distance: 191.9
click at [909, 279] on html "Online web based iOS Simulators and Android Emulators. Run iPhone, iPad, Mobile…" at bounding box center [806, 273] width 203 height 428
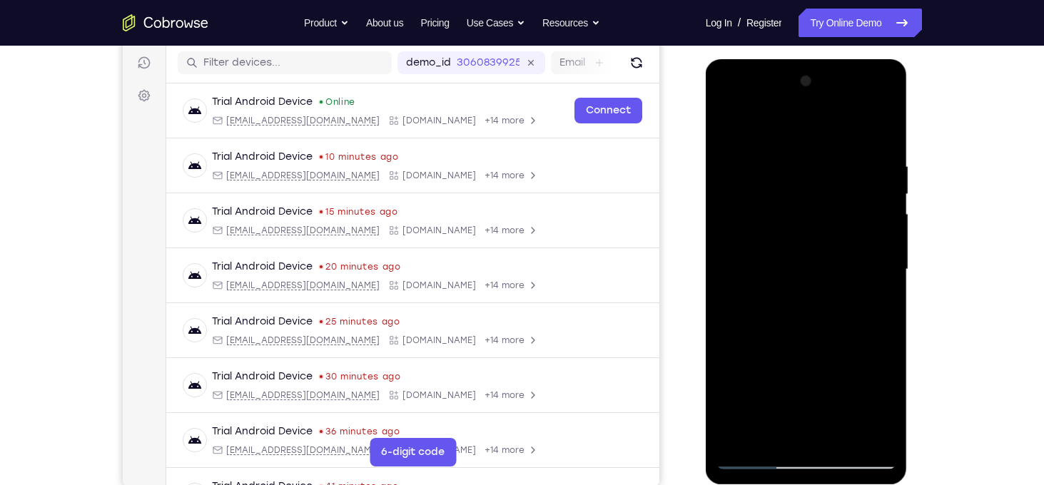
drag, startPoint x: 723, startPoint y: 270, endPoint x: 871, endPoint y: 257, distance: 149.0
click at [871, 257] on div at bounding box center [806, 269] width 180 height 399
drag, startPoint x: 726, startPoint y: 268, endPoint x: 835, endPoint y: 271, distance: 108.5
click at [835, 271] on div at bounding box center [806, 269] width 180 height 399
drag, startPoint x: 732, startPoint y: 279, endPoint x: 894, endPoint y: 276, distance: 161.9
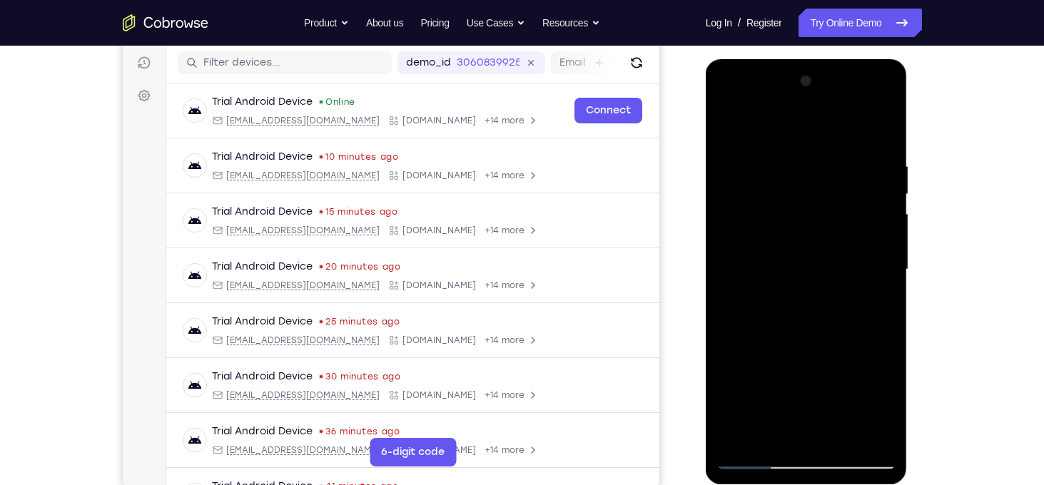
click at [894, 276] on div at bounding box center [806, 269] width 180 height 399
click at [889, 128] on div at bounding box center [806, 269] width 180 height 399
click at [867, 393] on div at bounding box center [806, 269] width 180 height 399
click at [763, 315] on div at bounding box center [806, 269] width 180 height 399
click at [788, 215] on div at bounding box center [806, 269] width 180 height 399
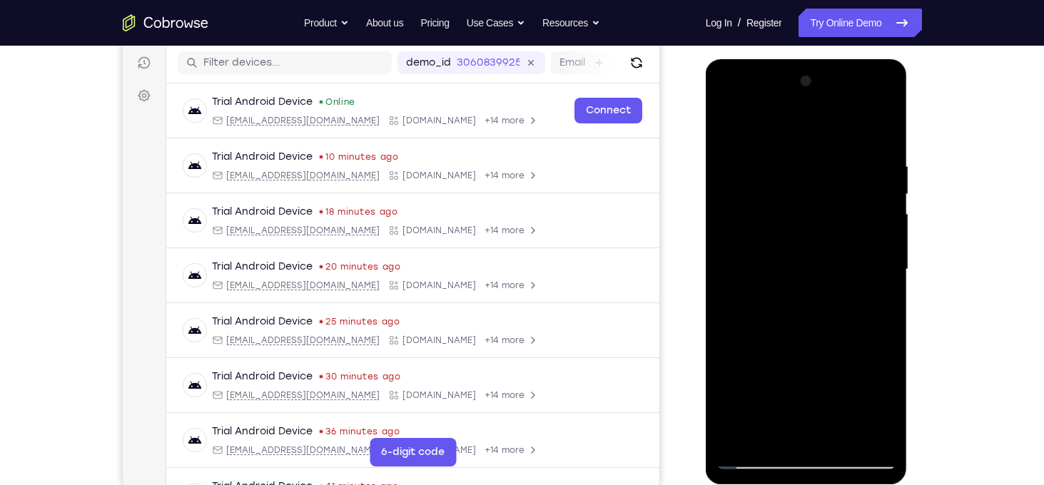
click at [887, 129] on div at bounding box center [806, 269] width 180 height 399
click at [884, 126] on div at bounding box center [806, 269] width 180 height 399
click at [861, 195] on div at bounding box center [806, 269] width 180 height 399
click at [887, 130] on div at bounding box center [806, 269] width 180 height 399
click at [776, 171] on div at bounding box center [806, 269] width 180 height 399
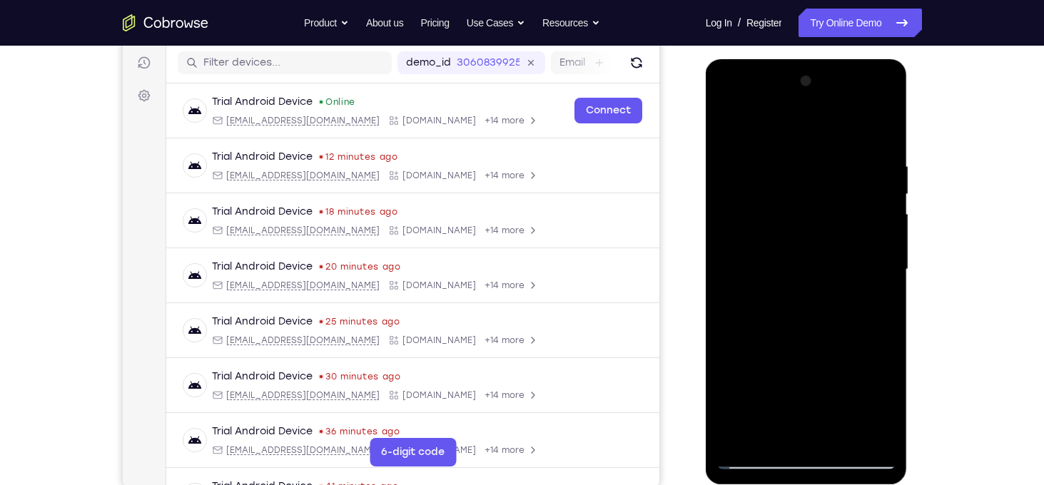
click at [889, 124] on div at bounding box center [806, 269] width 180 height 399
click at [888, 123] on div at bounding box center [806, 269] width 180 height 399
click at [879, 233] on div at bounding box center [806, 269] width 180 height 399
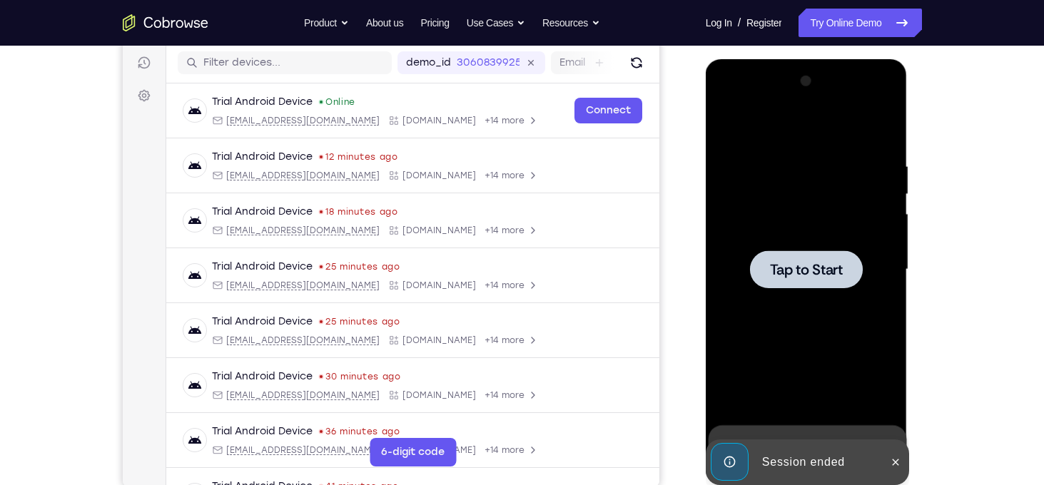
click at [730, 170] on div at bounding box center [806, 269] width 180 height 399
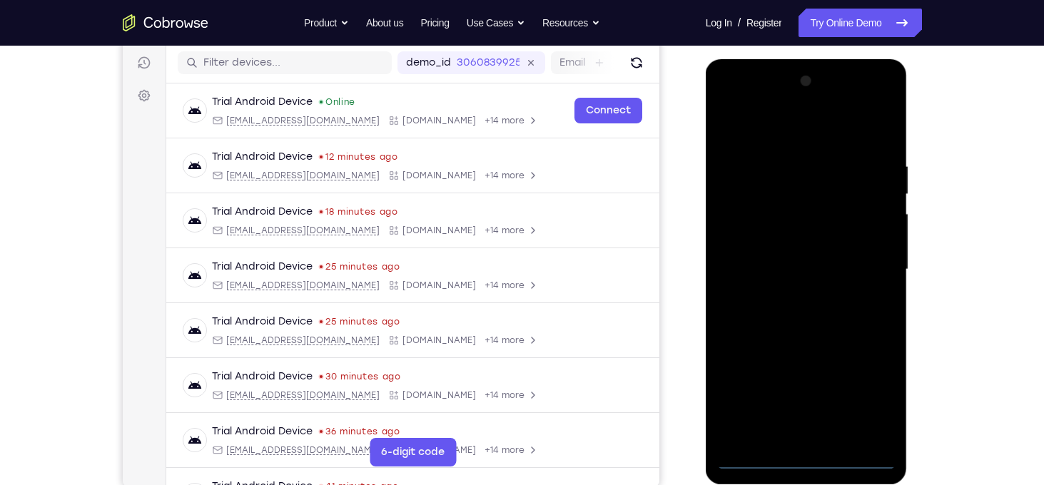
click at [804, 461] on div at bounding box center [806, 269] width 180 height 399
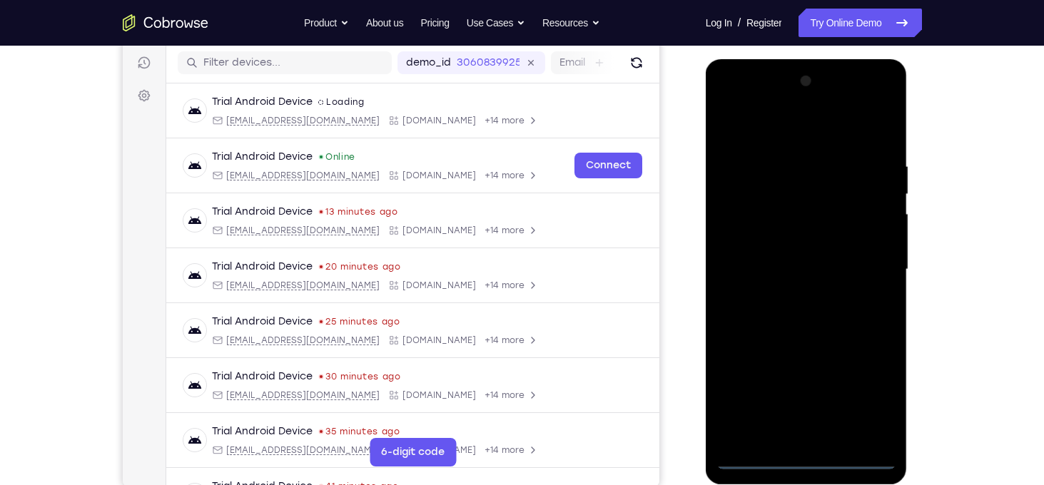
click at [859, 402] on div at bounding box center [806, 269] width 180 height 399
click at [781, 136] on div at bounding box center [806, 269] width 180 height 399
click at [749, 229] on div at bounding box center [806, 269] width 180 height 399
click at [779, 270] on div at bounding box center [806, 269] width 180 height 399
click at [777, 257] on div at bounding box center [806, 269] width 180 height 399
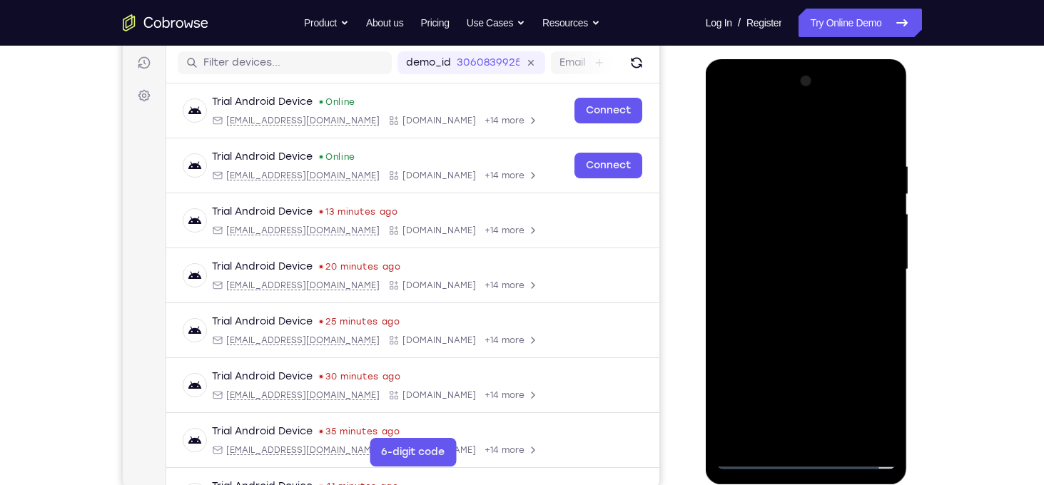
click at [792, 280] on div at bounding box center [806, 269] width 180 height 399
click at [811, 430] on div at bounding box center [806, 269] width 180 height 399
click at [762, 146] on div at bounding box center [806, 269] width 180 height 399
click at [885, 125] on div at bounding box center [806, 269] width 180 height 399
click at [866, 358] on div at bounding box center [806, 269] width 180 height 399
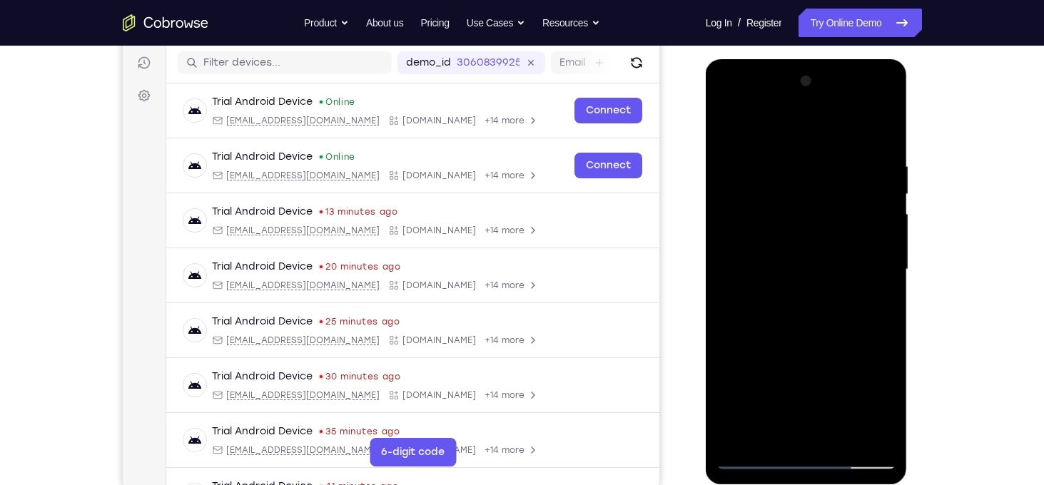
click at [804, 285] on div at bounding box center [806, 269] width 180 height 399
click at [790, 232] on div at bounding box center [806, 269] width 180 height 399
click at [891, 128] on div at bounding box center [806, 269] width 180 height 399
click at [817, 245] on div at bounding box center [806, 269] width 180 height 399
click at [888, 128] on div at bounding box center [806, 269] width 180 height 399
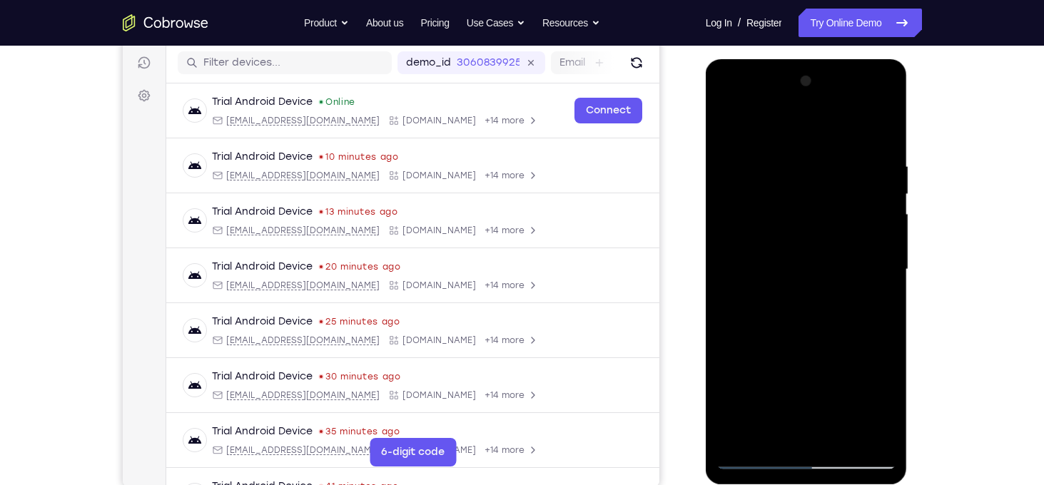
click at [806, 387] on div at bounding box center [806, 269] width 180 height 399
click at [886, 128] on div at bounding box center [806, 269] width 180 height 399
